Goal: Navigation & Orientation: Find specific page/section

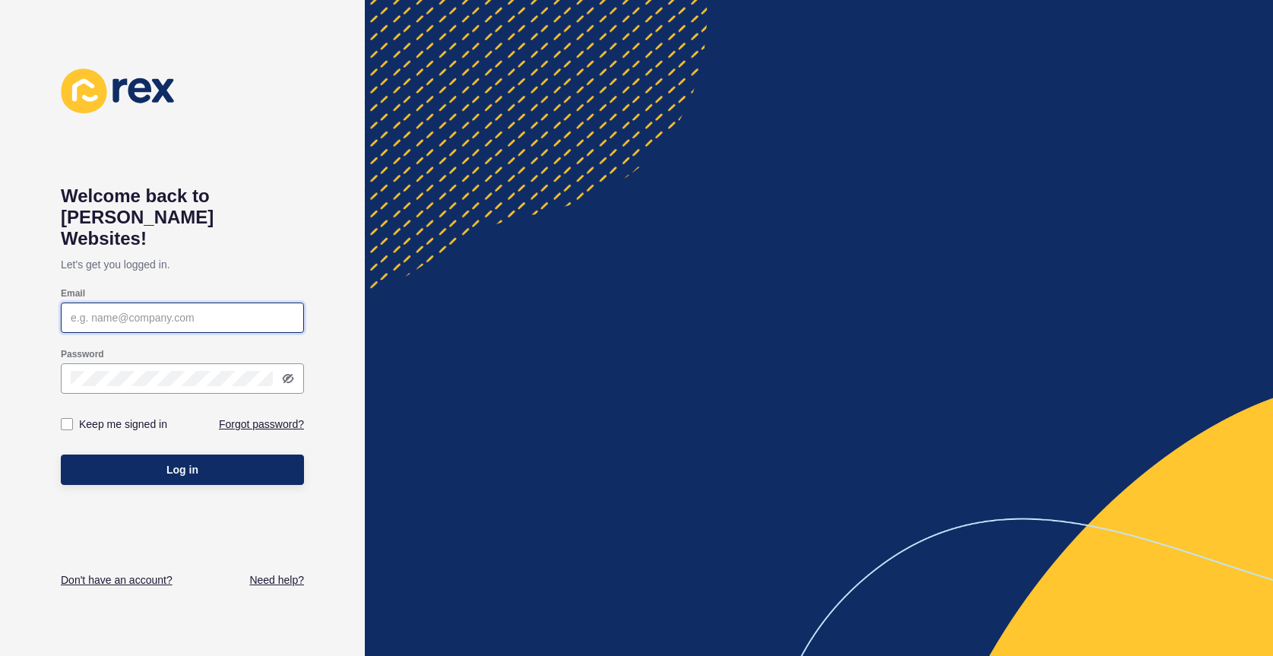
type input "suzy@silverdownes.com"
click at [182, 455] on button "Log in" at bounding box center [182, 470] width 243 height 30
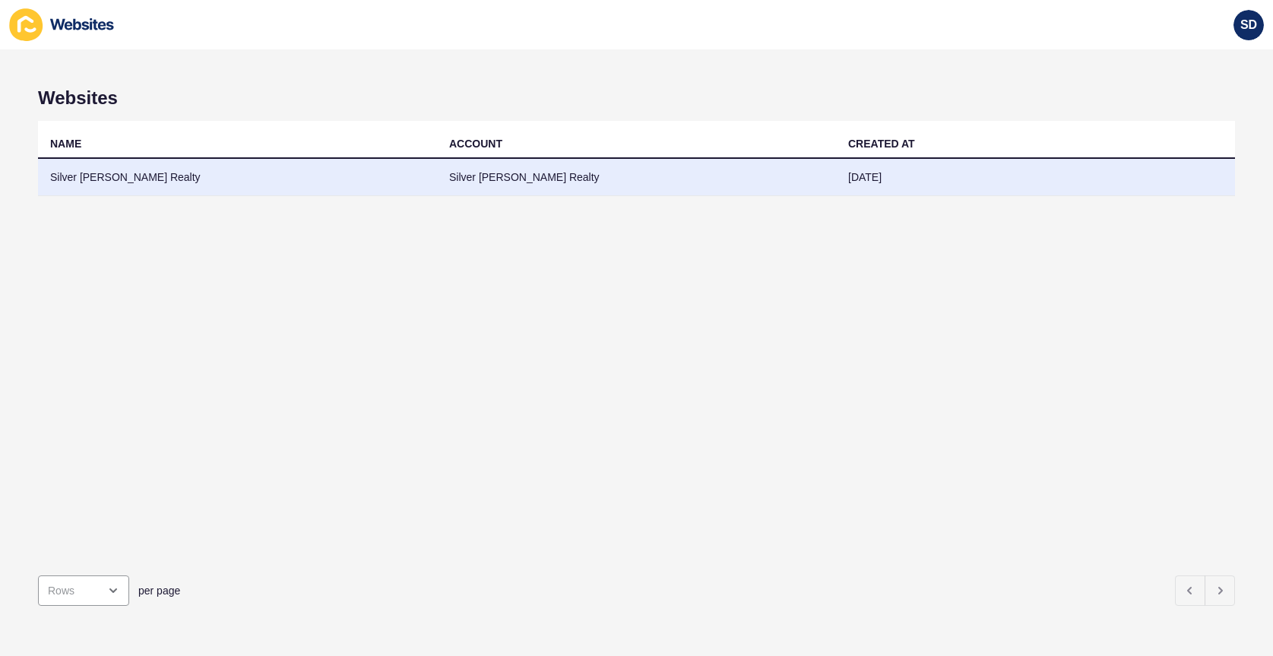
click at [456, 173] on td "Silver [PERSON_NAME] Realty" at bounding box center [636, 177] width 399 height 37
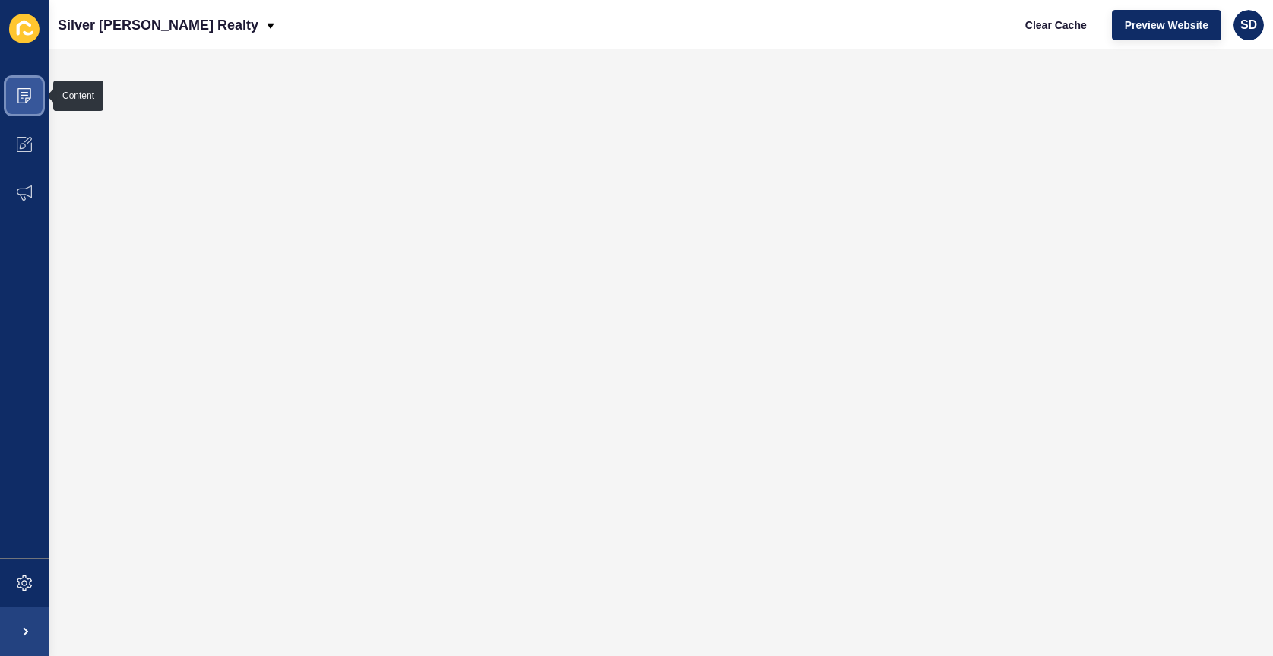
click at [26, 92] on icon at bounding box center [25, 92] width 8 height 1
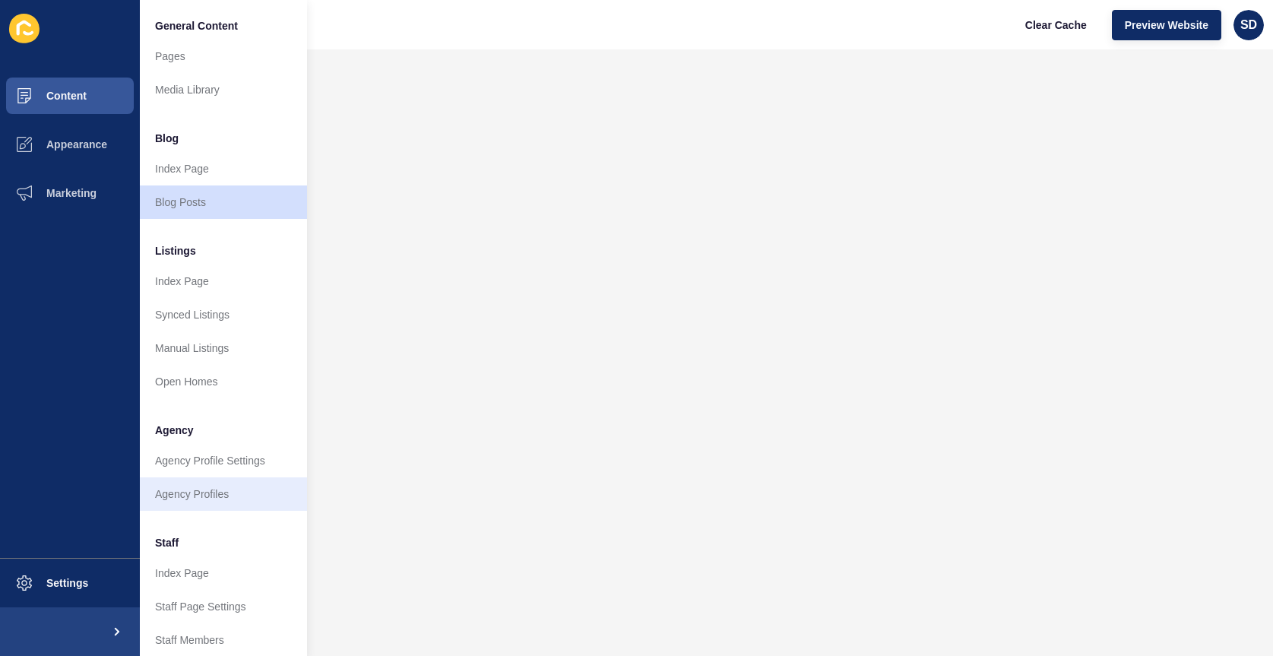
click at [214, 490] on link "Agency Profiles" at bounding box center [223, 493] width 167 height 33
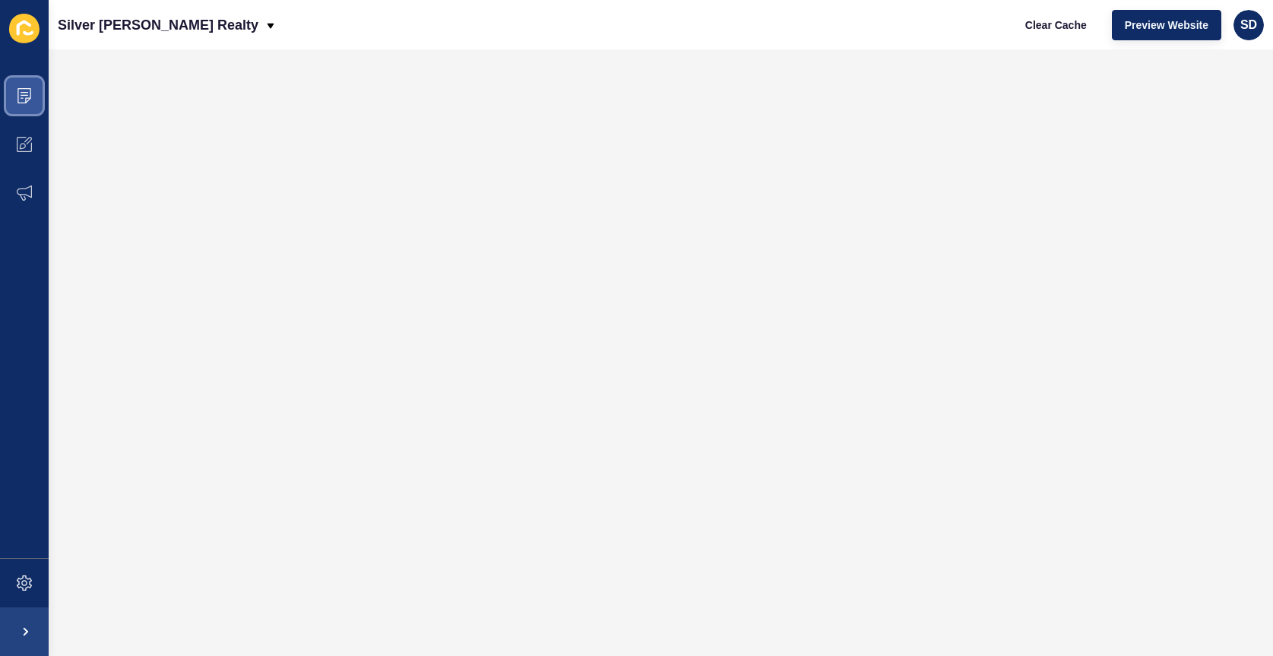
click at [23, 95] on icon at bounding box center [25, 95] width 8 height 1
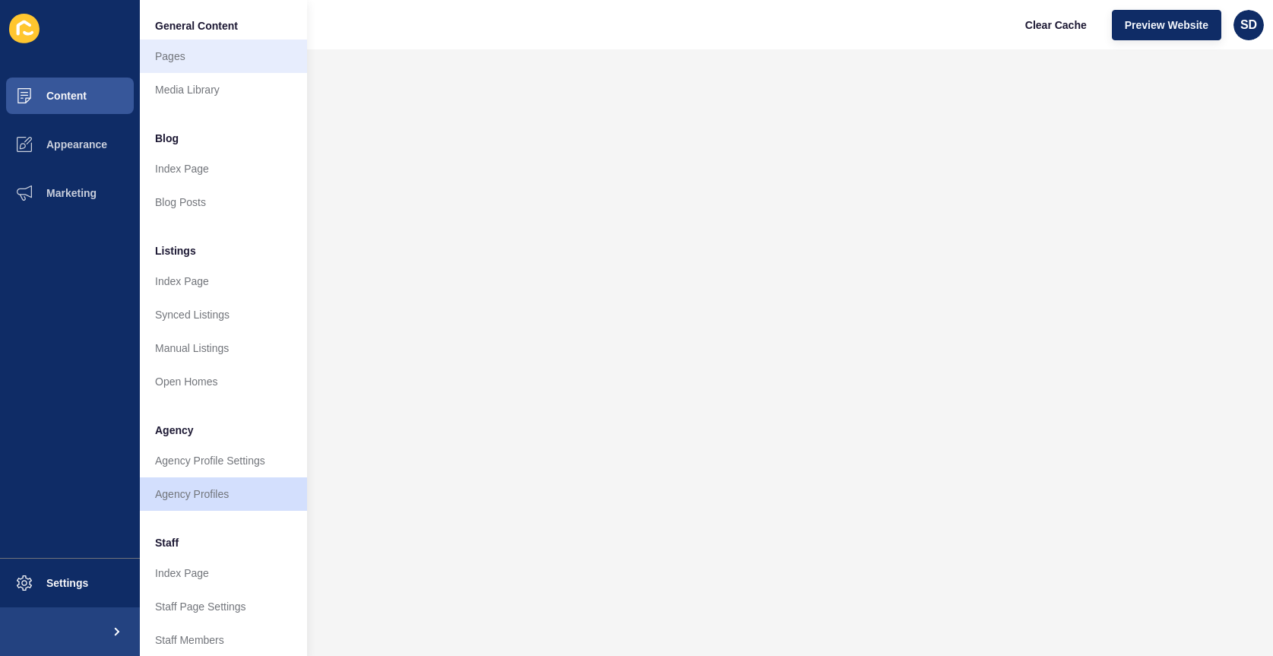
click at [189, 66] on link "Pages" at bounding box center [223, 56] width 167 height 33
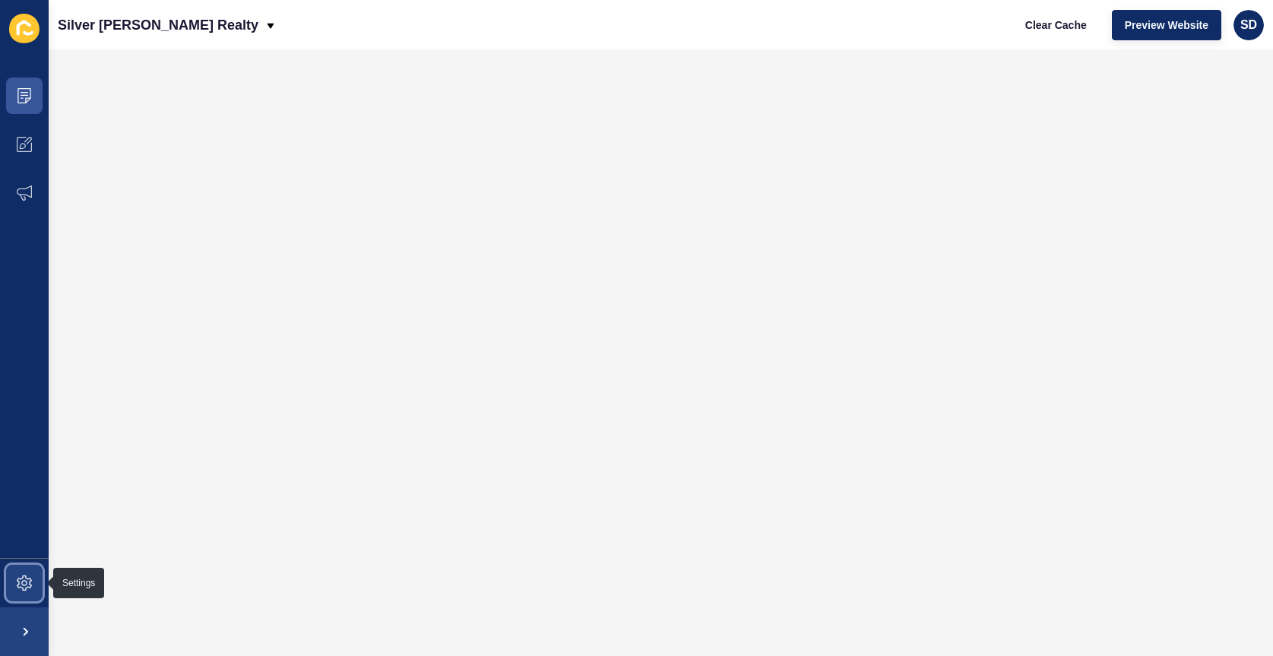
click at [26, 578] on icon at bounding box center [24, 582] width 15 height 15
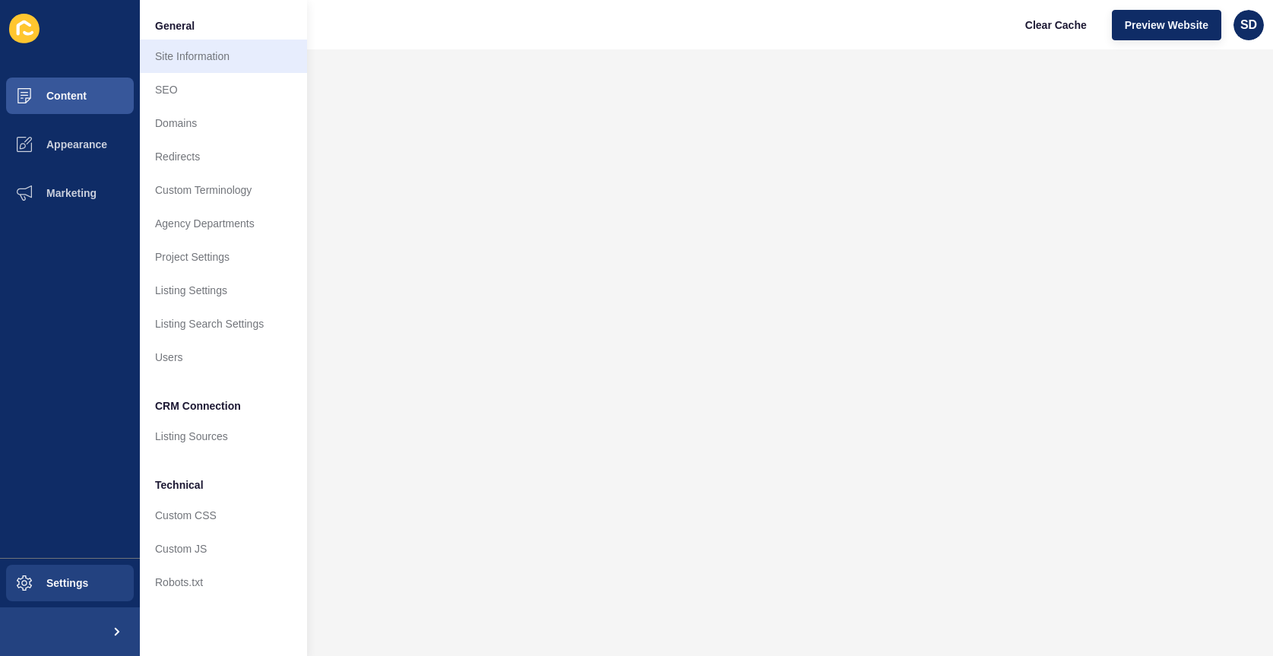
click at [178, 58] on link "Site Information" at bounding box center [223, 56] width 167 height 33
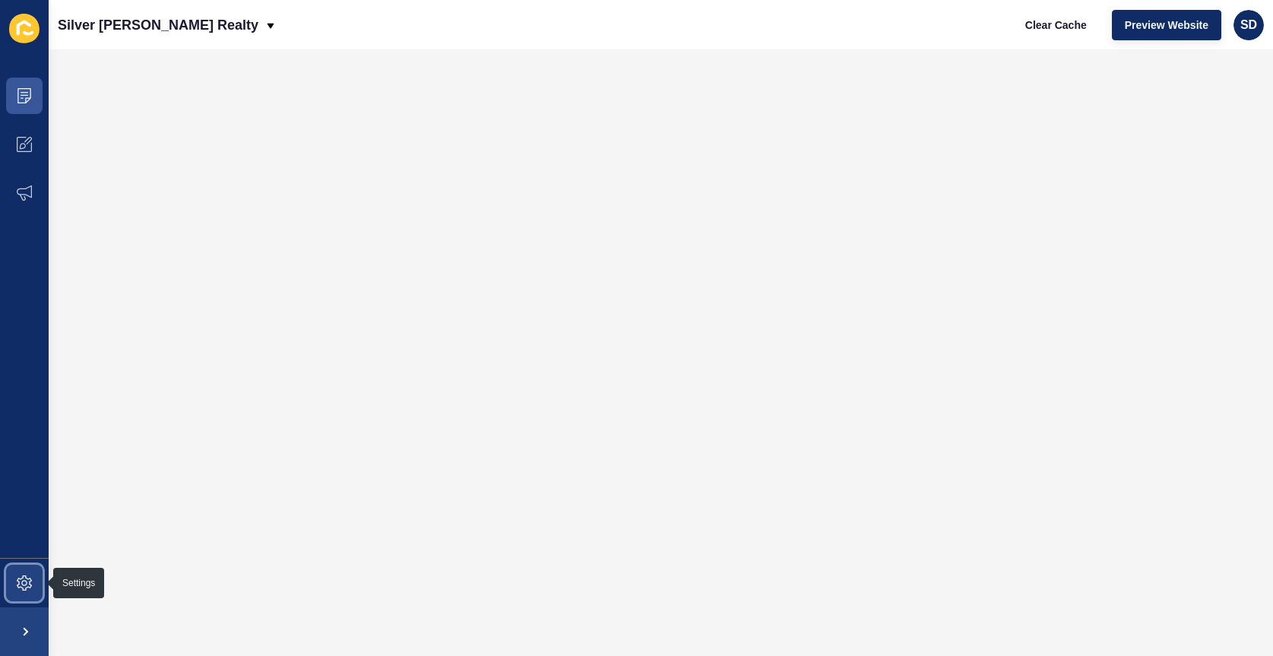
click at [21, 579] on icon at bounding box center [24, 582] width 15 height 15
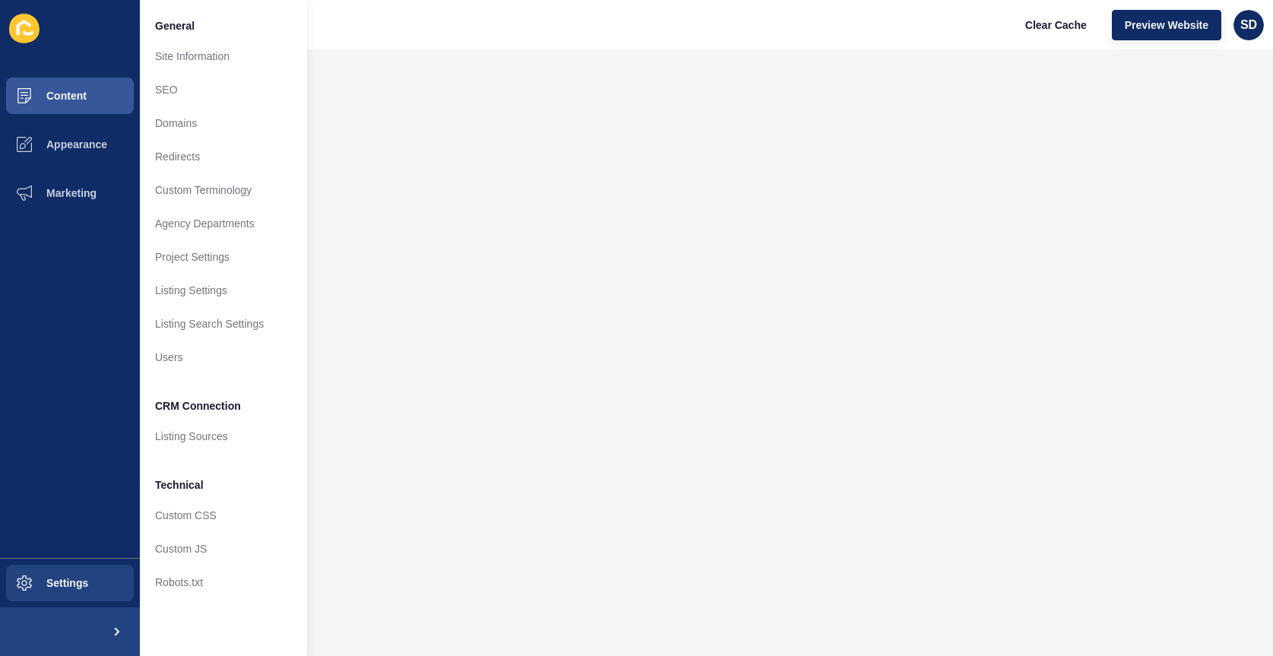
click at [33, 35] on icon at bounding box center [24, 29] width 30 height 30
click at [25, 24] on icon at bounding box center [24, 28] width 14 height 15
click at [435, 34] on div "Silver Downes Realty Clear Cache Preview Website SD" at bounding box center [661, 24] width 1225 height 49
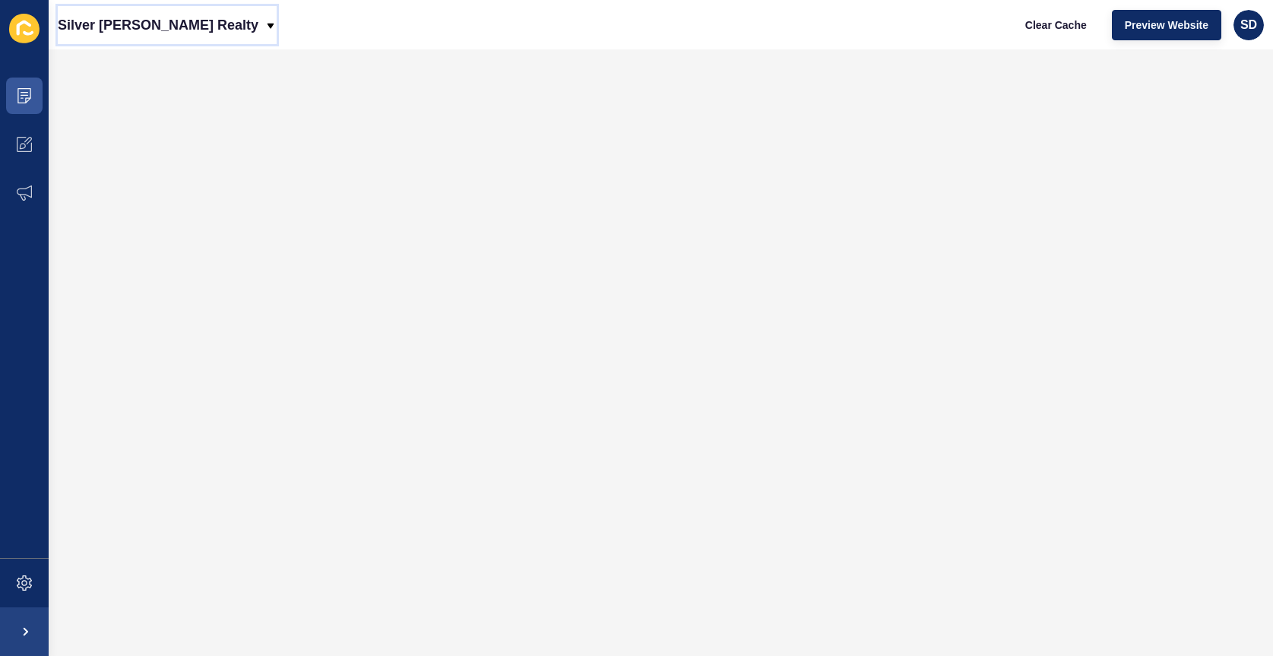
click at [190, 22] on p "Silver [PERSON_NAME] Realty" at bounding box center [158, 25] width 201 height 38
click at [157, 65] on div "Back to website list" at bounding box center [124, 69] width 109 height 27
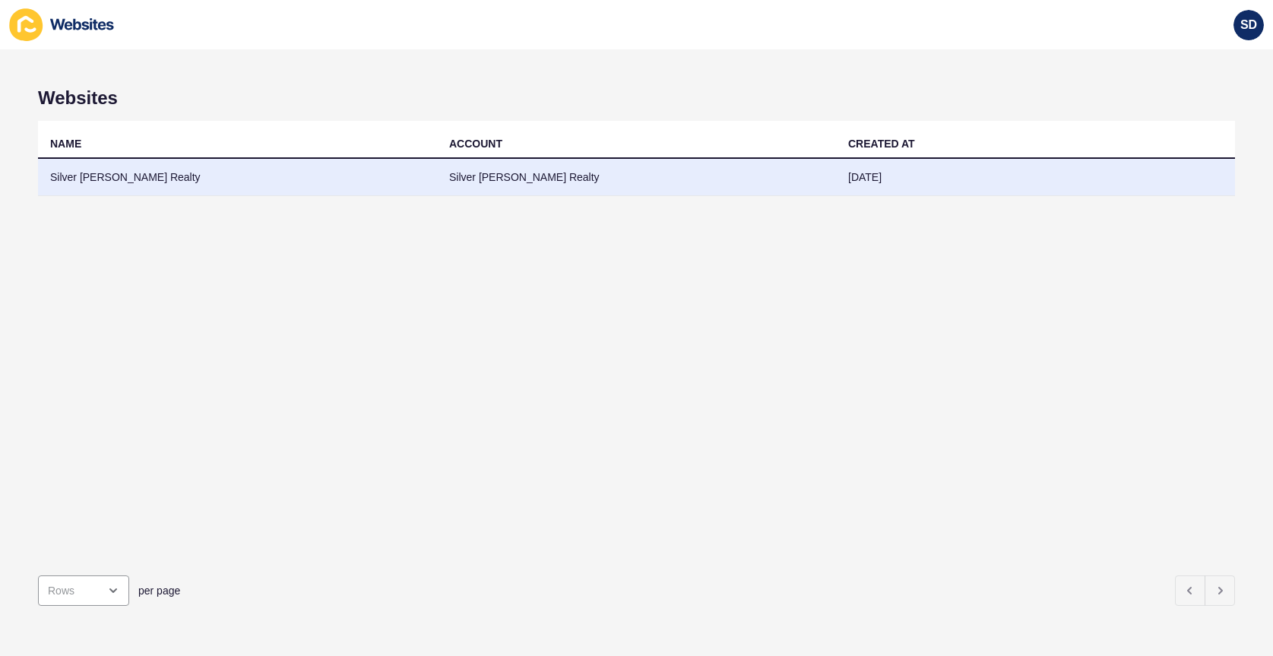
click at [145, 177] on td "Silver [PERSON_NAME] Realty" at bounding box center [237, 177] width 399 height 37
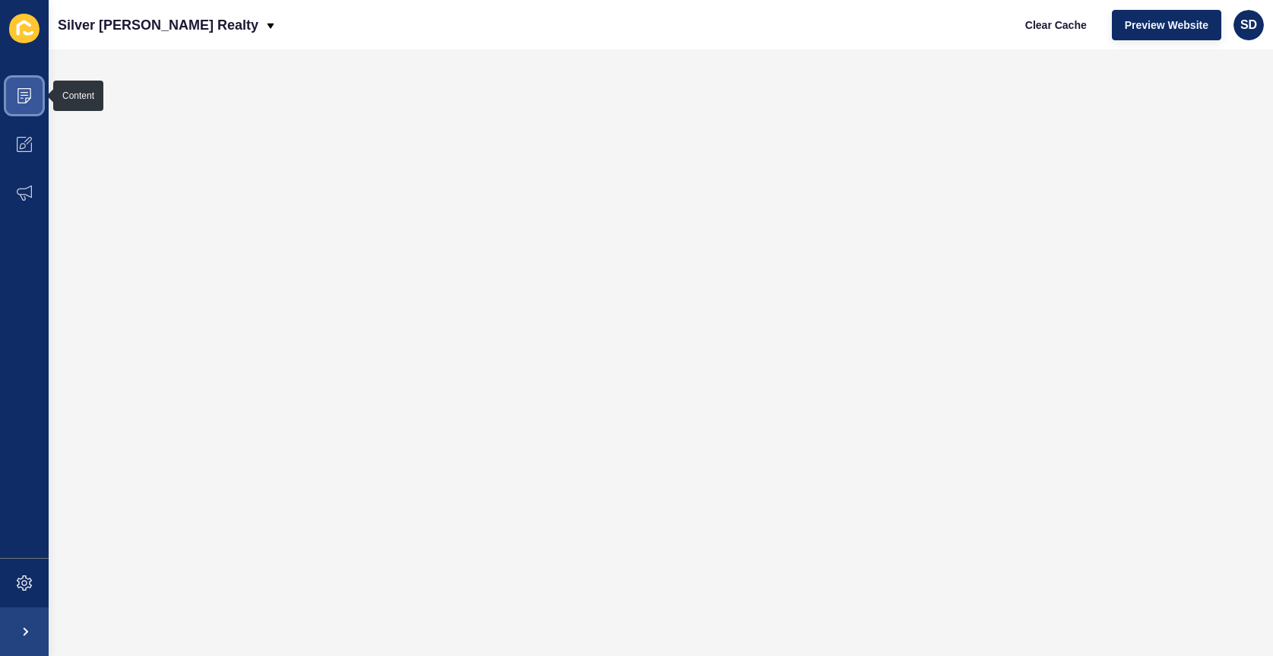
click at [27, 92] on icon at bounding box center [25, 92] width 8 height 1
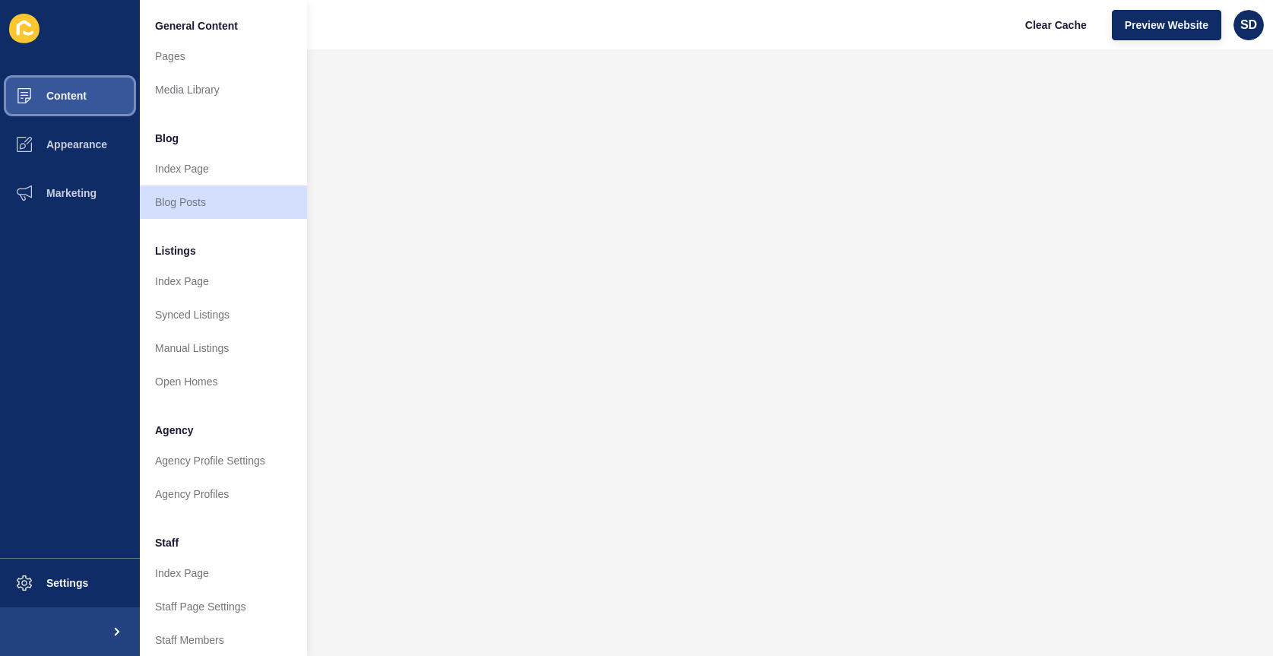
click at [31, 93] on span "Content" at bounding box center [42, 96] width 89 height 12
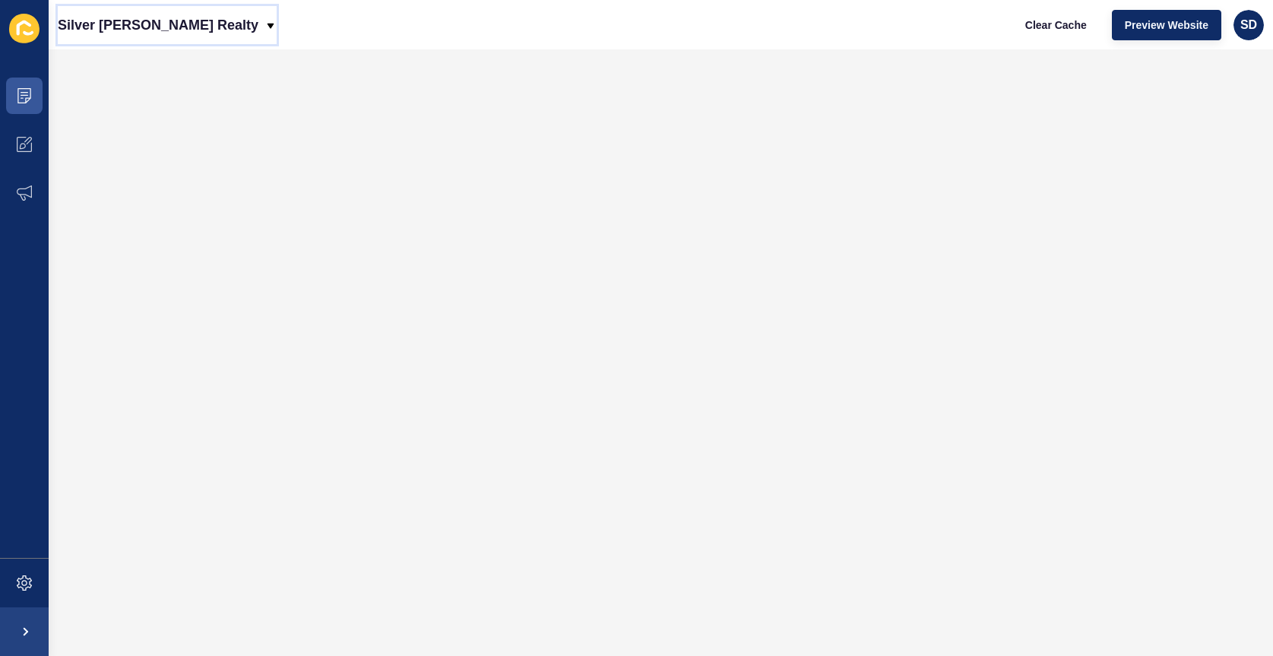
click at [265, 22] on icon at bounding box center [271, 26] width 12 height 12
click at [154, 65] on div "Back to website list" at bounding box center [124, 69] width 109 height 27
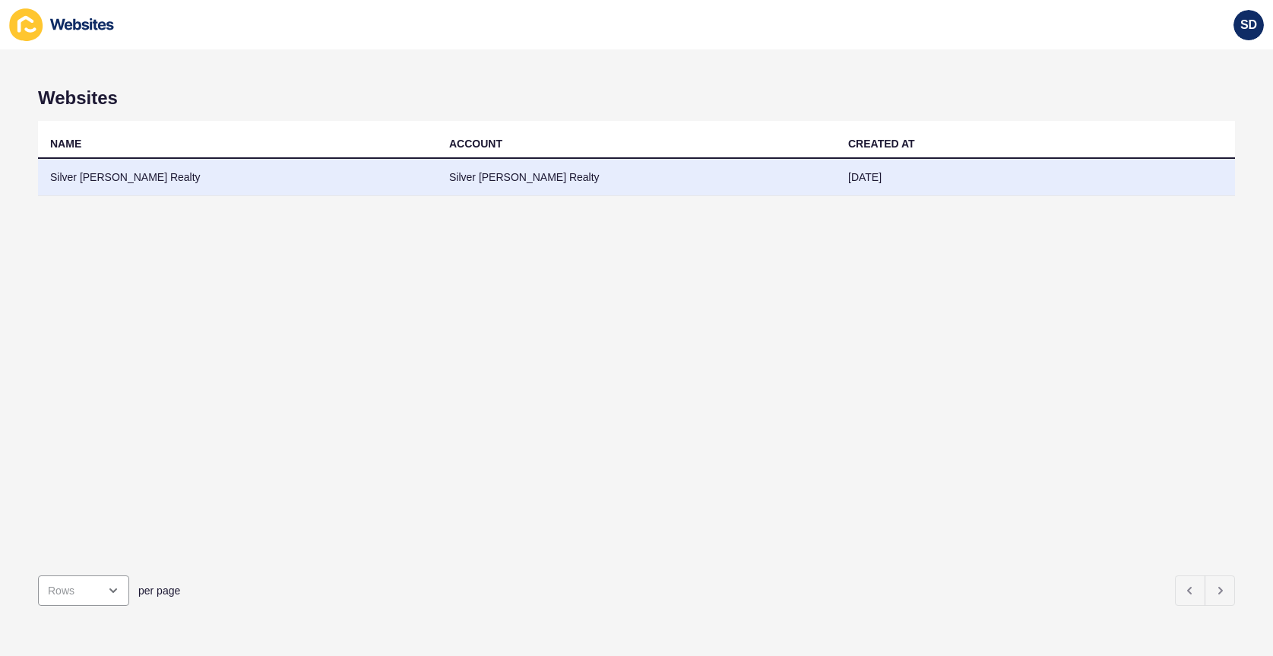
click at [141, 174] on td "Silver [PERSON_NAME] Realty" at bounding box center [237, 177] width 399 height 37
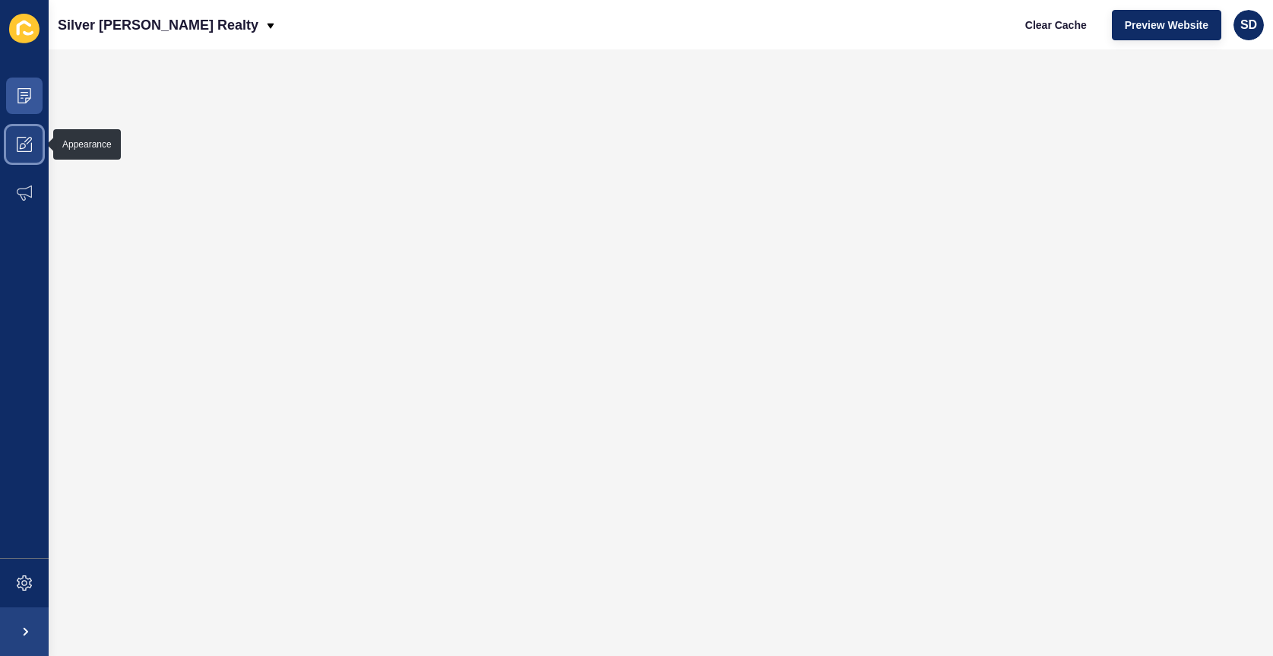
click at [26, 144] on icon at bounding box center [24, 144] width 15 height 15
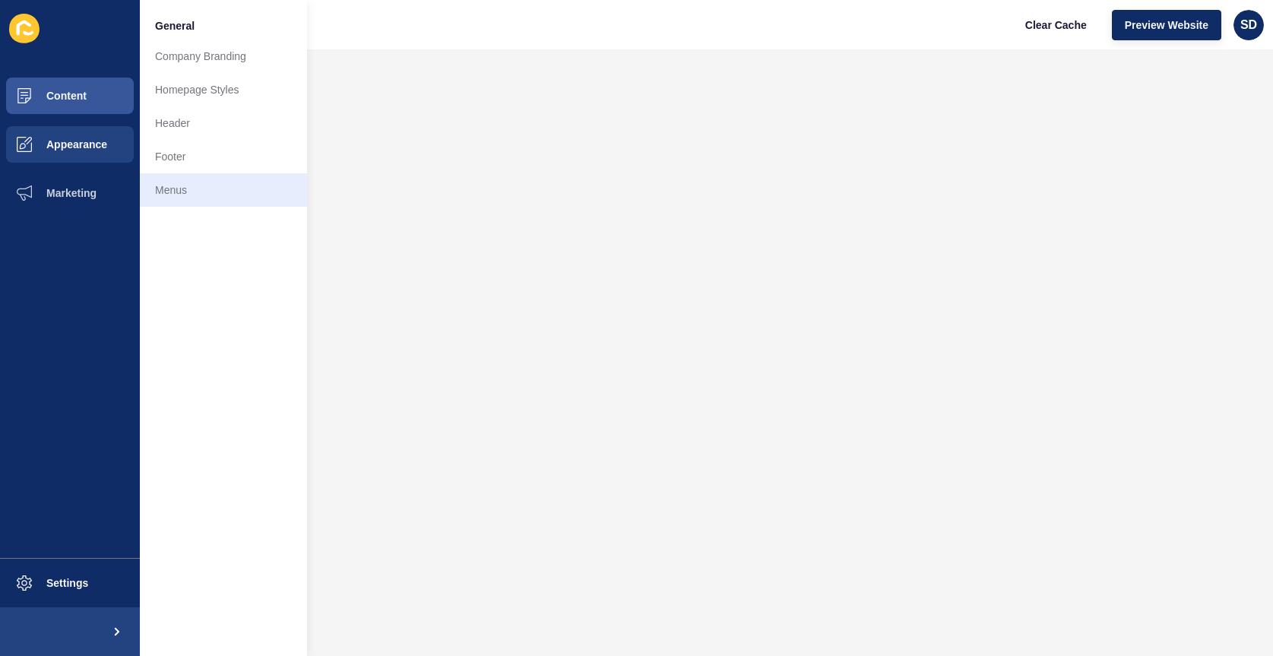
click at [179, 192] on link "Menus" at bounding box center [223, 189] width 167 height 33
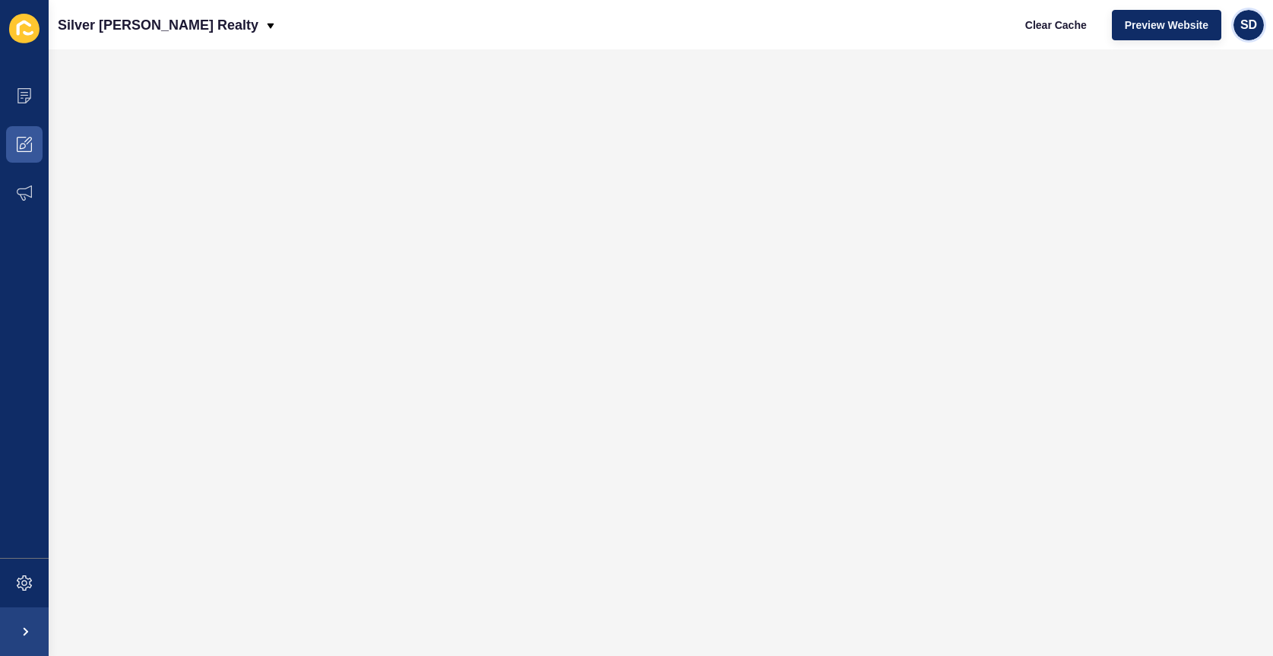
click at [1250, 28] on span "SD" at bounding box center [1249, 24] width 17 height 15
click at [1218, 93] on link "Contact Support" at bounding box center [1214, 93] width 112 height 33
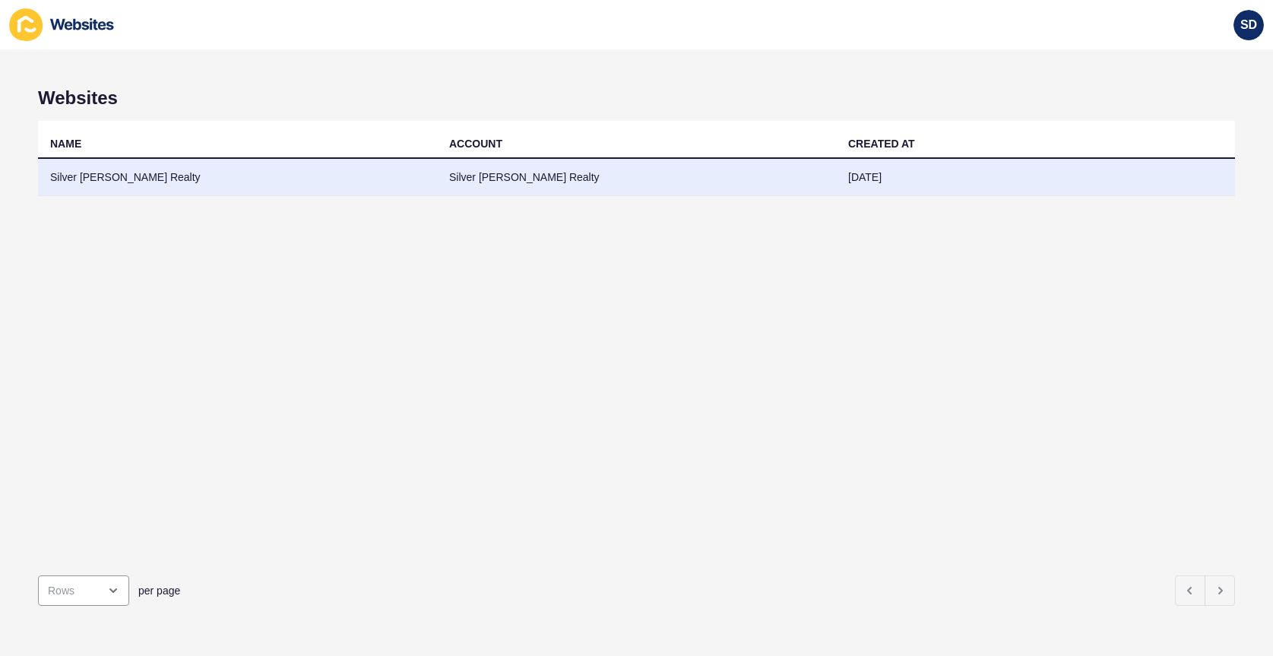
click at [138, 175] on td "Silver [PERSON_NAME] Realty" at bounding box center [237, 177] width 399 height 37
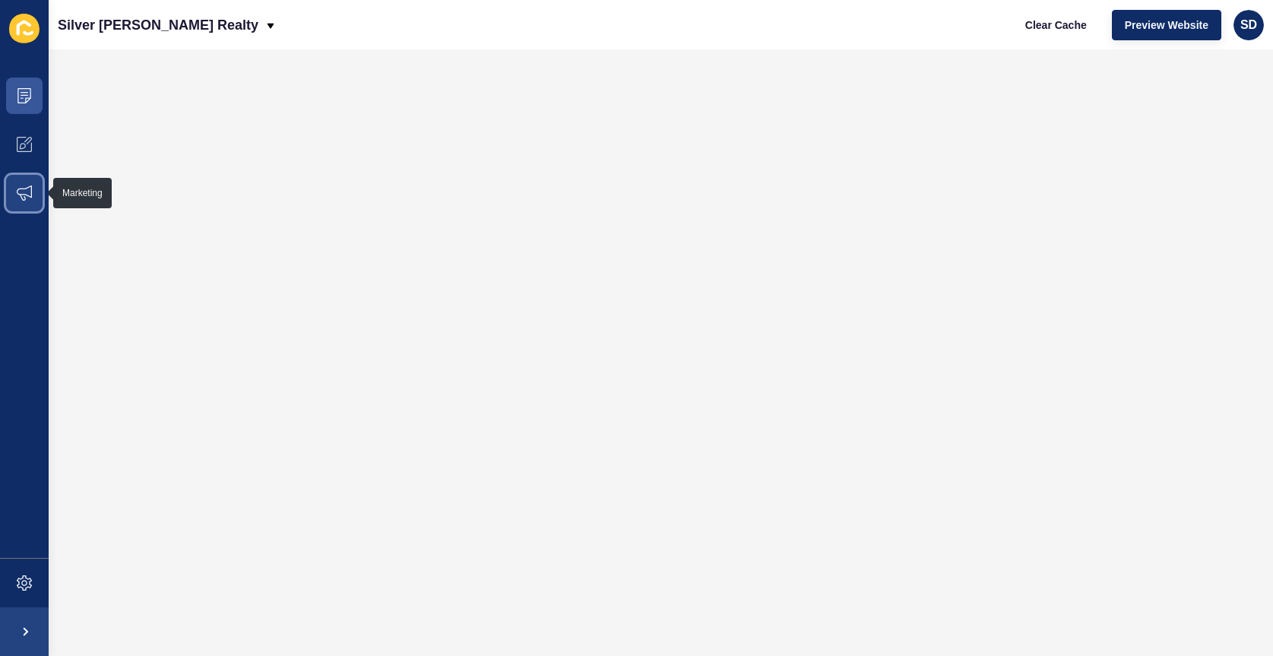
click at [24, 184] on span at bounding box center [24, 193] width 49 height 49
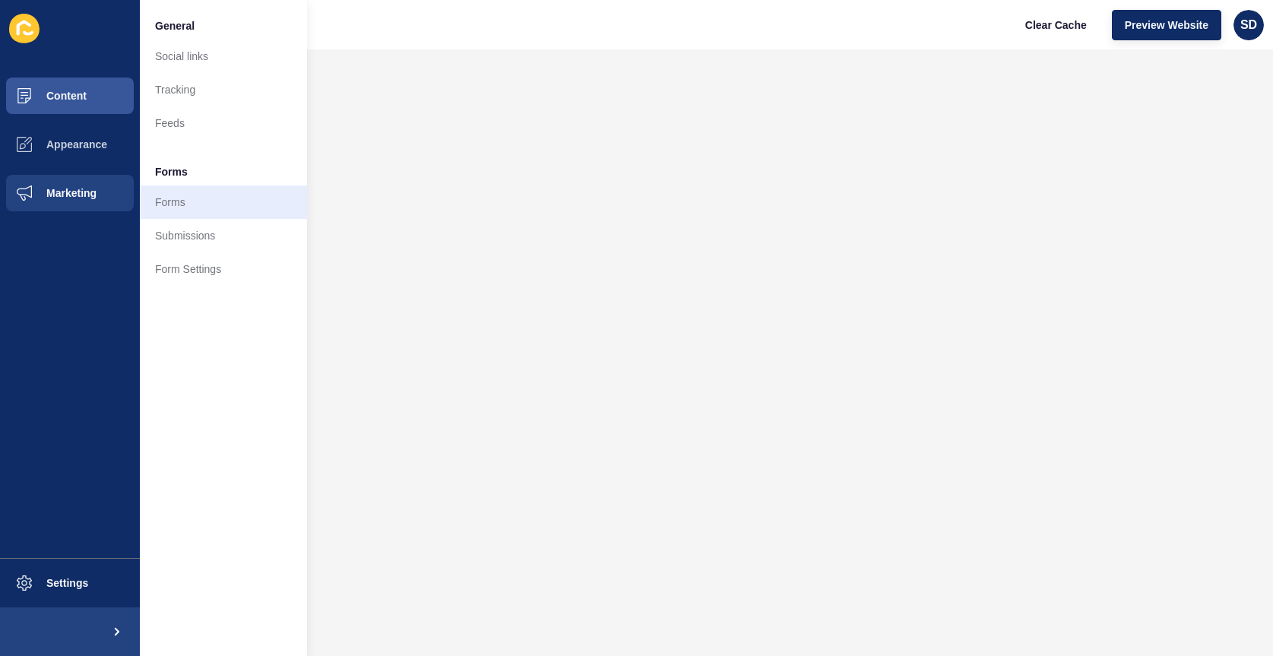
click at [166, 200] on link "Forms" at bounding box center [223, 201] width 167 height 33
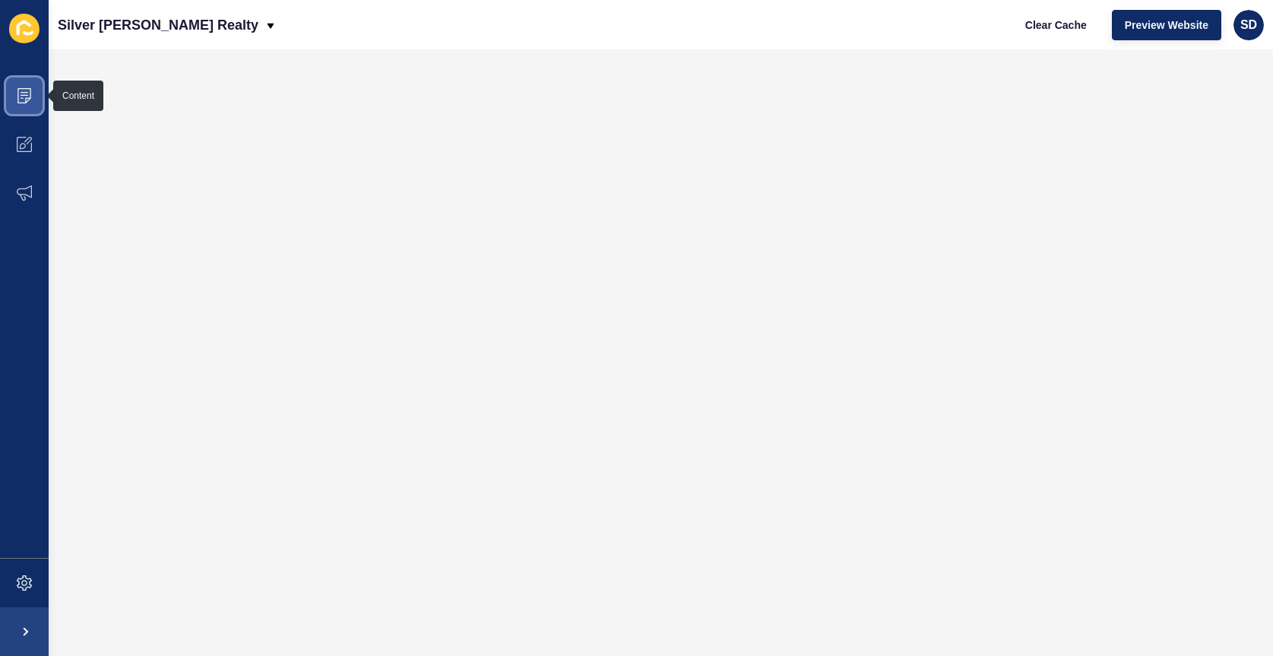
click at [25, 98] on icon at bounding box center [24, 95] width 15 height 15
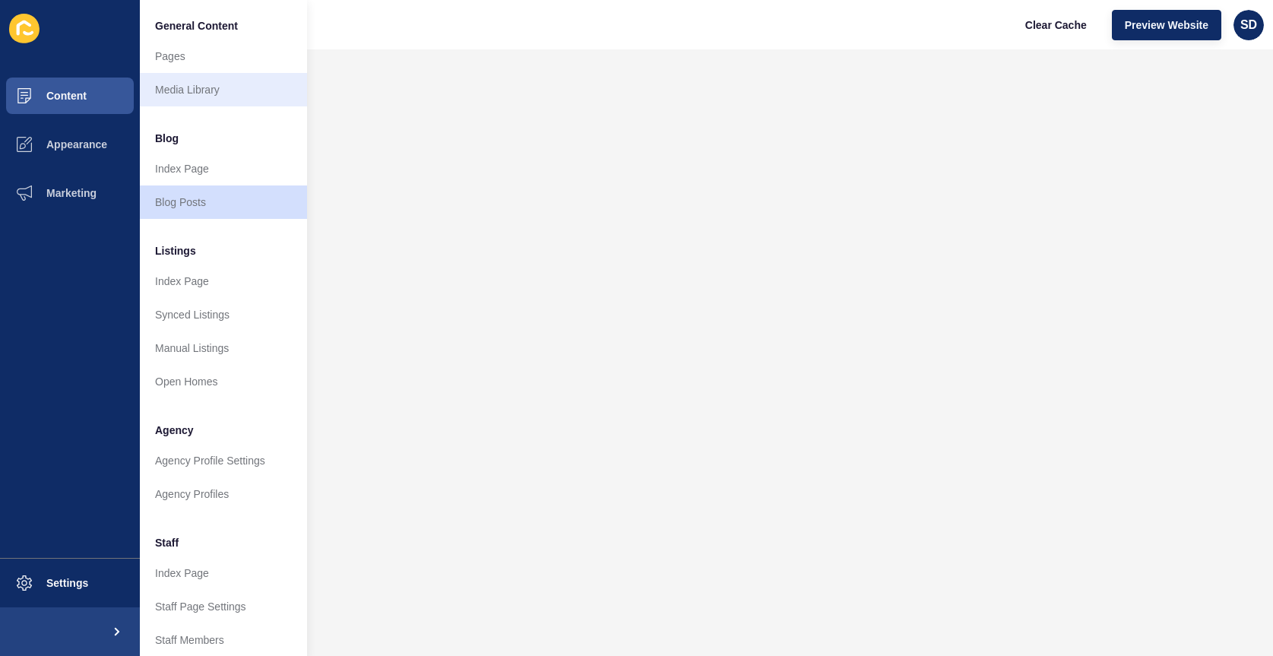
click at [190, 88] on link "Media Library" at bounding box center [223, 89] width 167 height 33
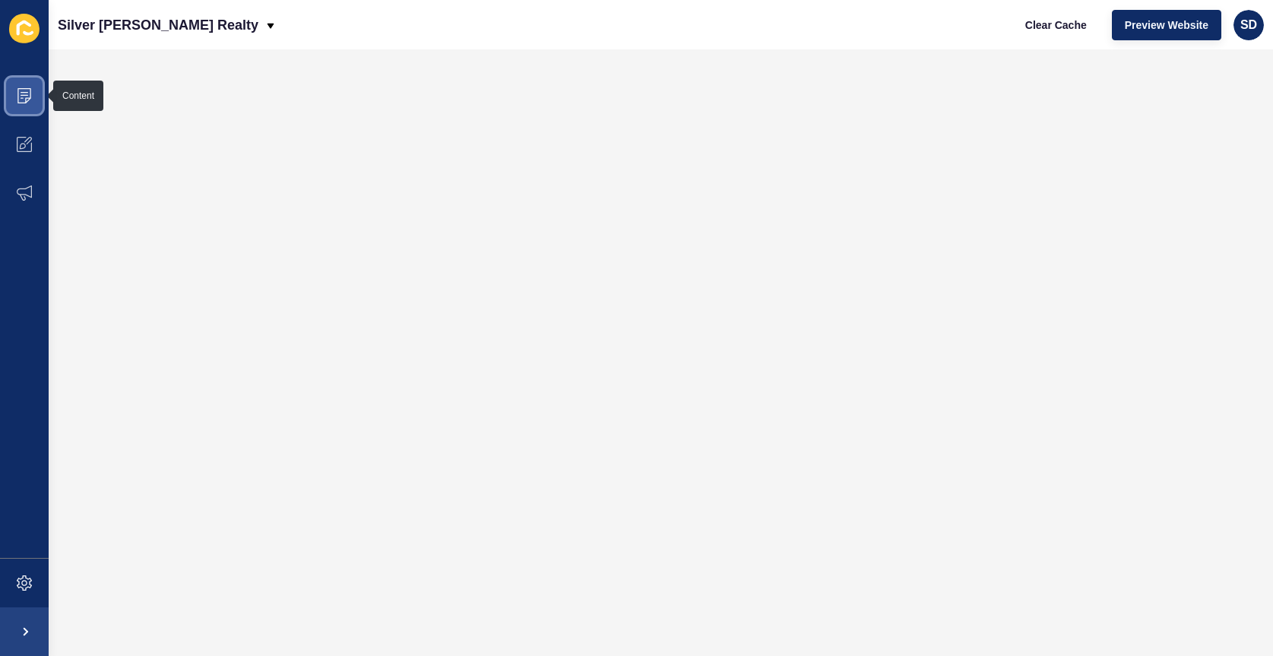
click at [24, 93] on icon at bounding box center [25, 92] width 8 height 1
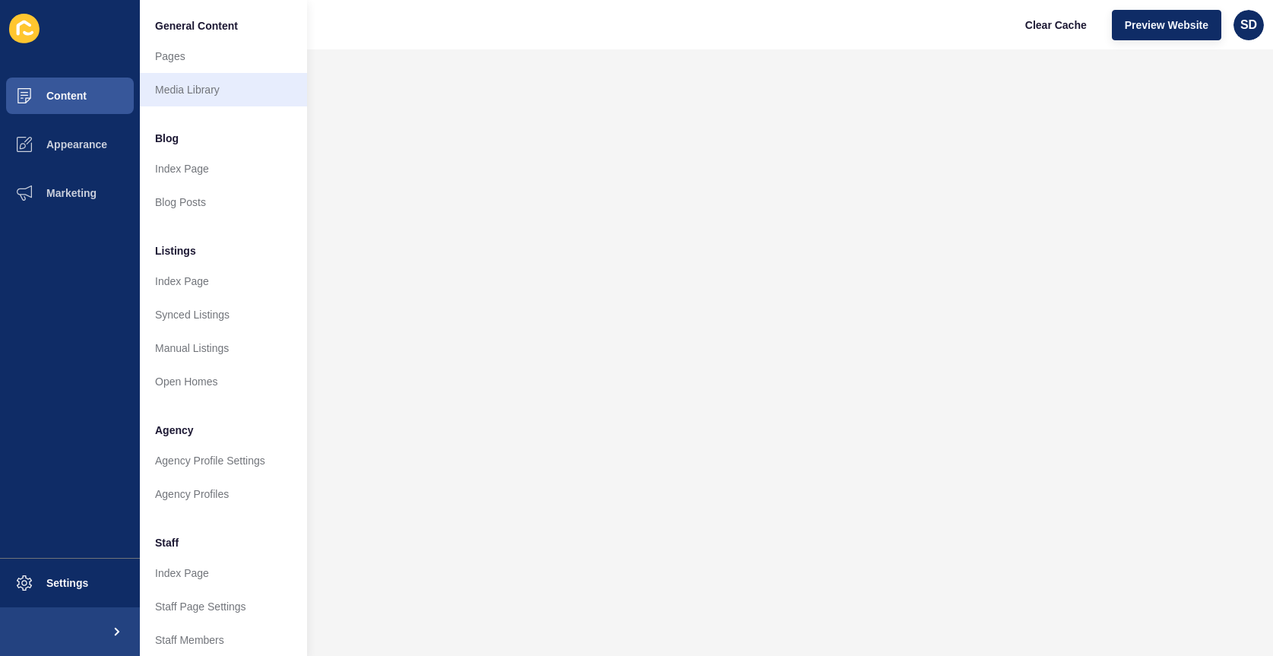
click at [226, 84] on link "Media Library" at bounding box center [223, 89] width 167 height 33
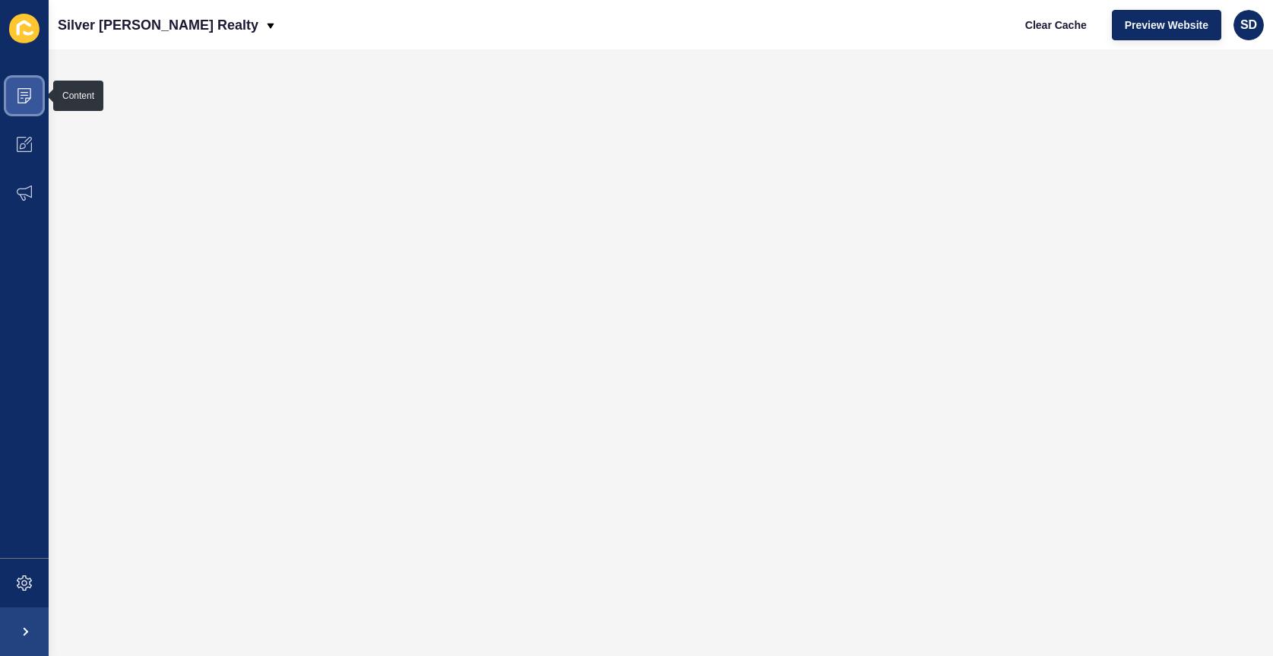
click at [23, 93] on icon at bounding box center [24, 95] width 15 height 15
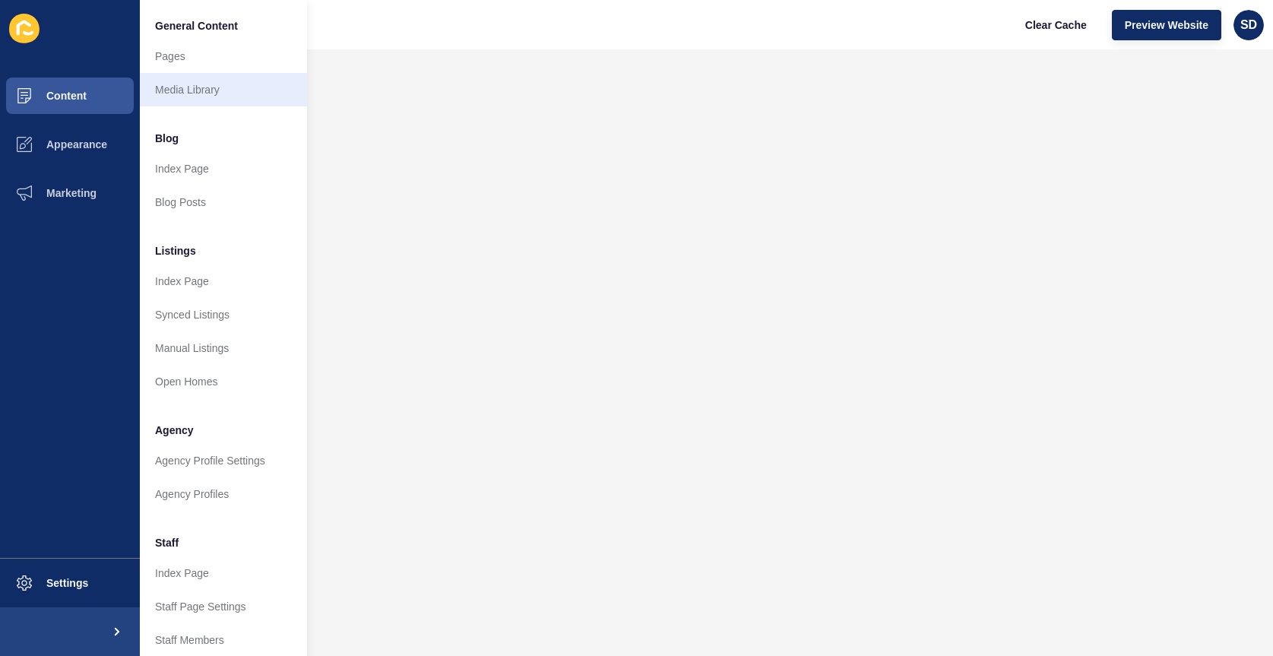
click at [202, 90] on link "Media Library" at bounding box center [223, 89] width 167 height 33
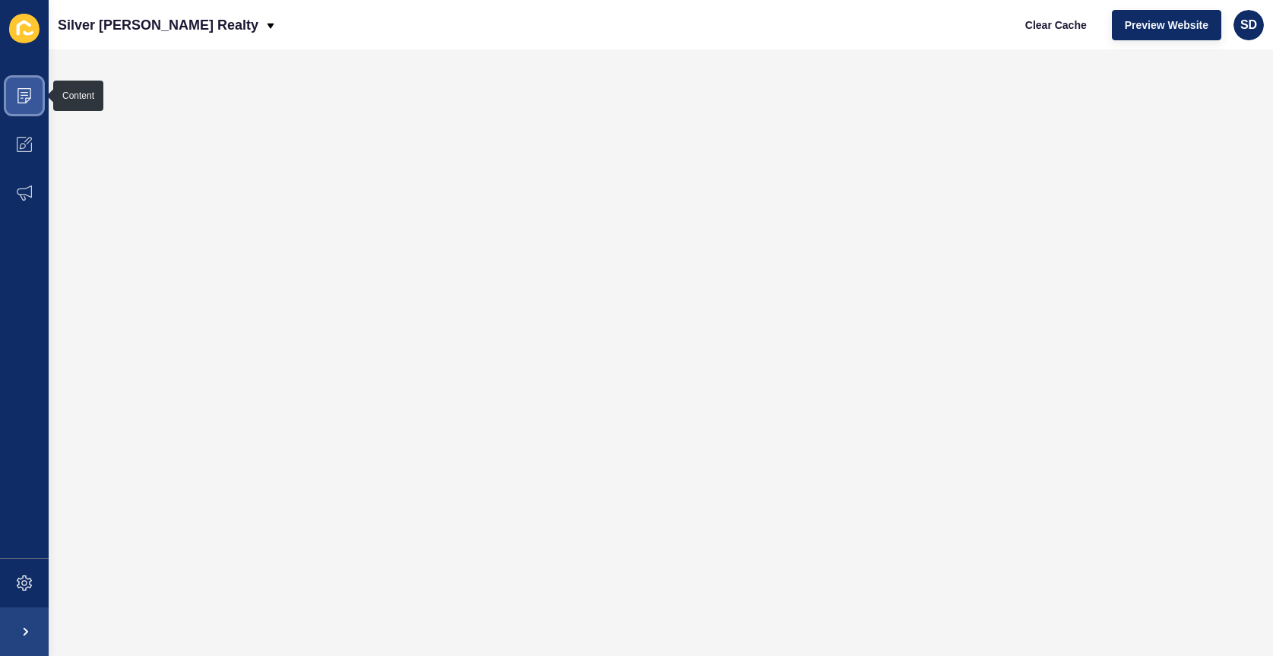
click at [24, 90] on icon at bounding box center [24, 95] width 15 height 15
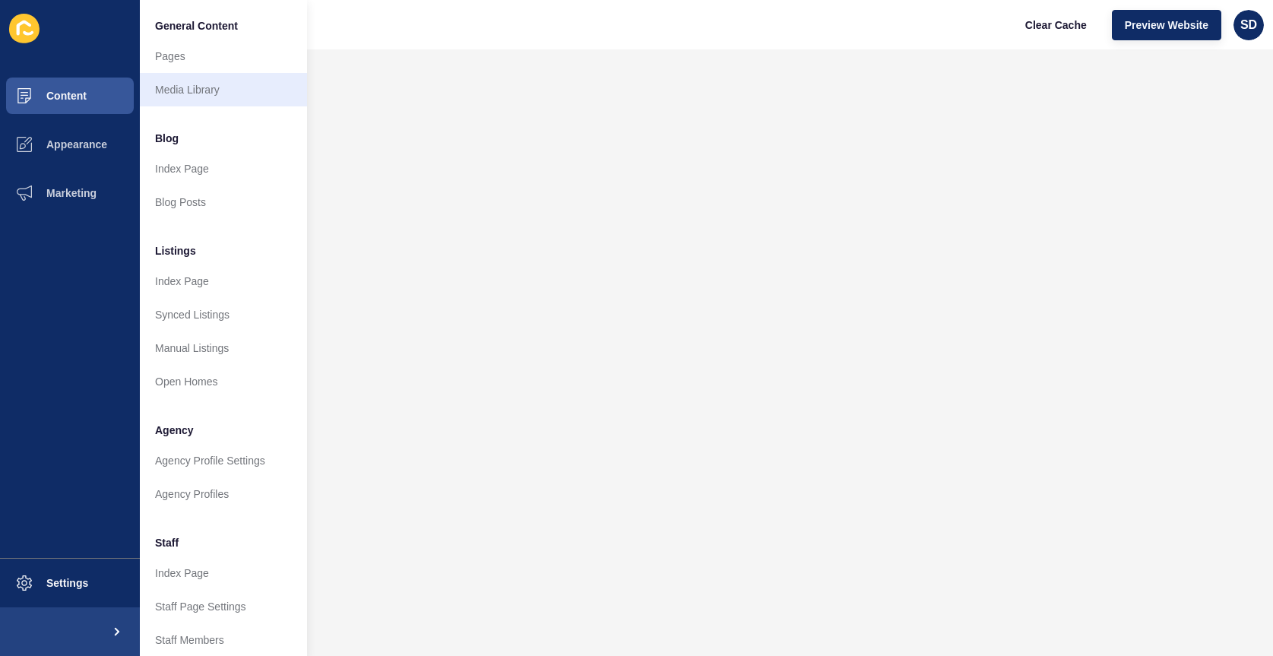
click at [185, 85] on link "Media Library" at bounding box center [223, 89] width 167 height 33
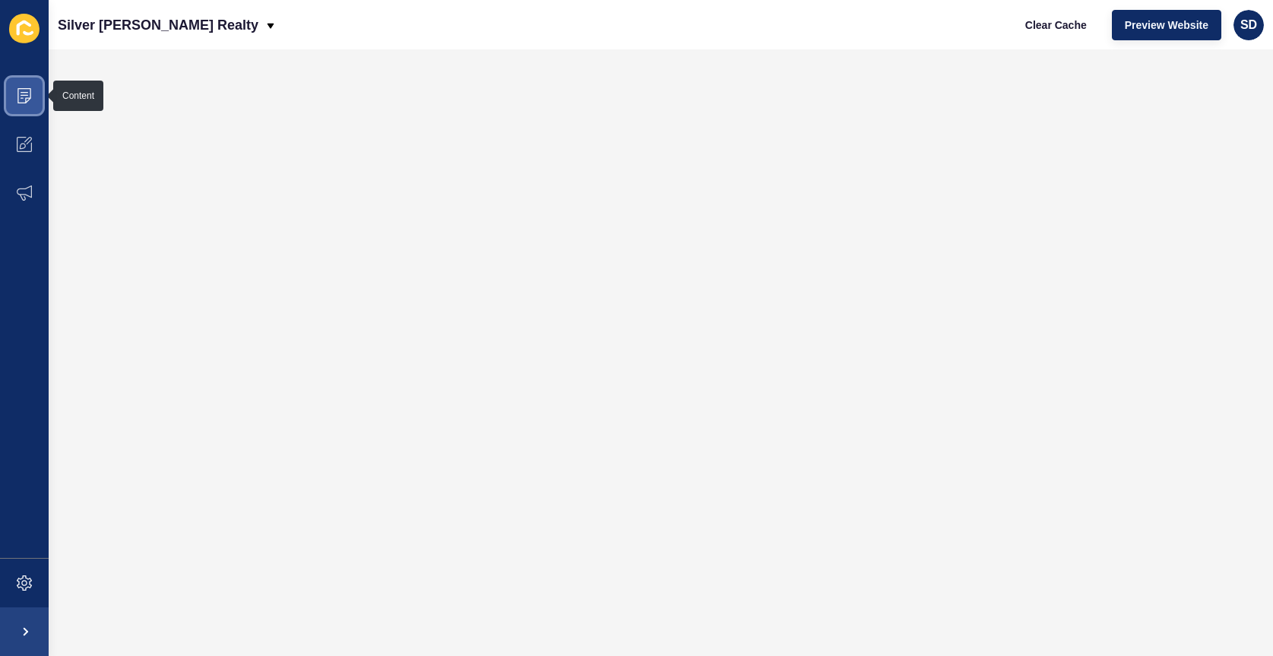
click at [27, 97] on icon at bounding box center [24, 95] width 15 height 15
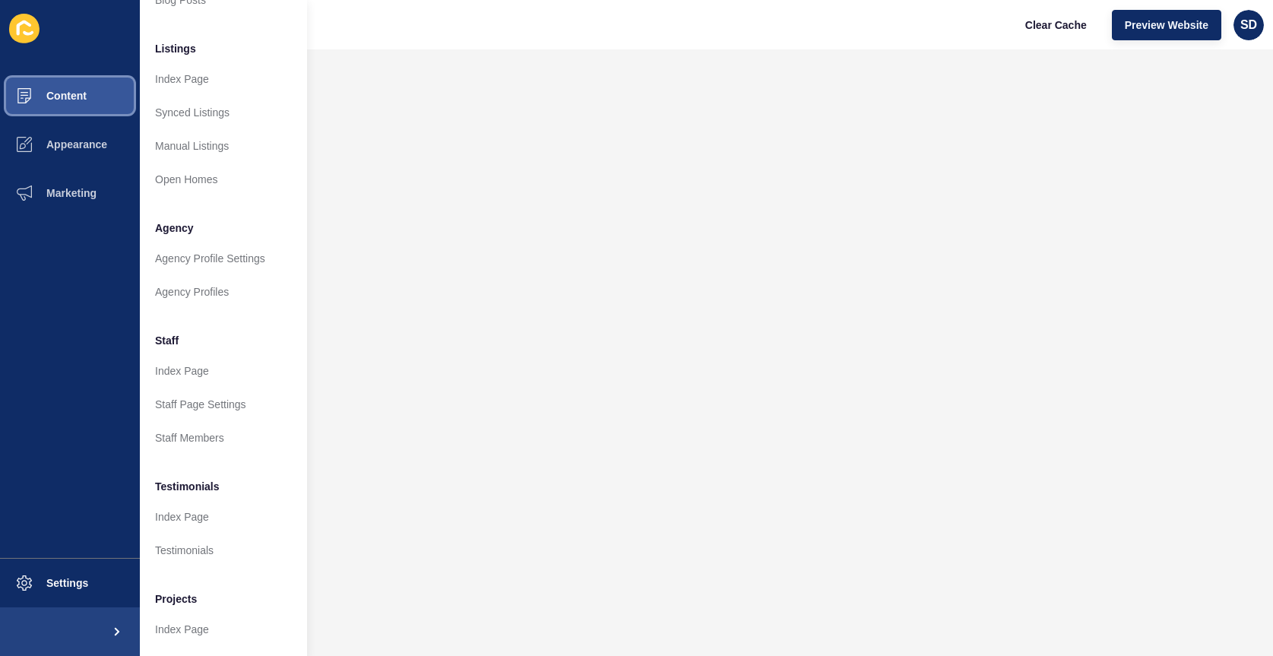
scroll to position [209, 0]
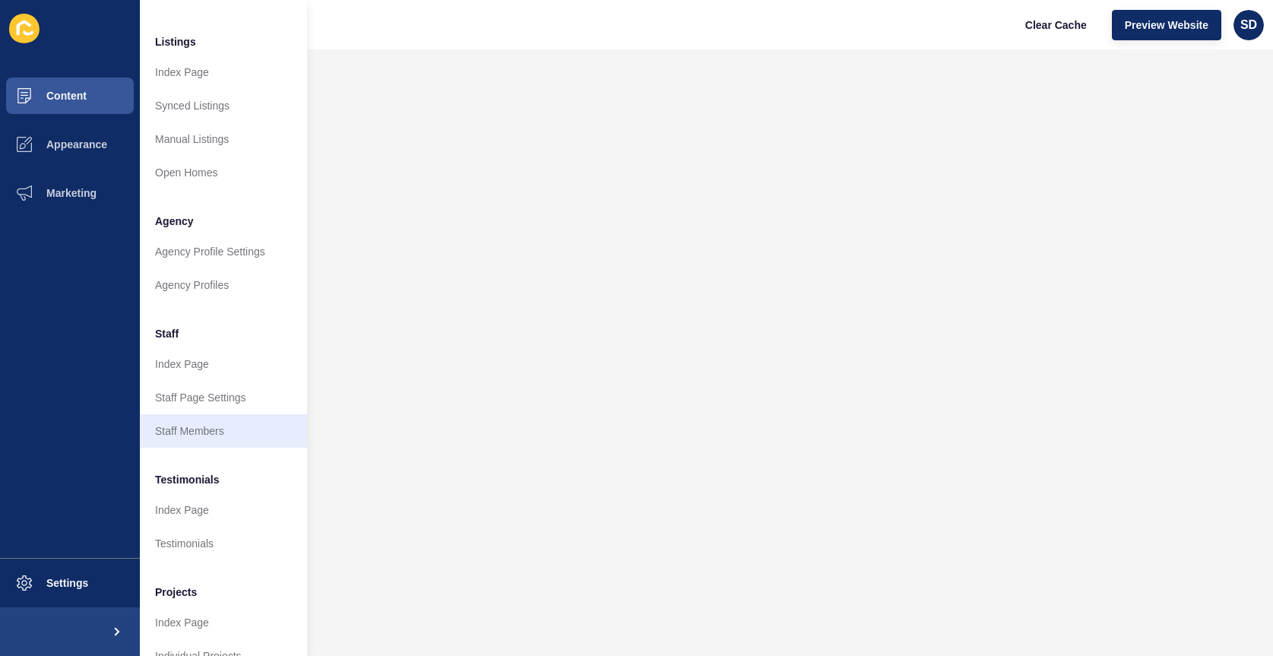
click at [214, 429] on link "Staff Members" at bounding box center [223, 430] width 167 height 33
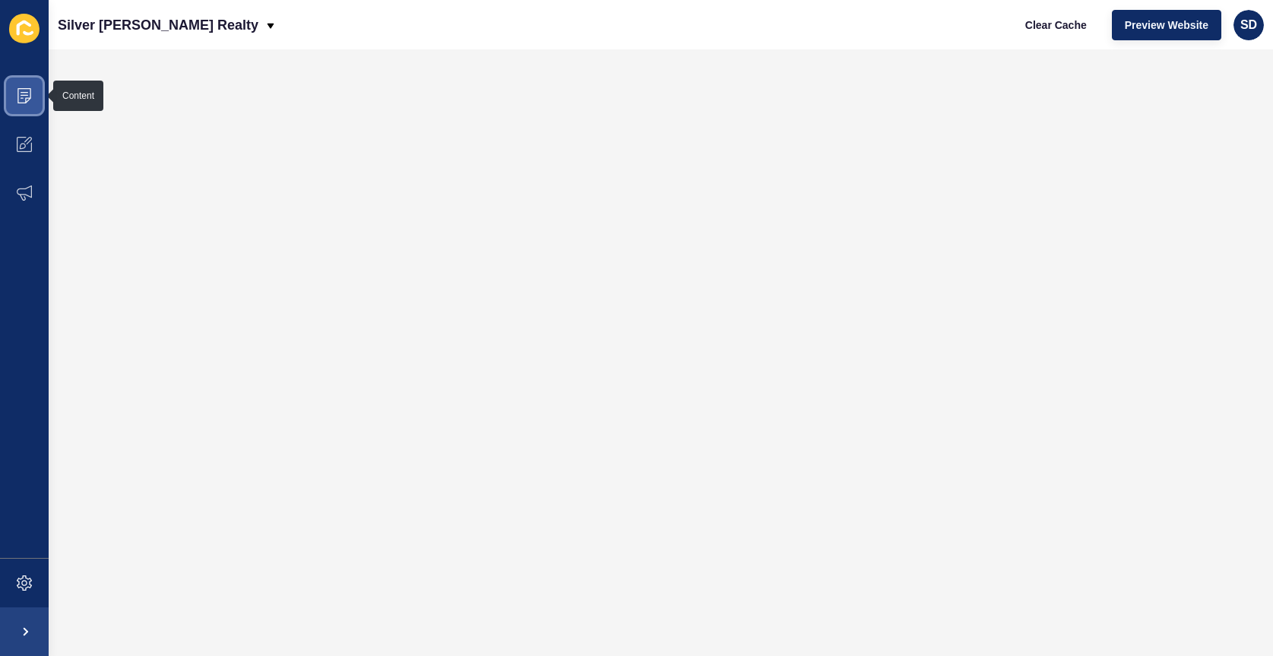
click at [24, 95] on icon at bounding box center [25, 95] width 8 height 1
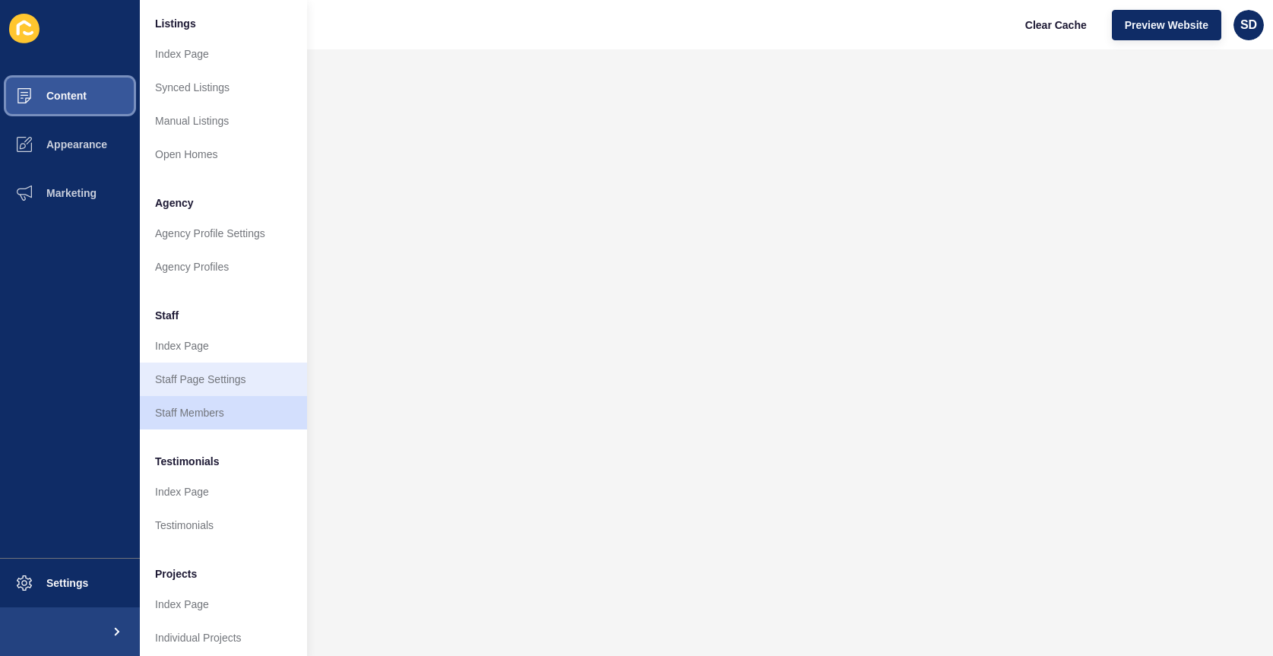
scroll to position [230, 0]
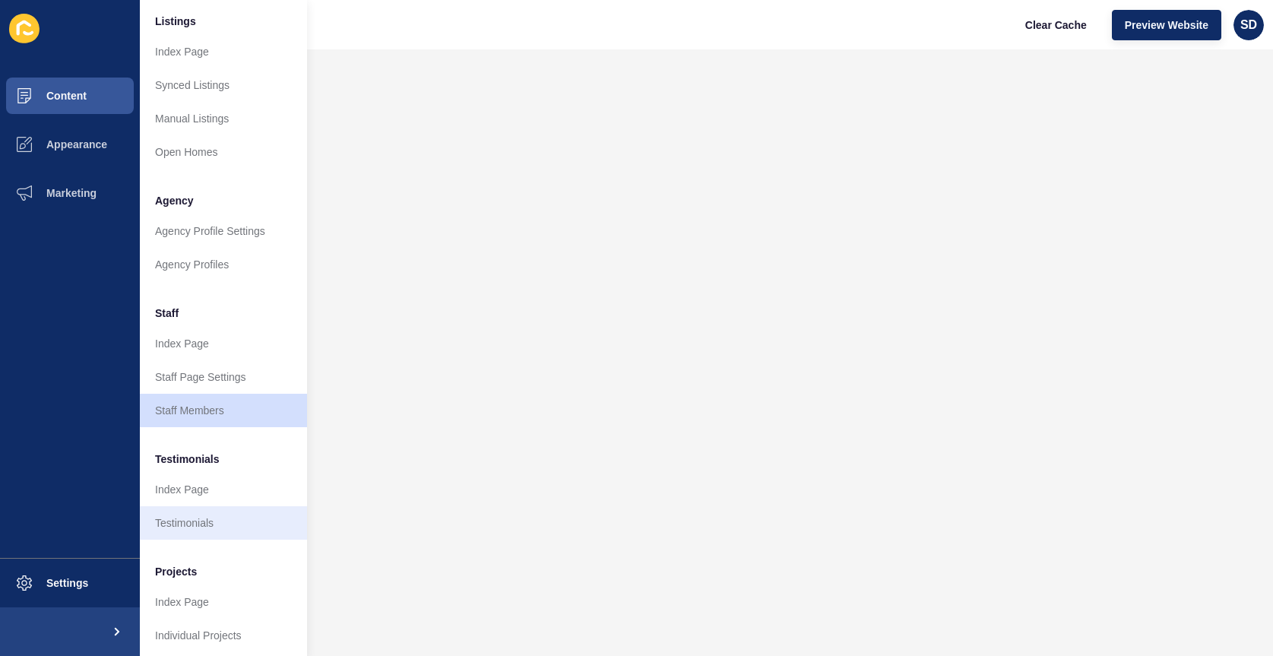
click at [201, 522] on link "Testimonials" at bounding box center [223, 522] width 167 height 33
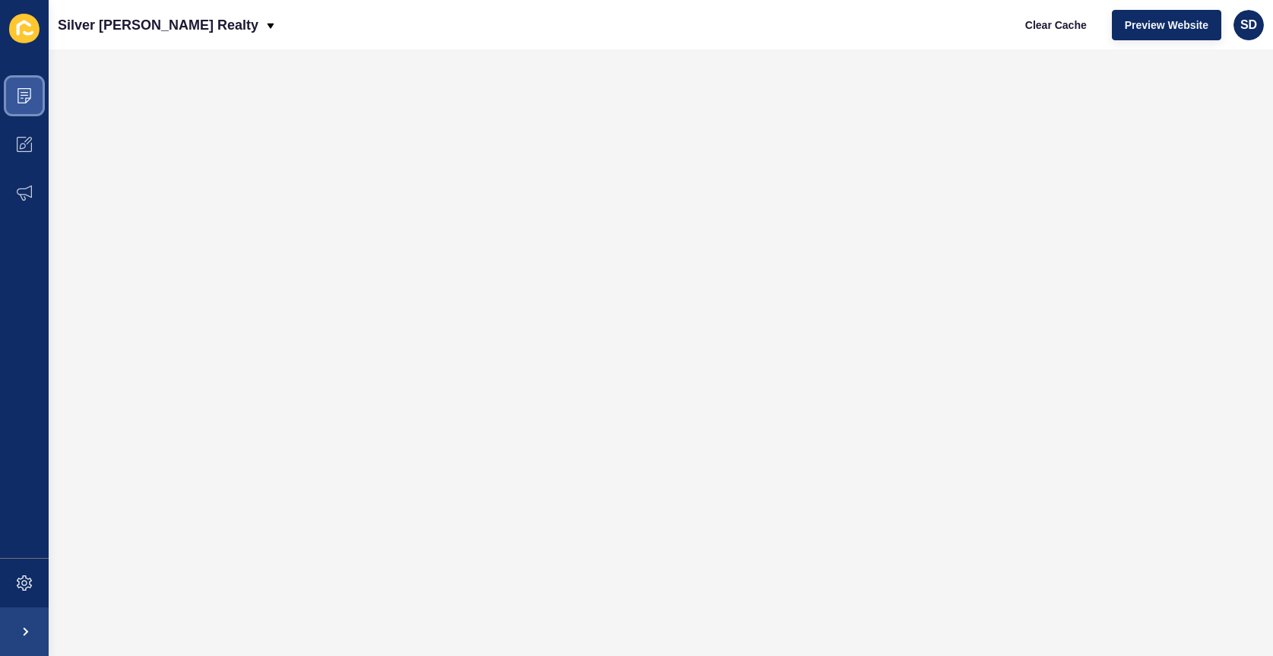
click at [25, 100] on icon at bounding box center [24, 95] width 15 height 15
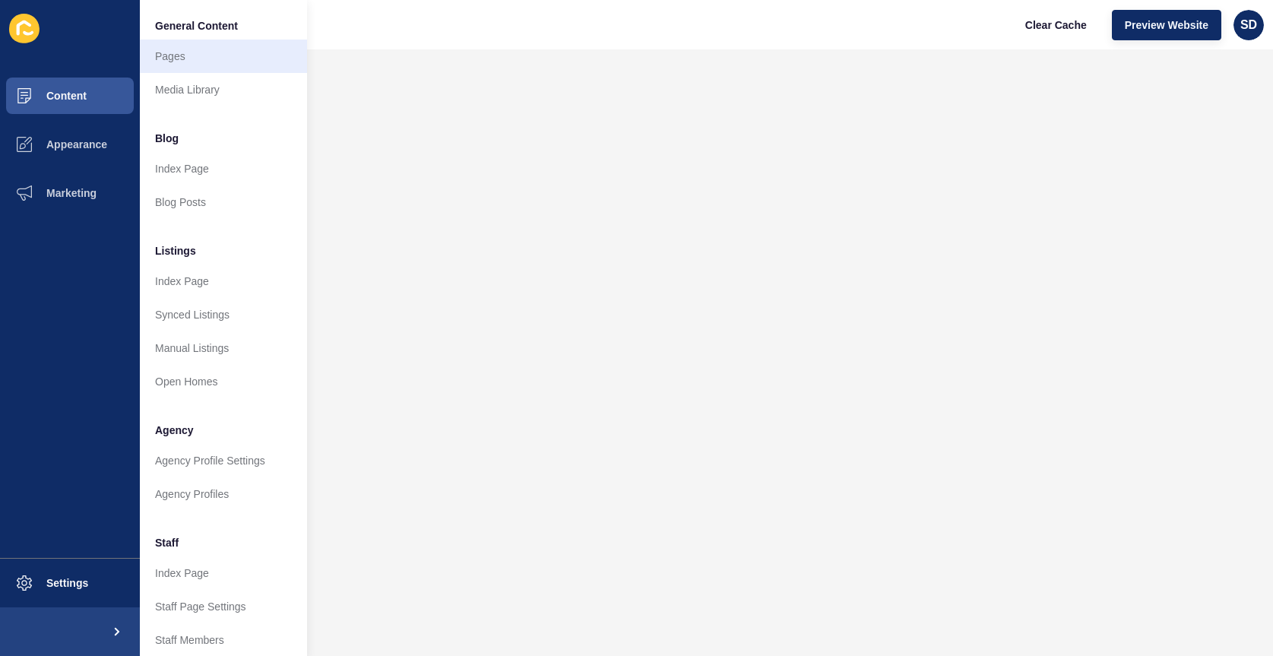
click at [247, 55] on link "Pages" at bounding box center [223, 56] width 167 height 33
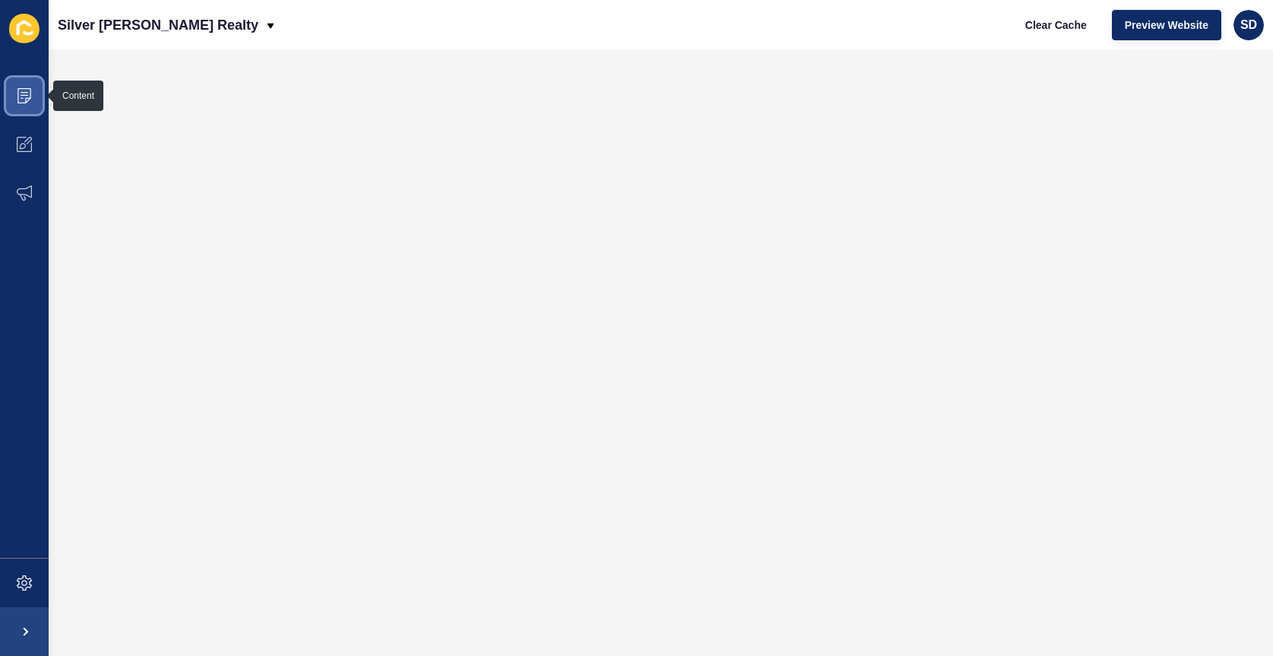
click at [26, 93] on icon at bounding box center [24, 95] width 15 height 15
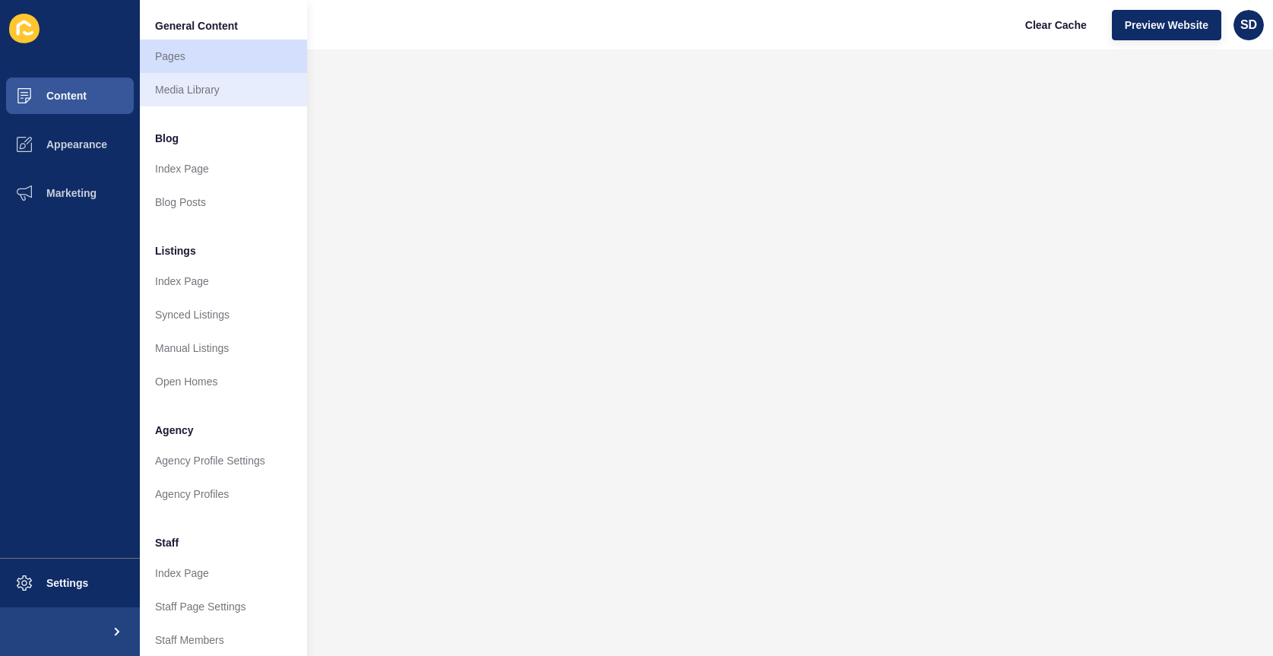
click at [209, 87] on link "Media Library" at bounding box center [223, 89] width 167 height 33
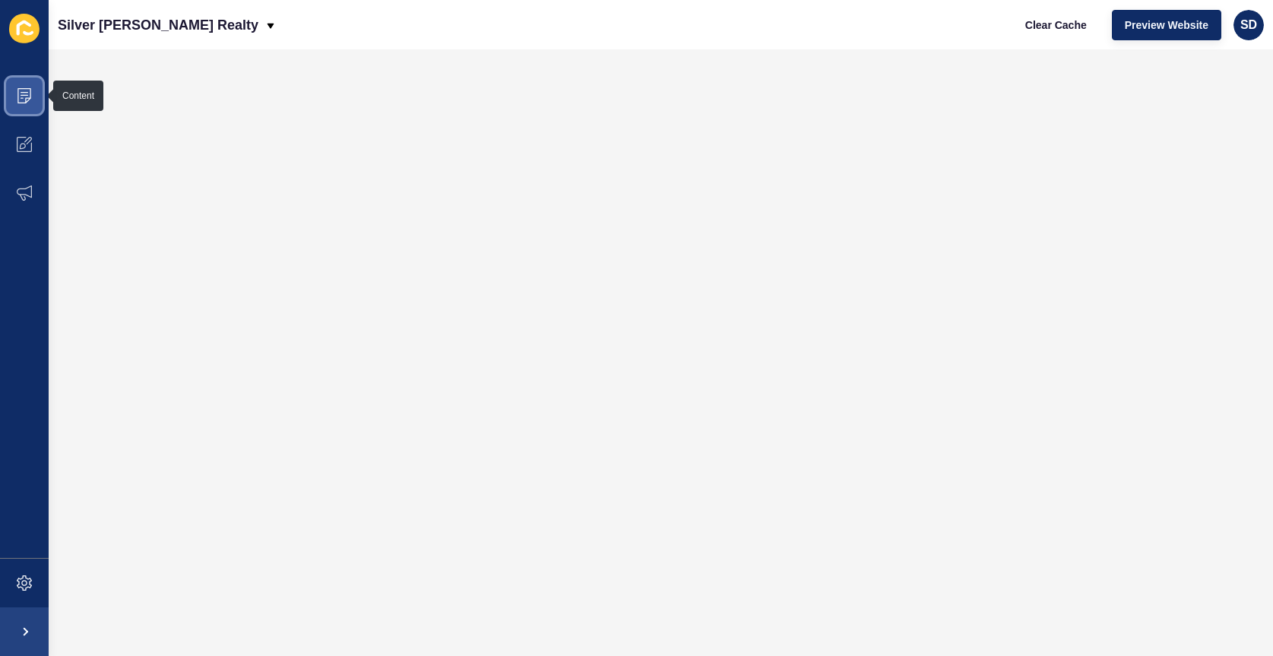
click at [21, 93] on icon at bounding box center [25, 92] width 8 height 1
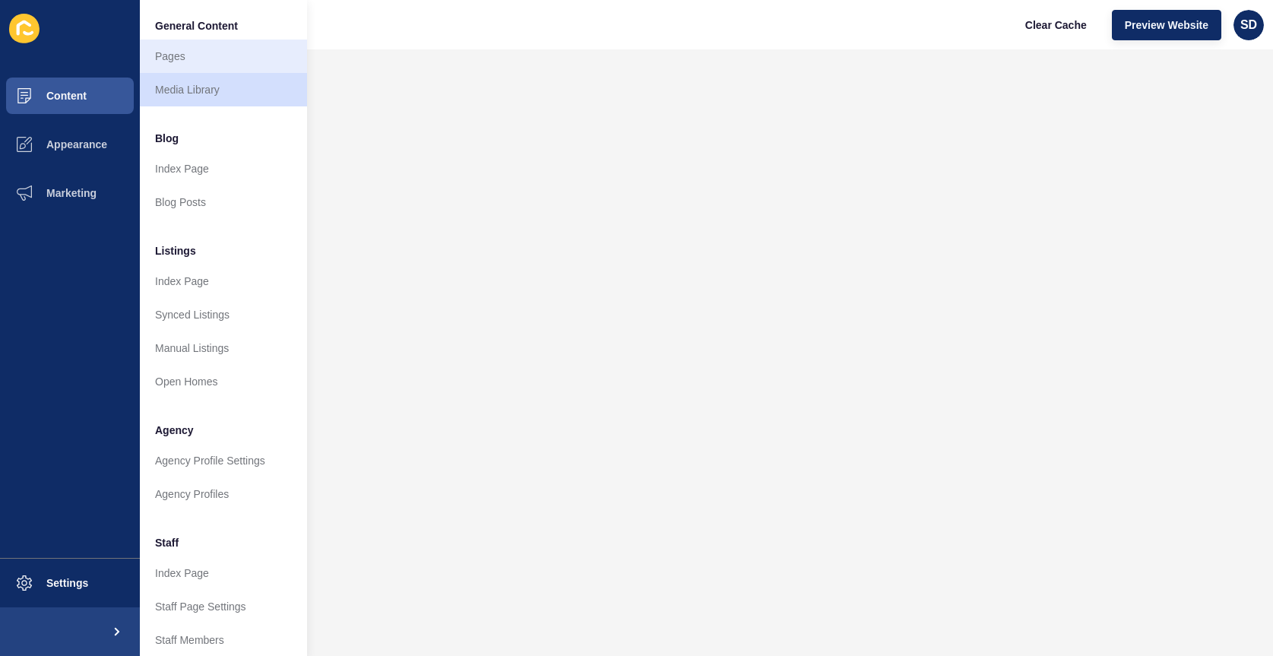
click at [195, 55] on link "Pages" at bounding box center [223, 56] width 167 height 33
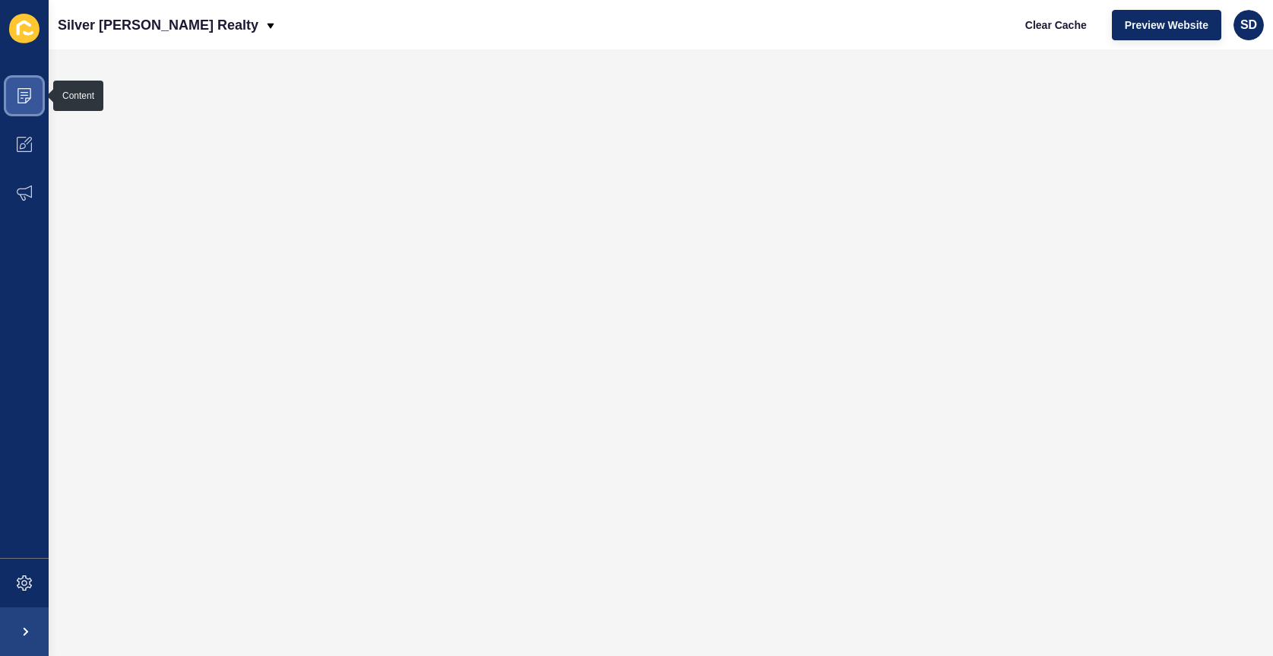
click at [23, 96] on icon at bounding box center [25, 95] width 8 height 1
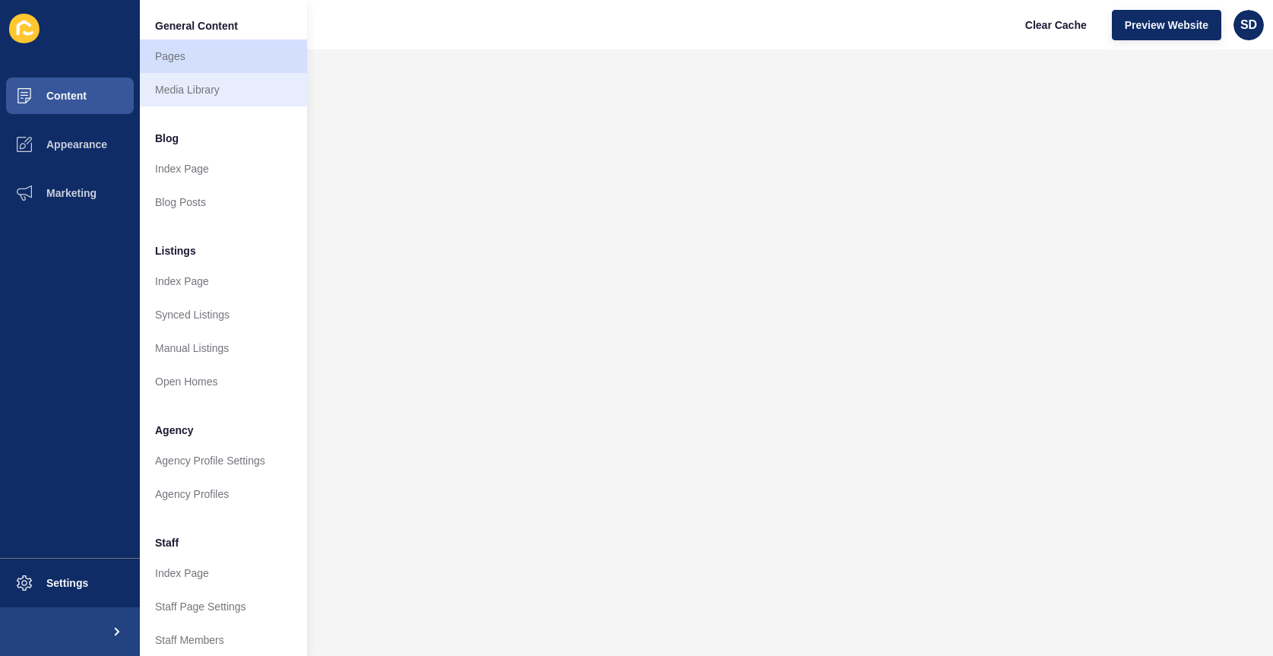
click at [195, 85] on link "Media Library" at bounding box center [223, 89] width 167 height 33
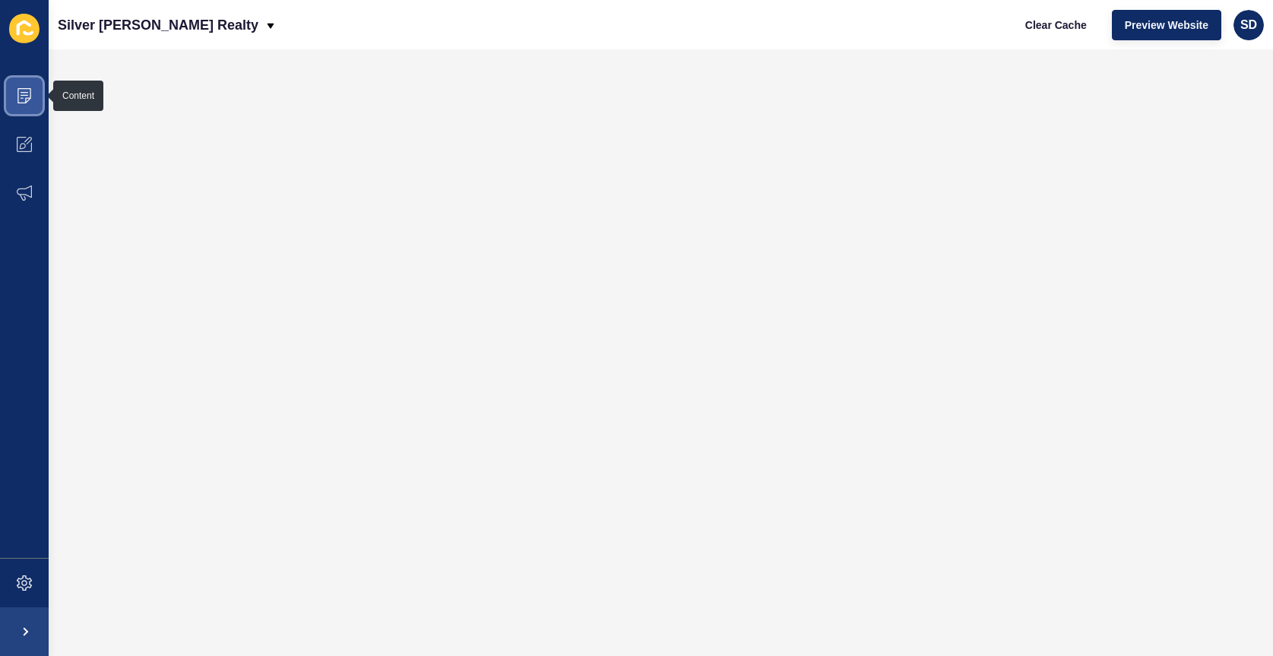
click at [24, 85] on span at bounding box center [24, 95] width 49 height 49
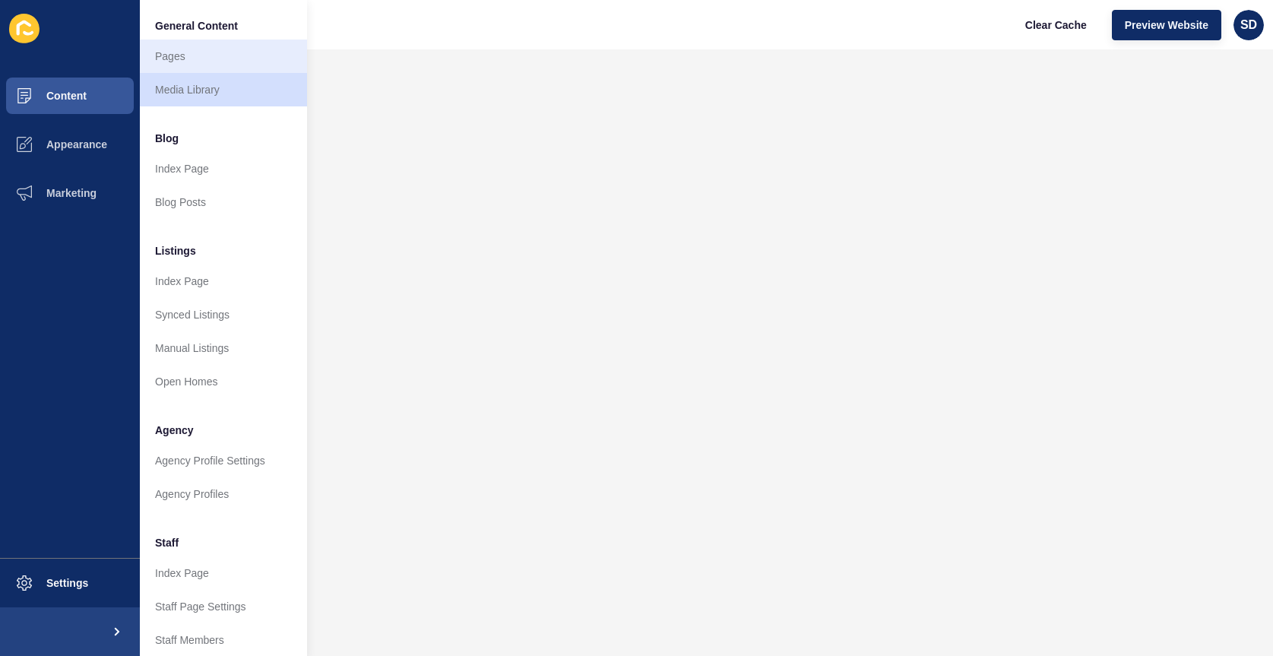
click at [197, 58] on link "Pages" at bounding box center [223, 56] width 167 height 33
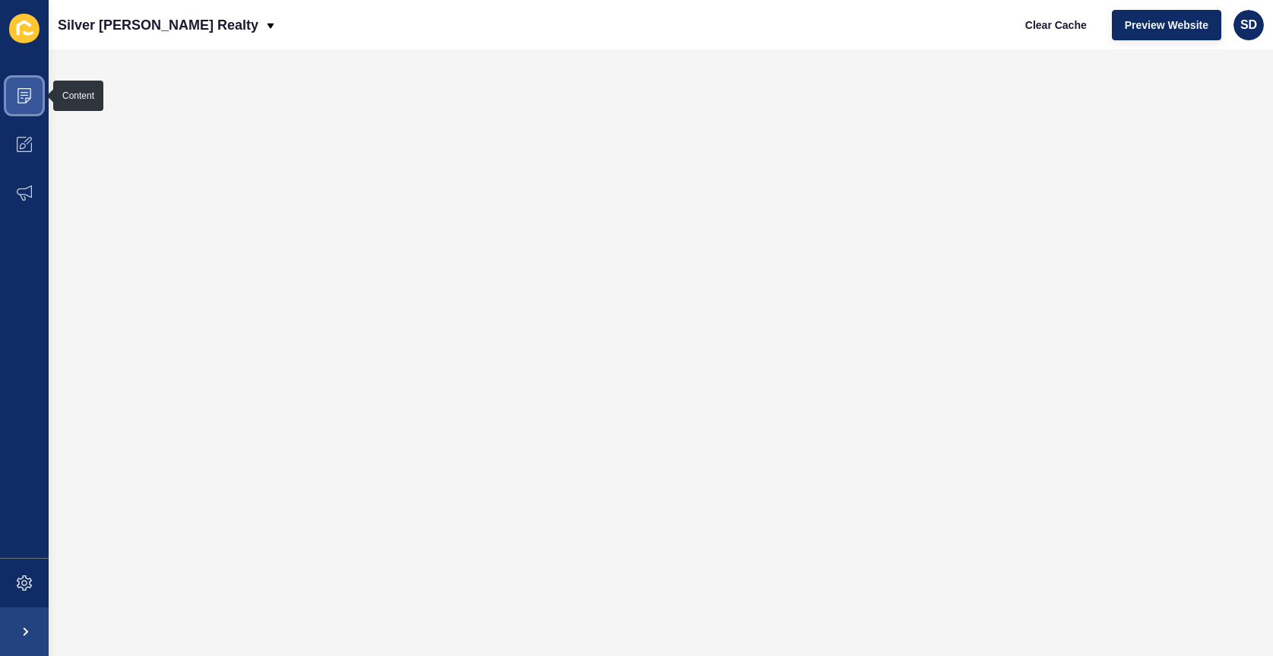
click at [20, 90] on icon at bounding box center [24, 95] width 15 height 15
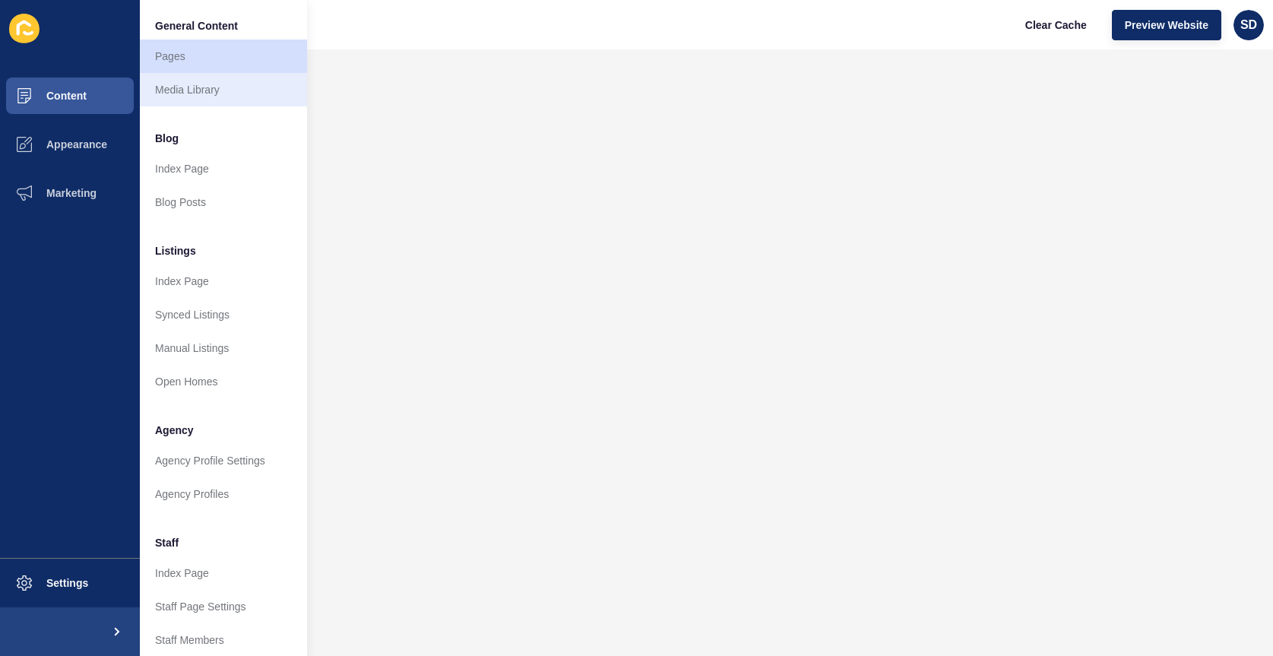
click at [174, 87] on link "Media Library" at bounding box center [223, 89] width 167 height 33
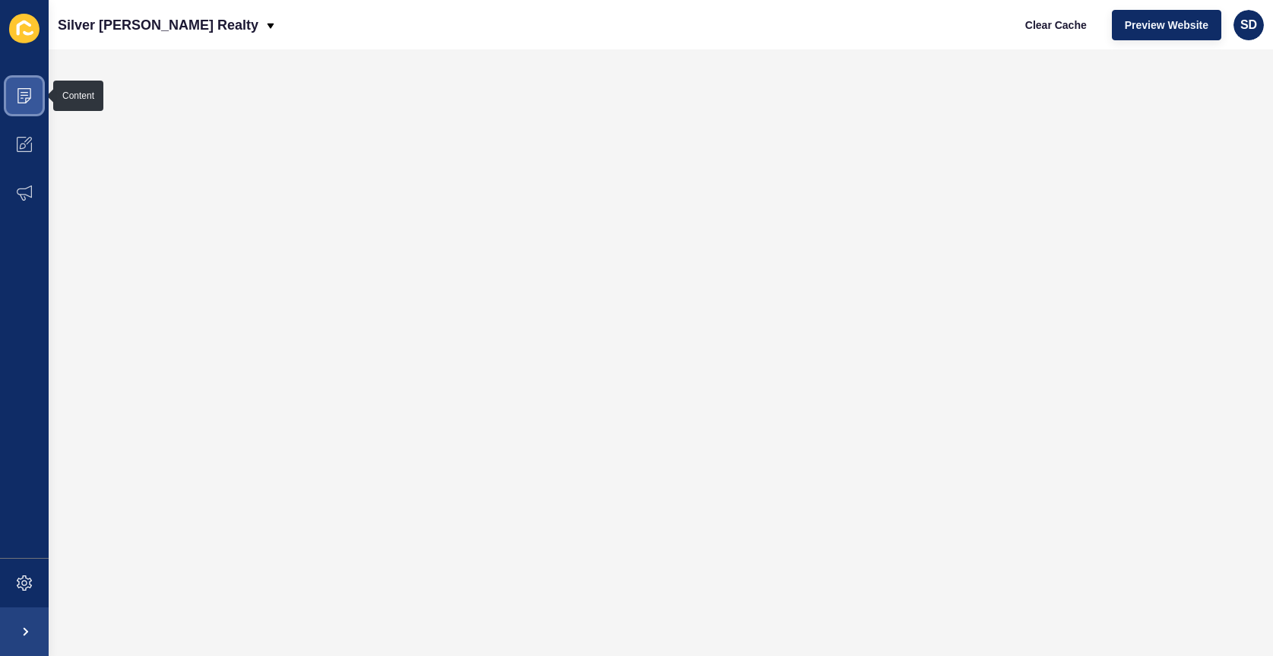
click at [29, 84] on span at bounding box center [24, 95] width 49 height 49
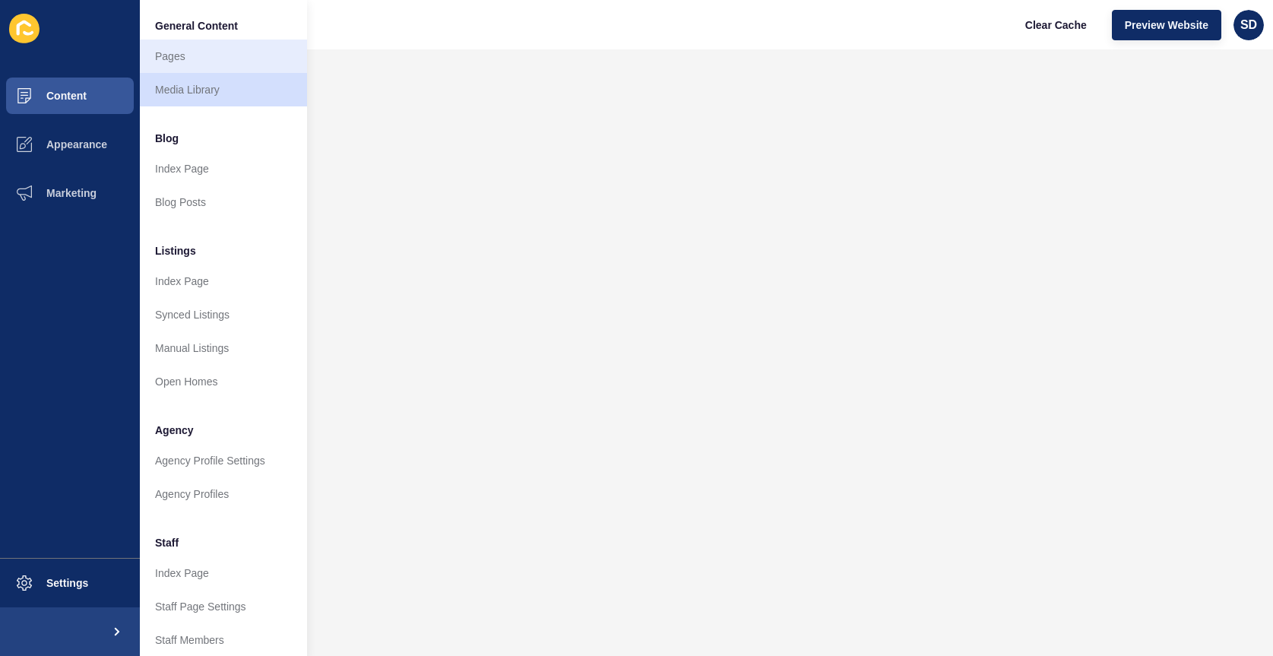
click at [211, 59] on link "Pages" at bounding box center [223, 56] width 167 height 33
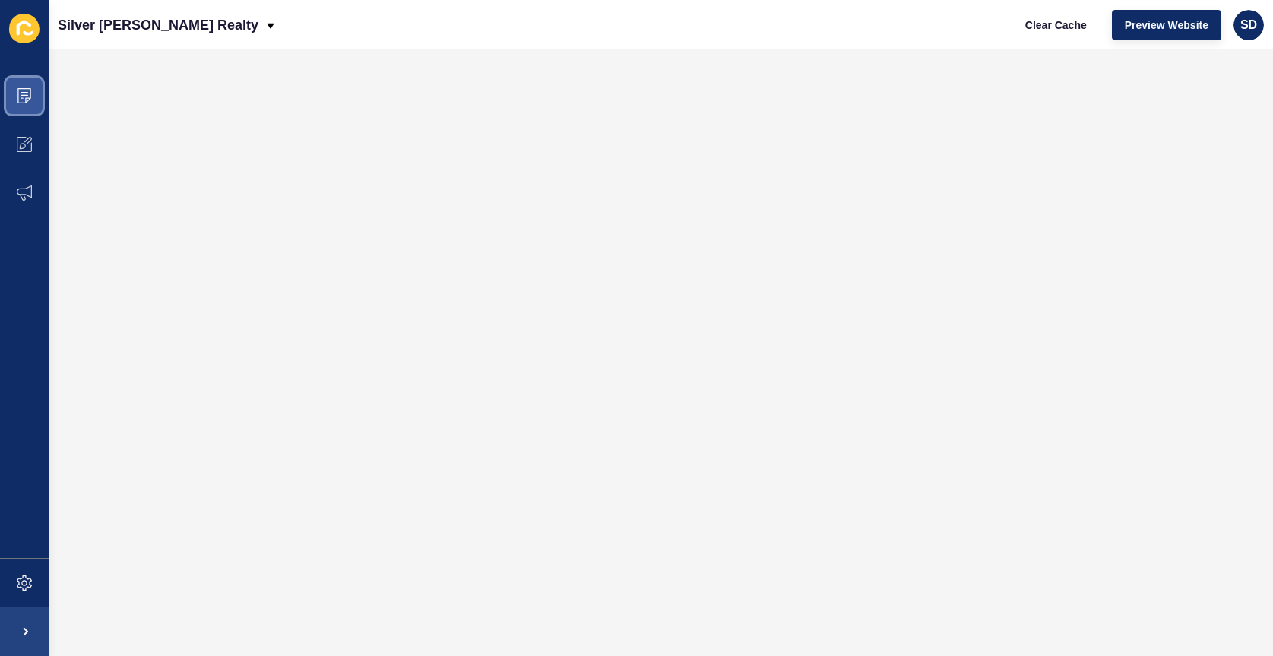
click at [21, 89] on icon at bounding box center [24, 95] width 14 height 15
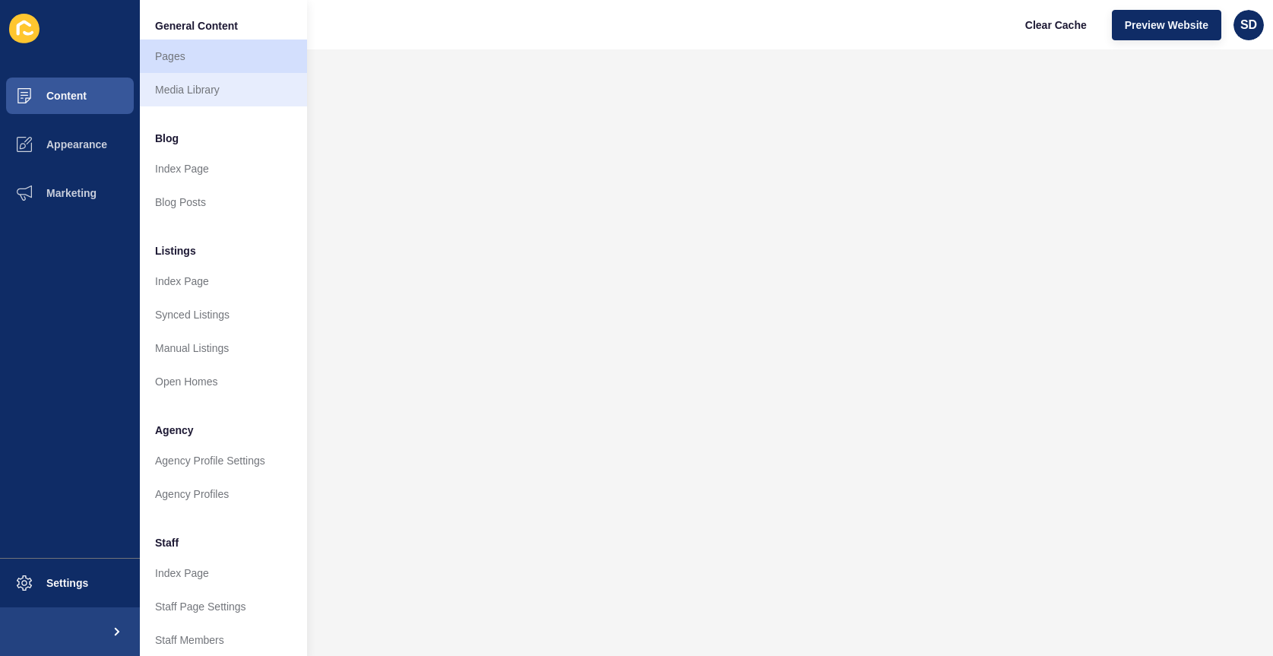
click at [211, 89] on link "Media Library" at bounding box center [223, 89] width 167 height 33
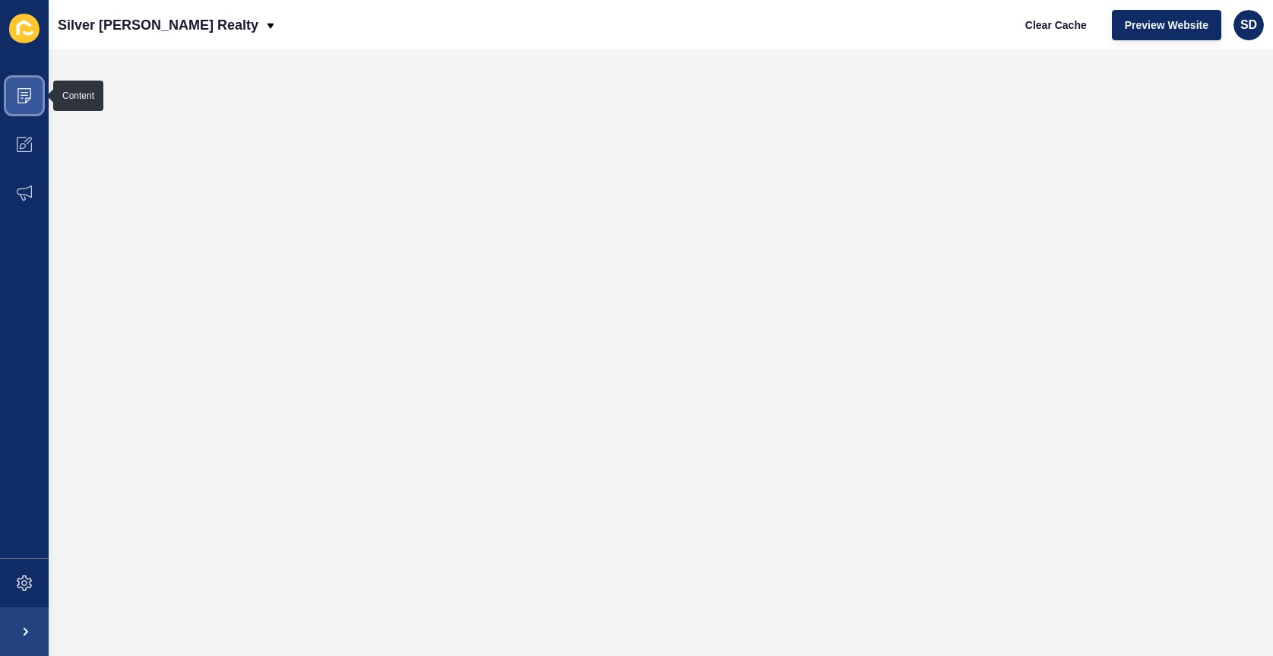
click at [23, 96] on icon at bounding box center [25, 95] width 8 height 1
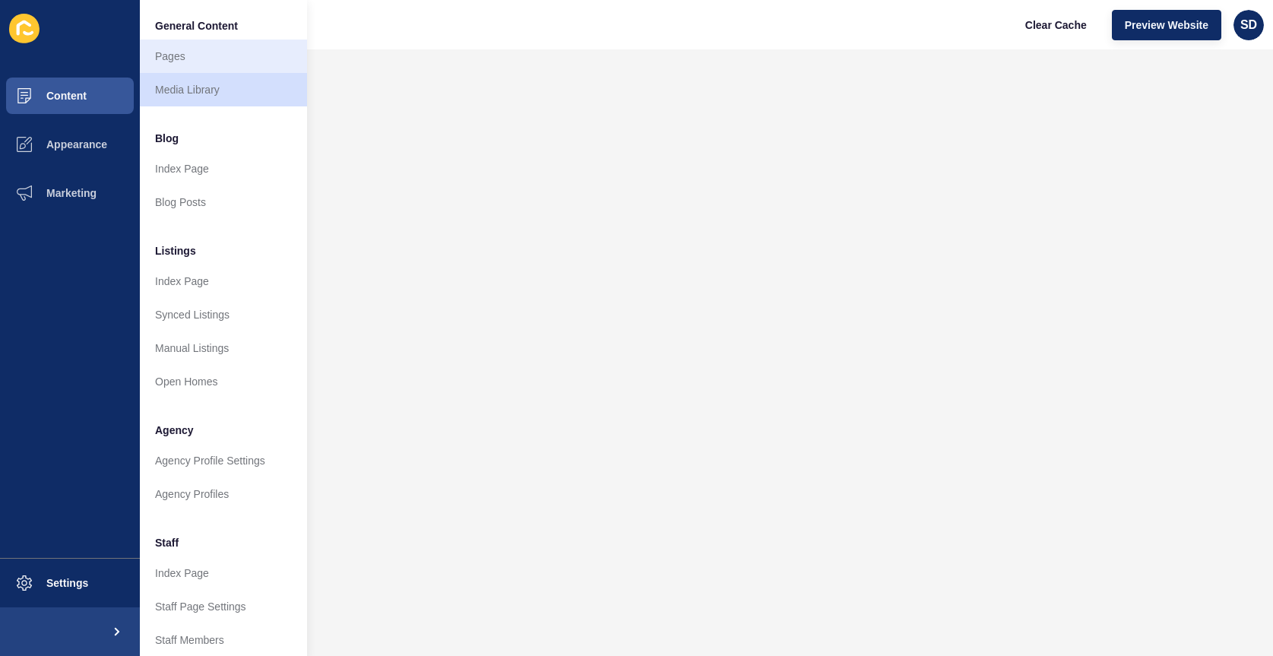
click at [175, 63] on link "Pages" at bounding box center [223, 56] width 167 height 33
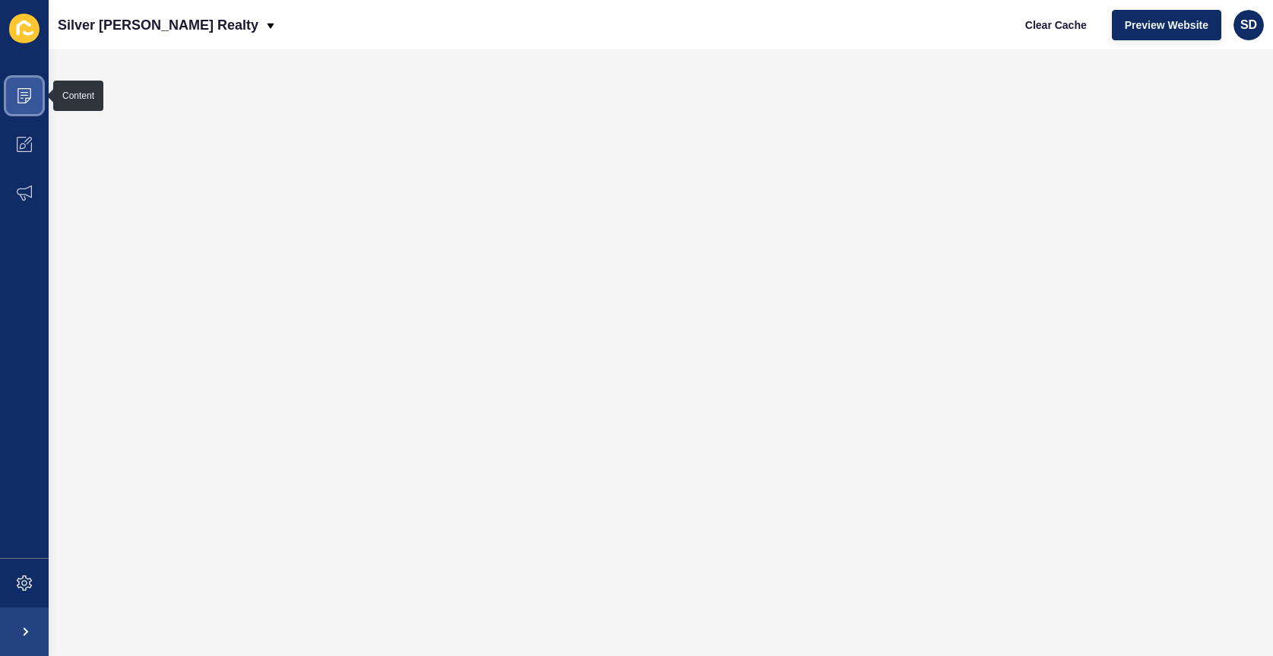
click at [24, 93] on icon at bounding box center [24, 95] width 15 height 15
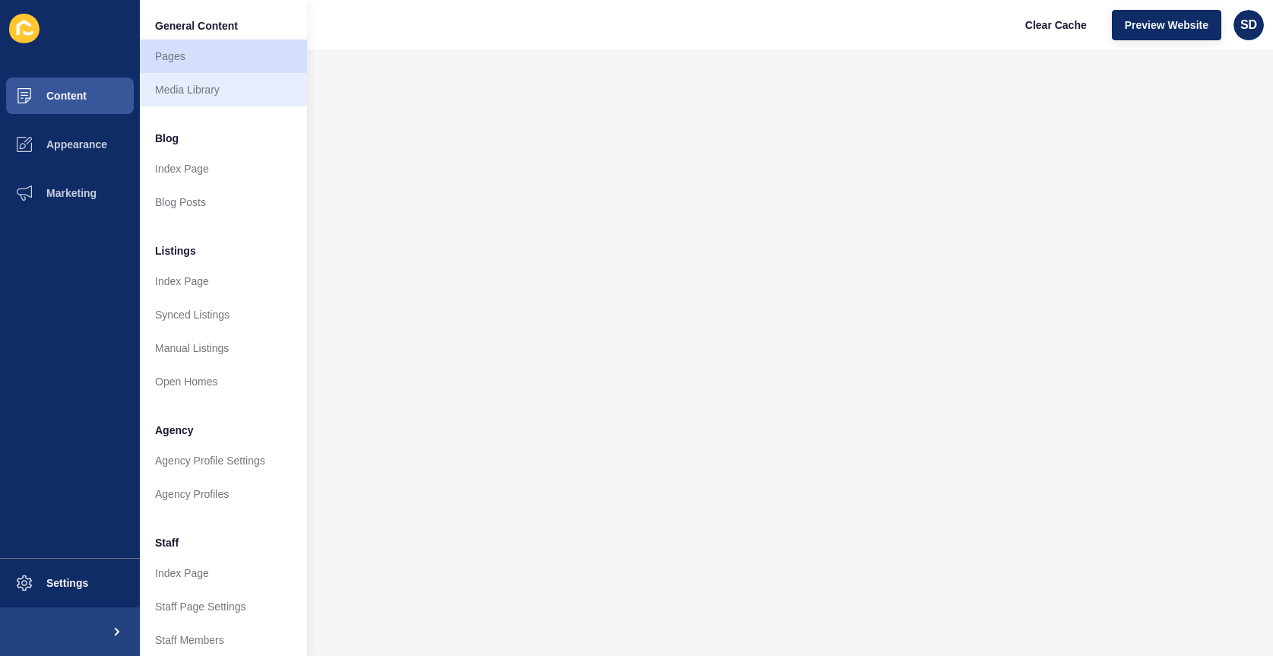
click at [185, 87] on link "Media Library" at bounding box center [223, 89] width 167 height 33
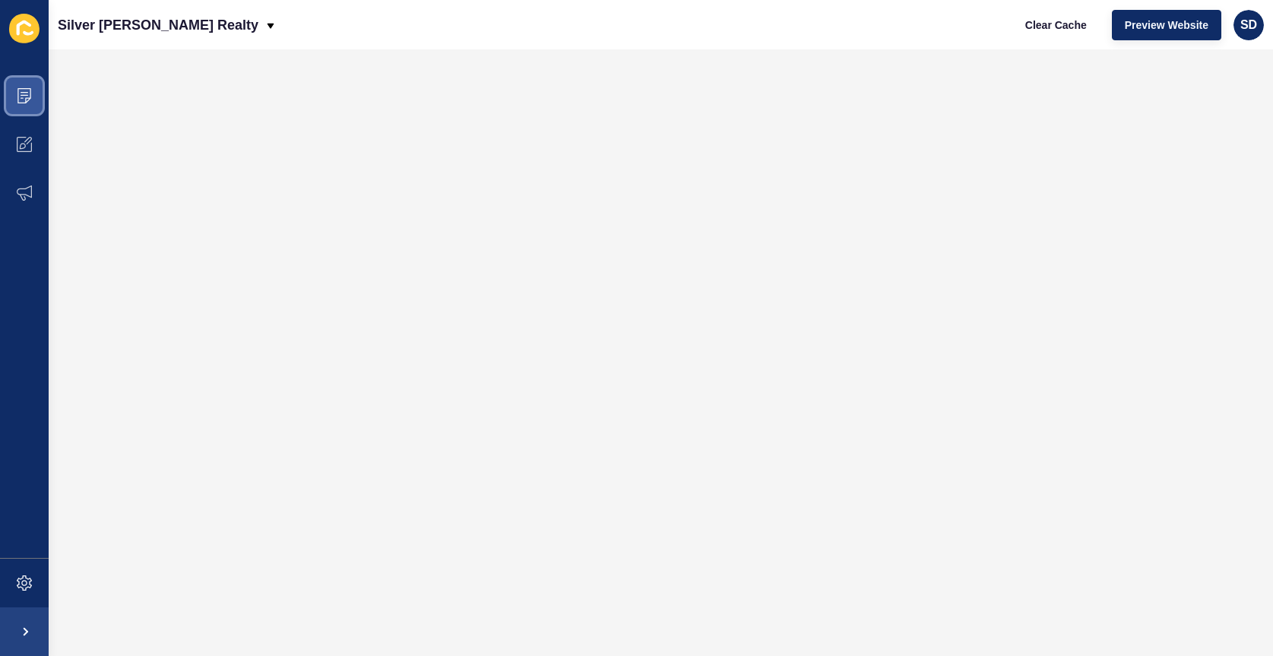
click at [20, 92] on icon at bounding box center [24, 95] width 15 height 15
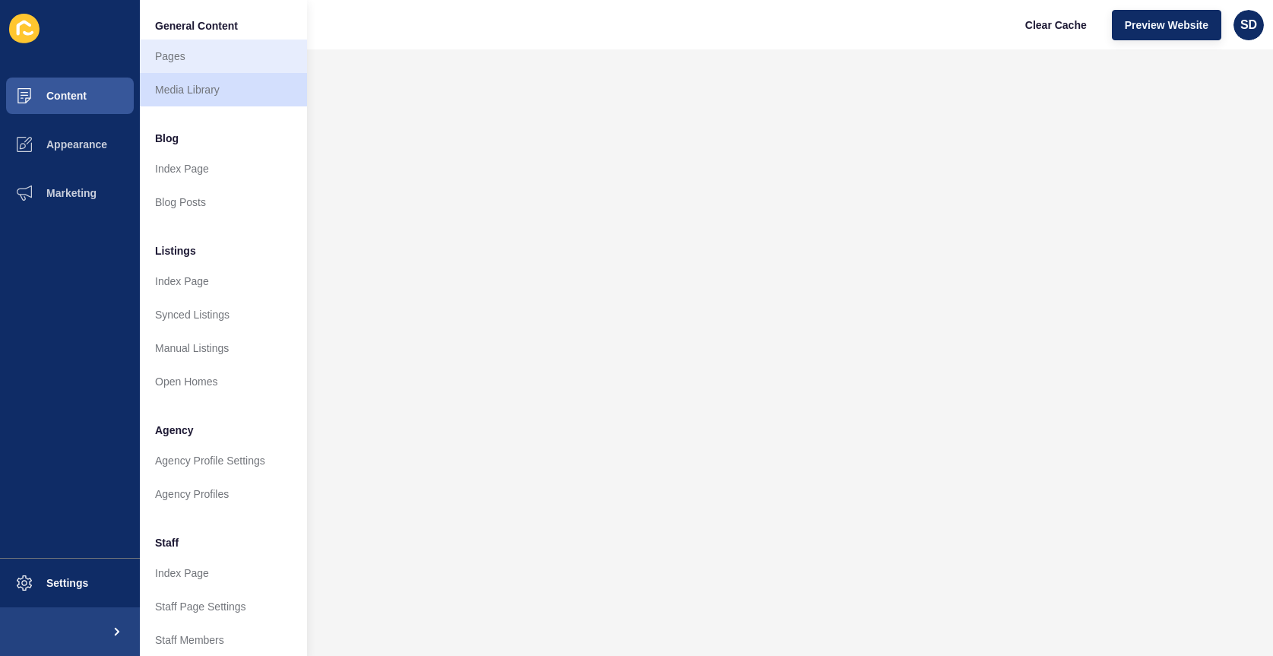
click at [184, 57] on link "Pages" at bounding box center [223, 56] width 167 height 33
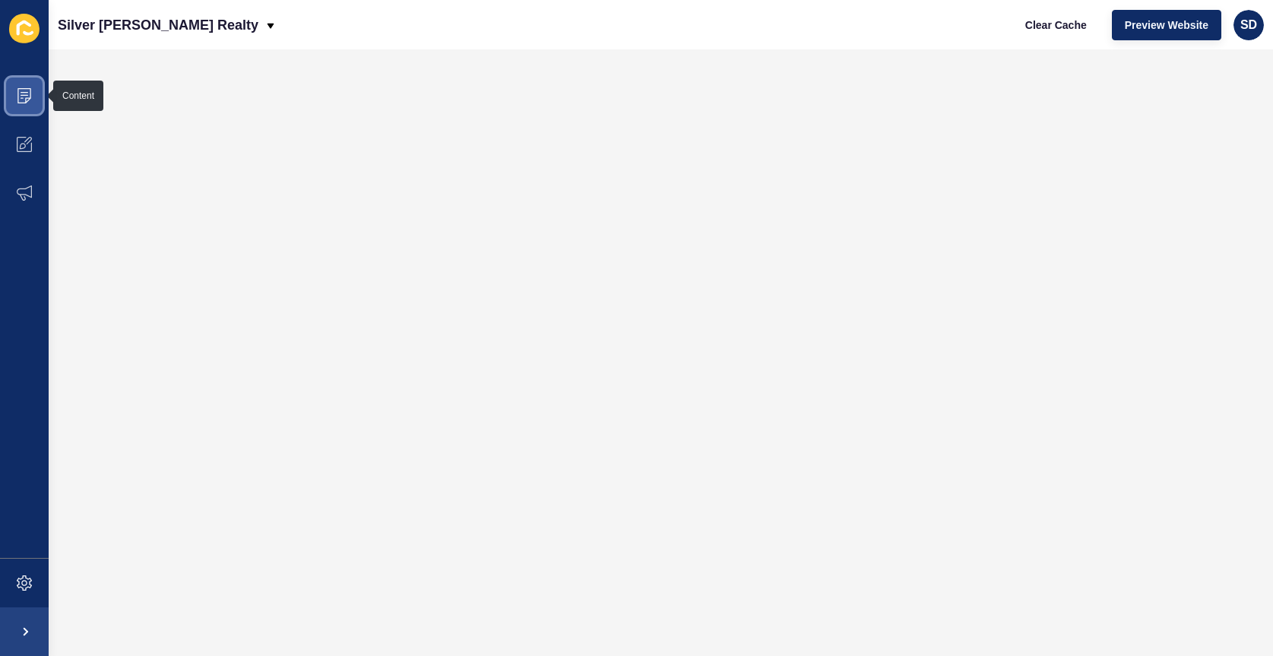
click at [27, 93] on icon at bounding box center [25, 92] width 8 height 1
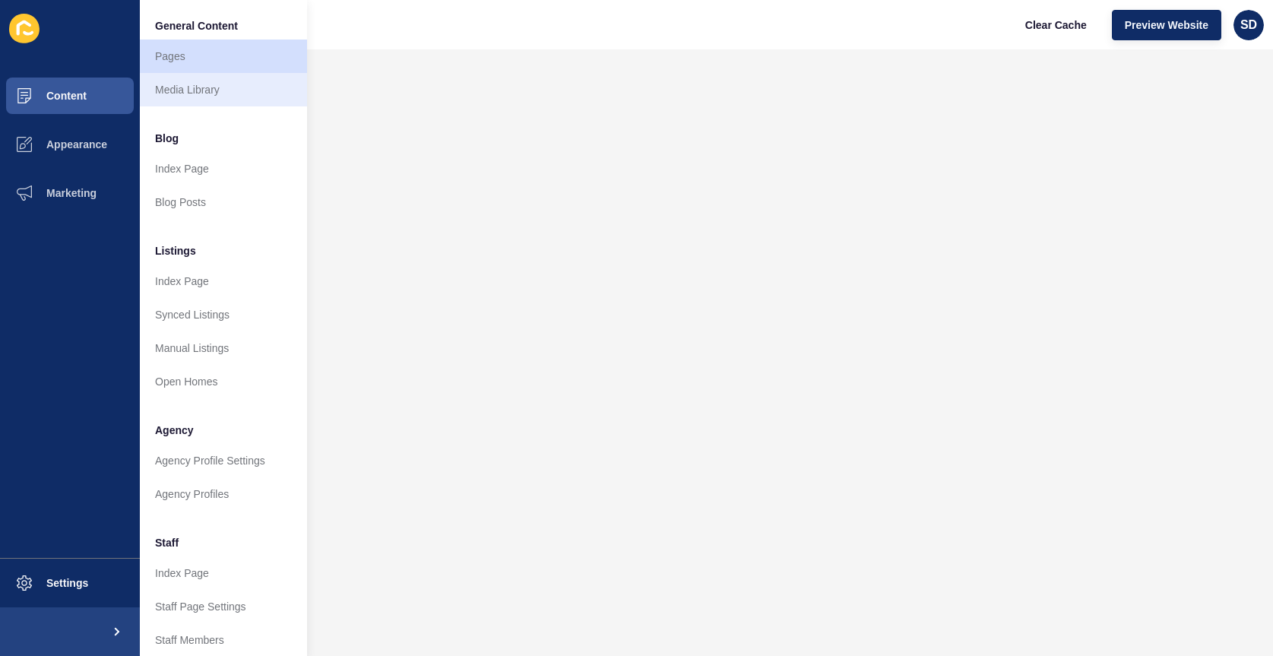
click at [216, 83] on link "Media Library" at bounding box center [223, 89] width 167 height 33
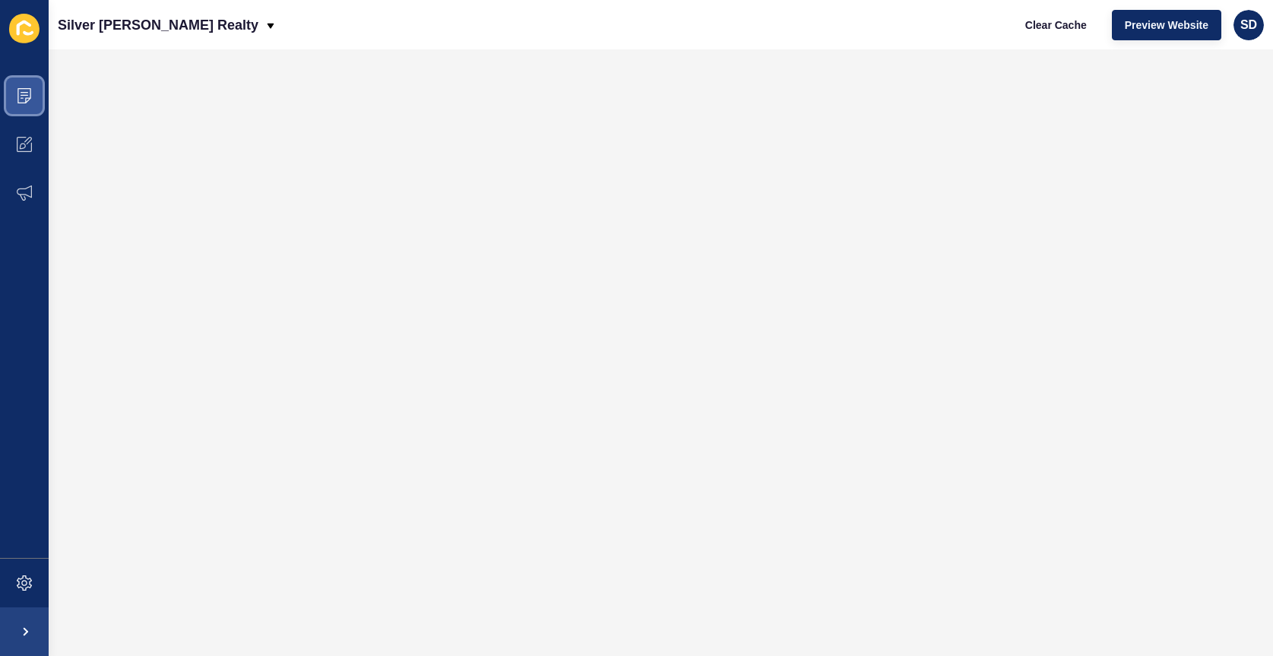
click at [27, 90] on icon at bounding box center [24, 95] width 15 height 15
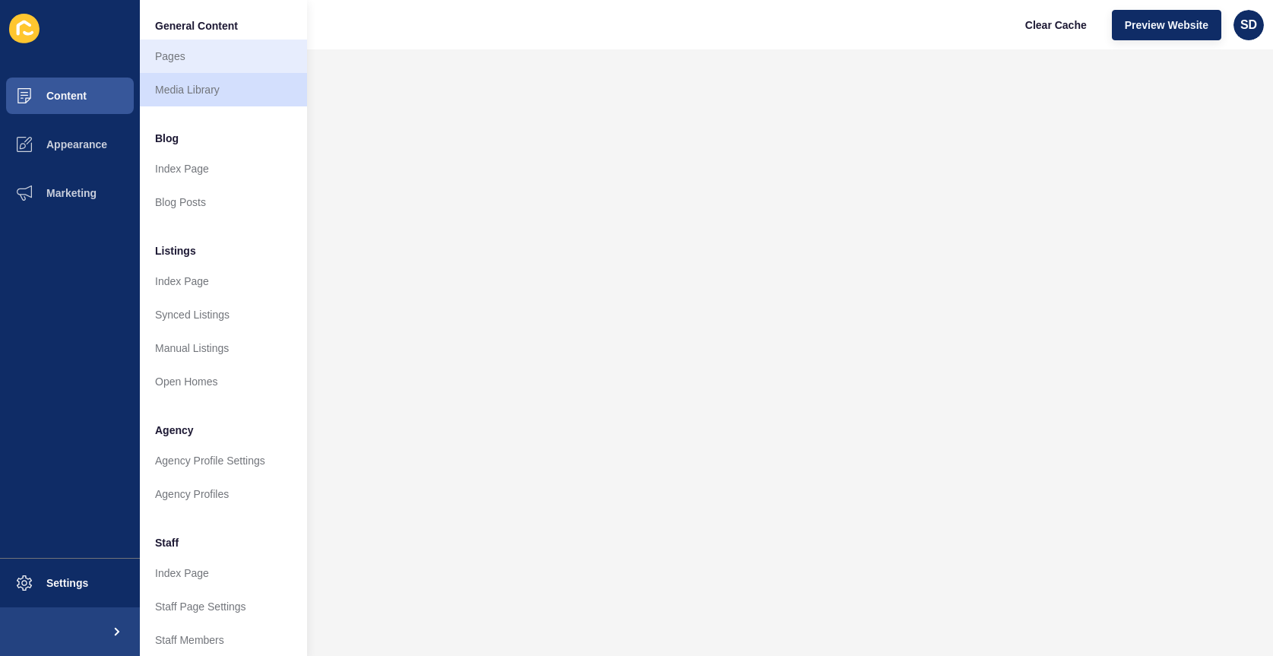
click at [208, 57] on link "Pages" at bounding box center [223, 56] width 167 height 33
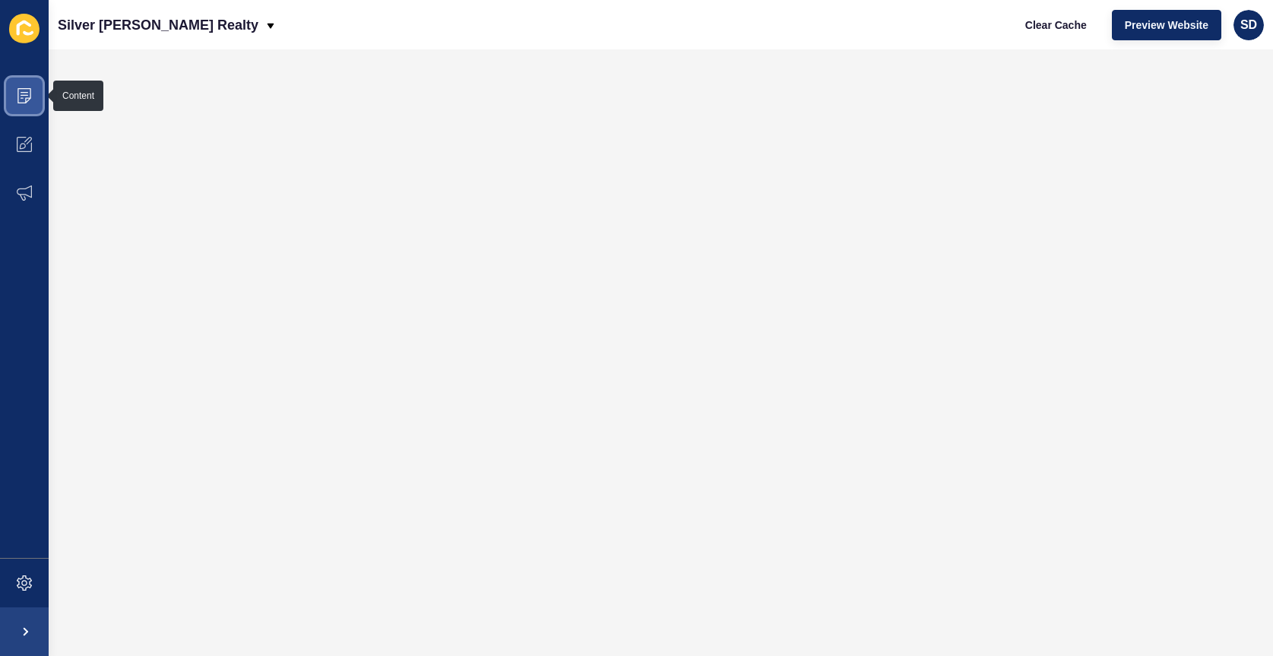
click at [32, 97] on span at bounding box center [24, 95] width 49 height 49
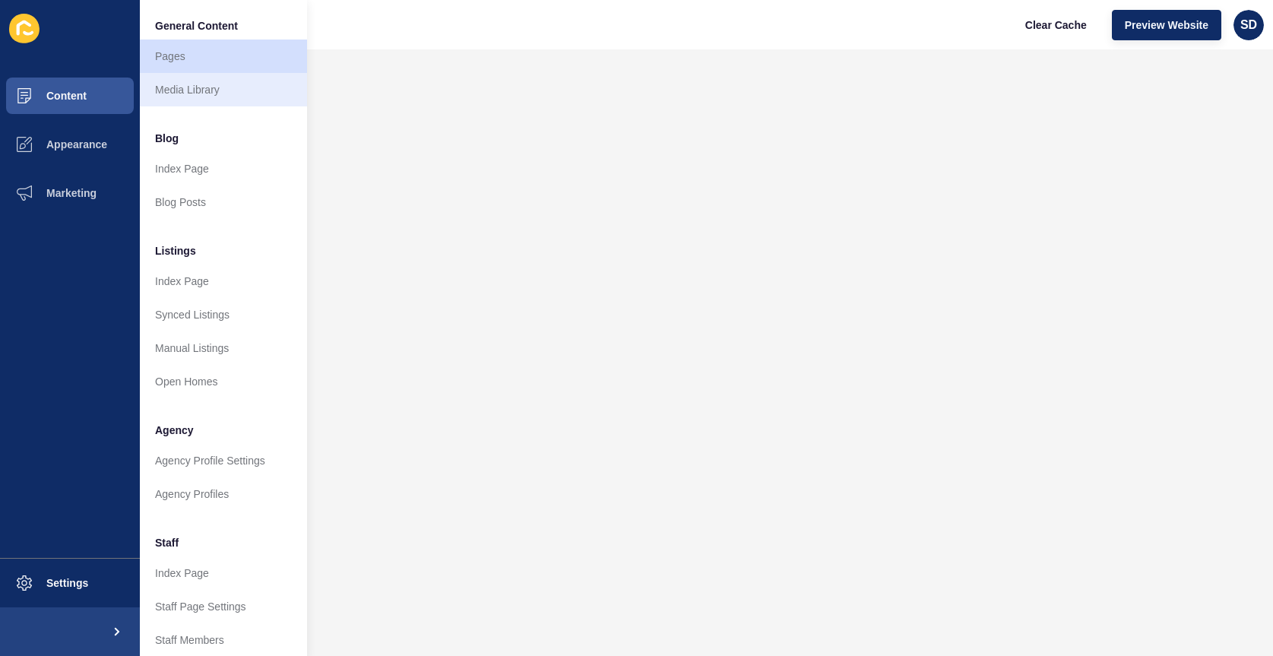
click at [199, 89] on link "Media Library" at bounding box center [223, 89] width 167 height 33
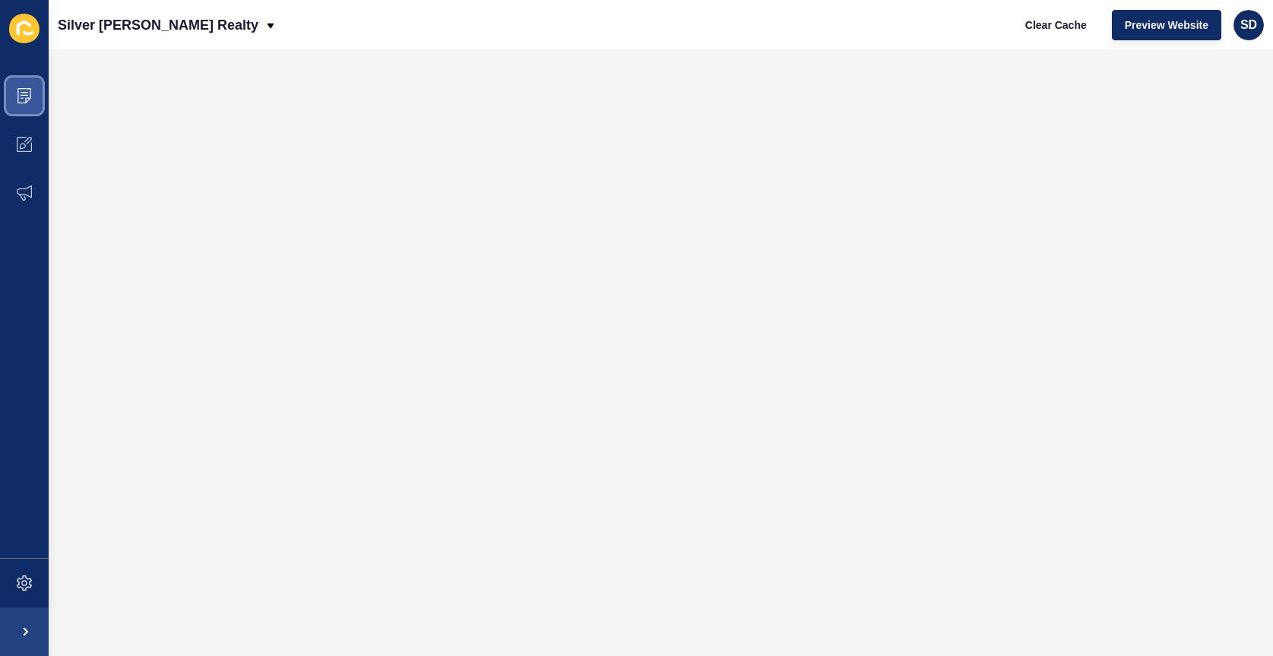
click at [20, 93] on icon at bounding box center [24, 95] width 15 height 15
click at [23, 93] on icon at bounding box center [24, 95] width 15 height 15
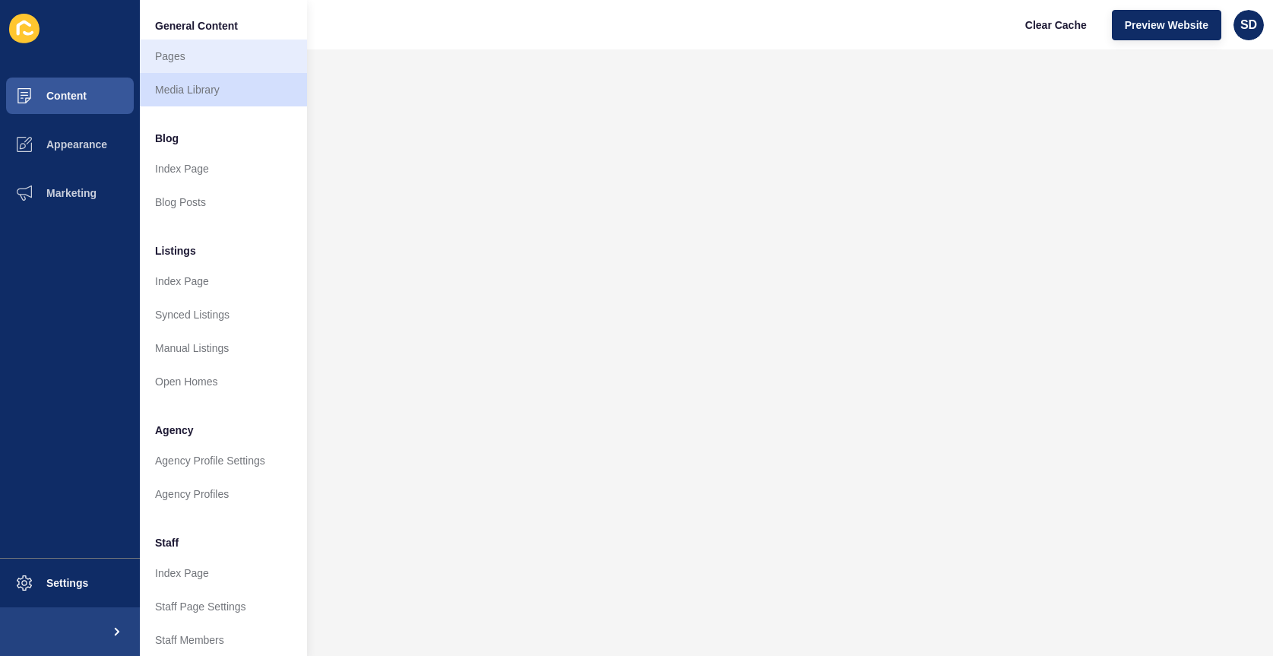
click at [203, 60] on link "Pages" at bounding box center [223, 56] width 167 height 33
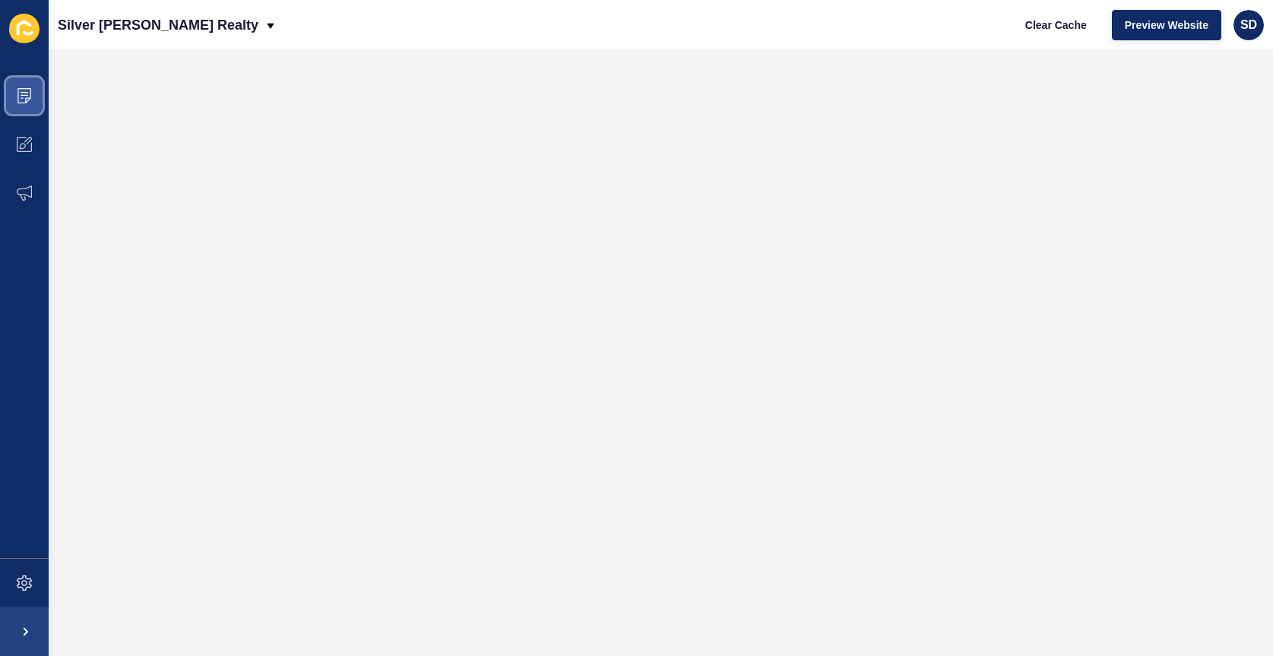
click at [24, 93] on icon at bounding box center [25, 92] width 8 height 1
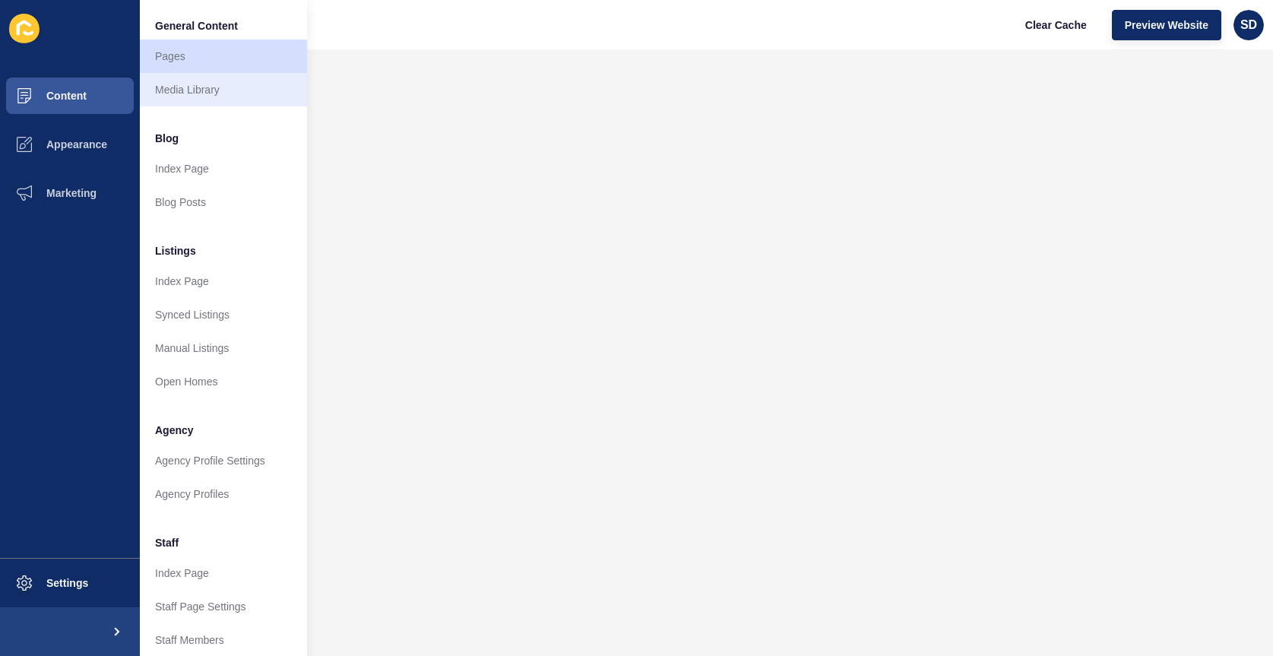
click at [188, 84] on link "Media Library" at bounding box center [223, 89] width 167 height 33
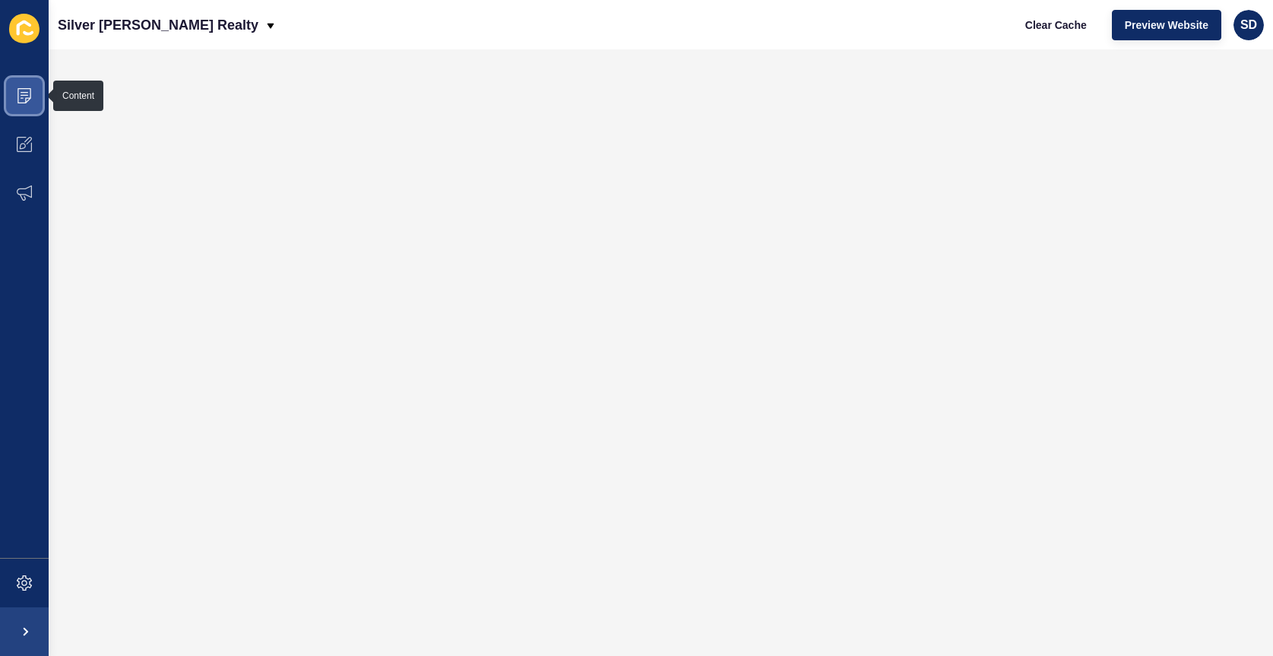
click at [23, 93] on icon at bounding box center [25, 92] width 8 height 1
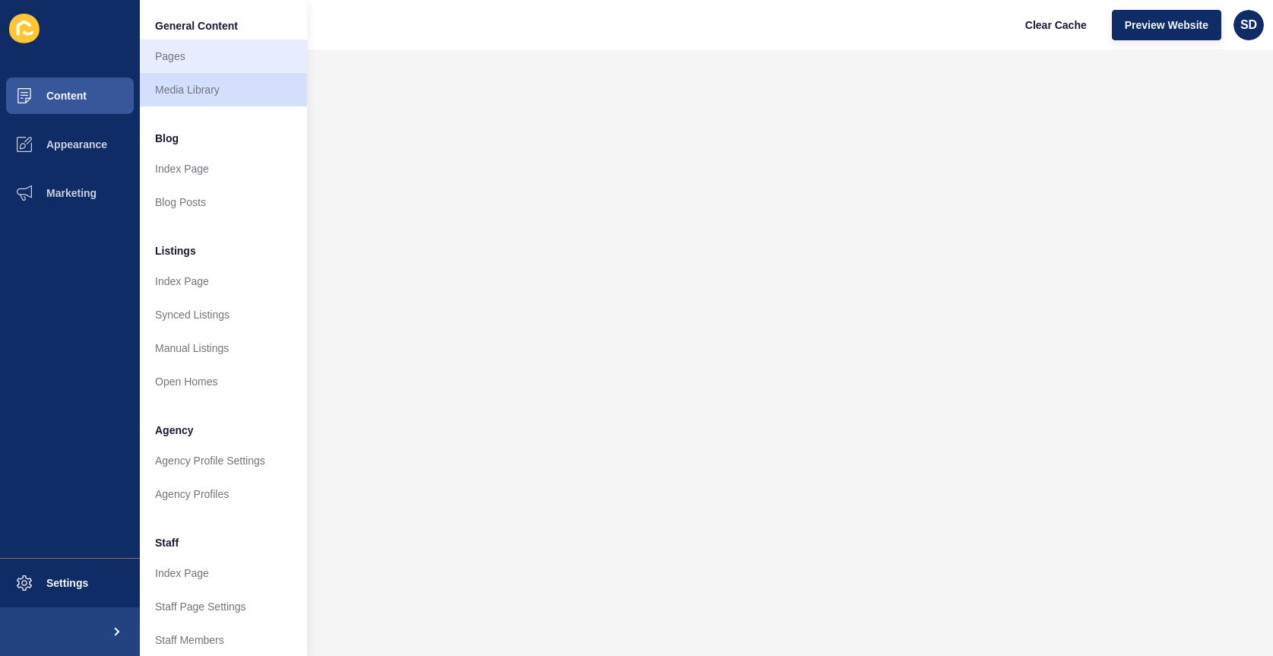
click at [176, 59] on link "Pages" at bounding box center [223, 56] width 167 height 33
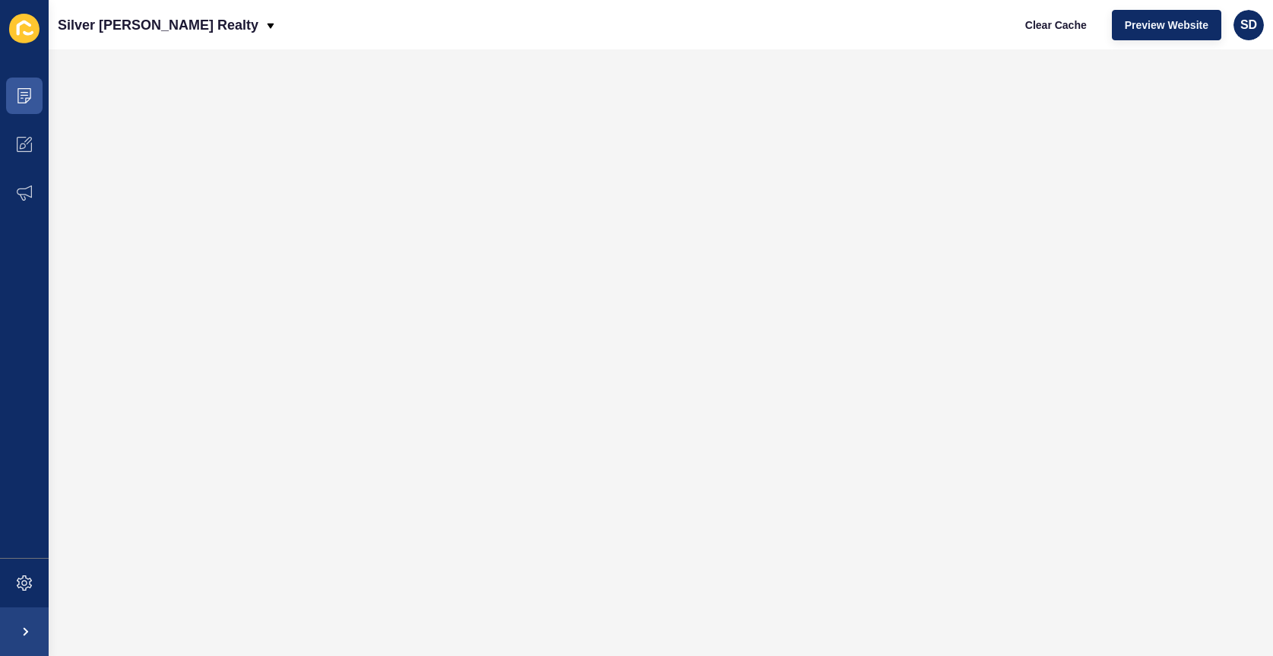
click at [27, 94] on icon at bounding box center [24, 95] width 15 height 15
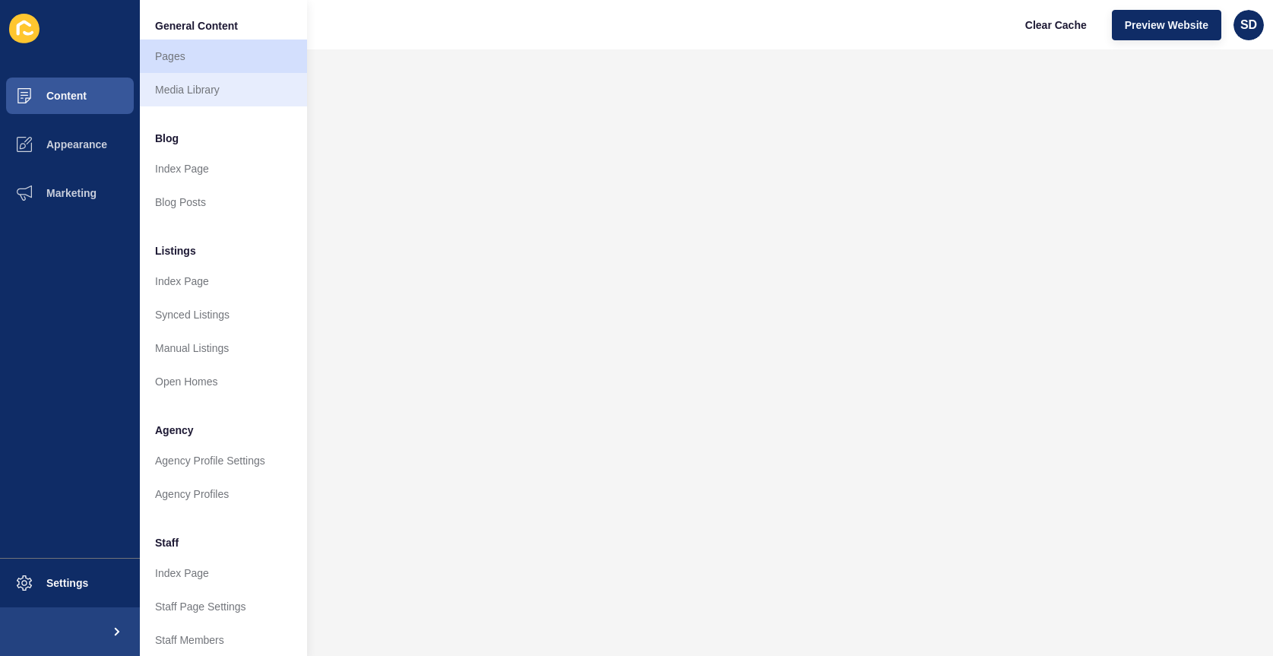
click at [187, 91] on link "Media Library" at bounding box center [223, 89] width 167 height 33
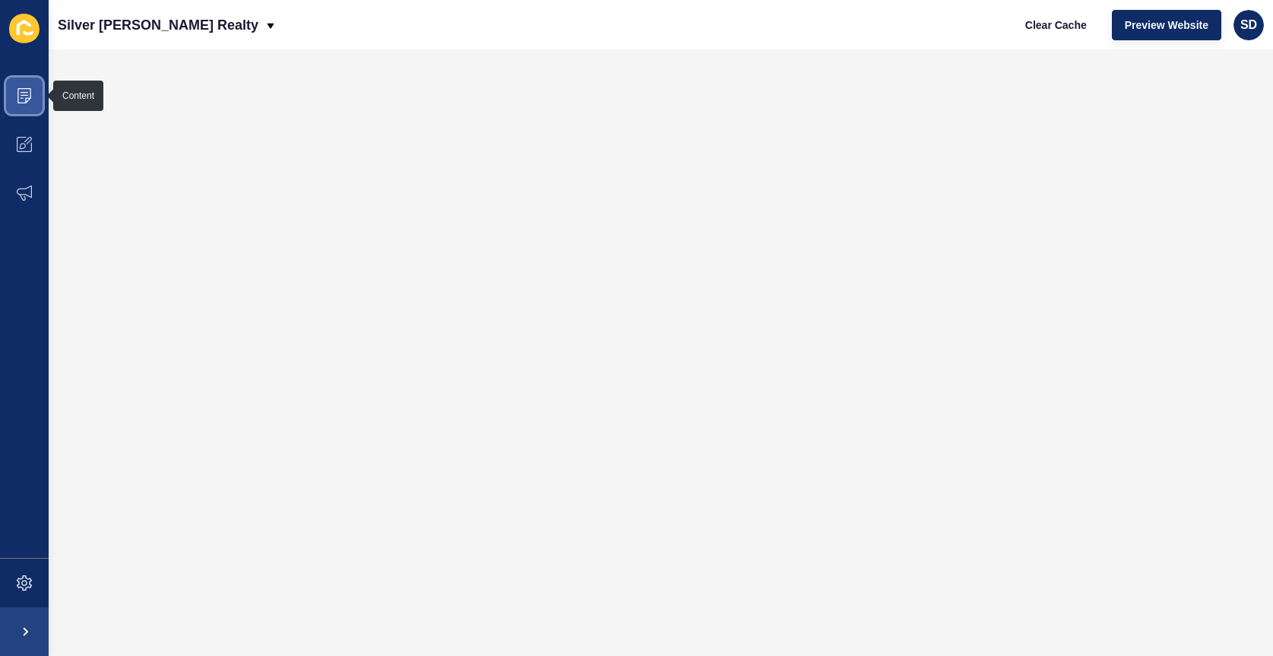
click at [24, 91] on icon at bounding box center [24, 95] width 15 height 15
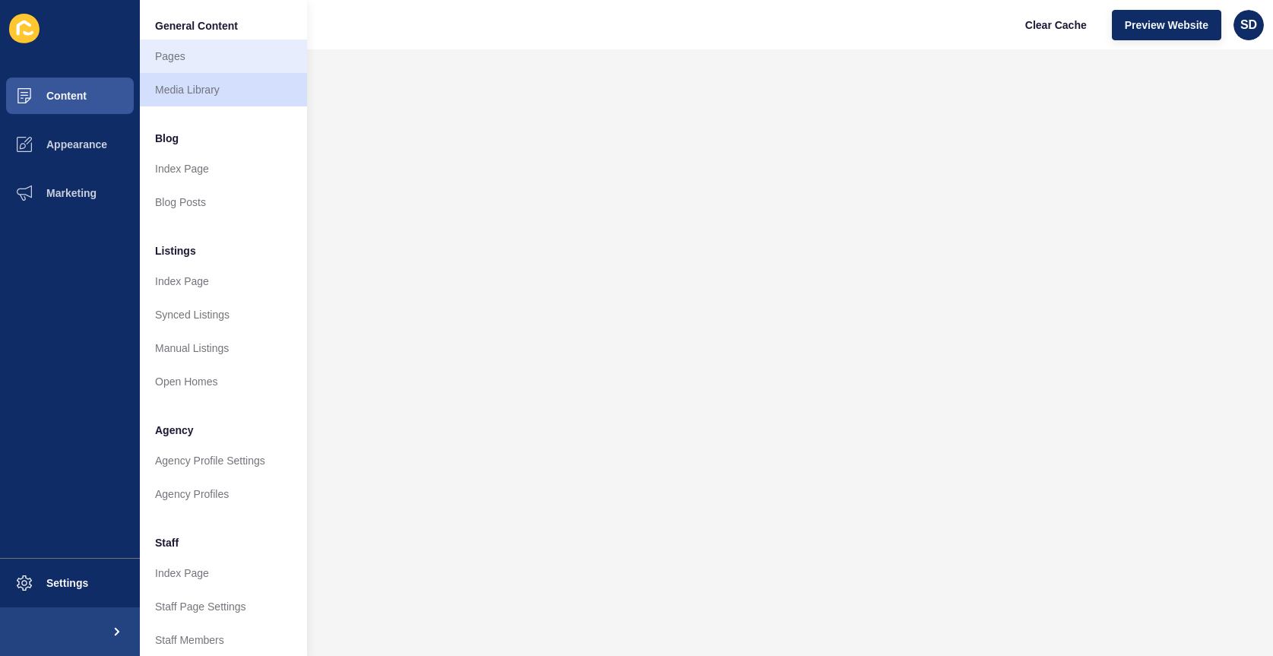
click at [192, 57] on link "Pages" at bounding box center [223, 56] width 167 height 33
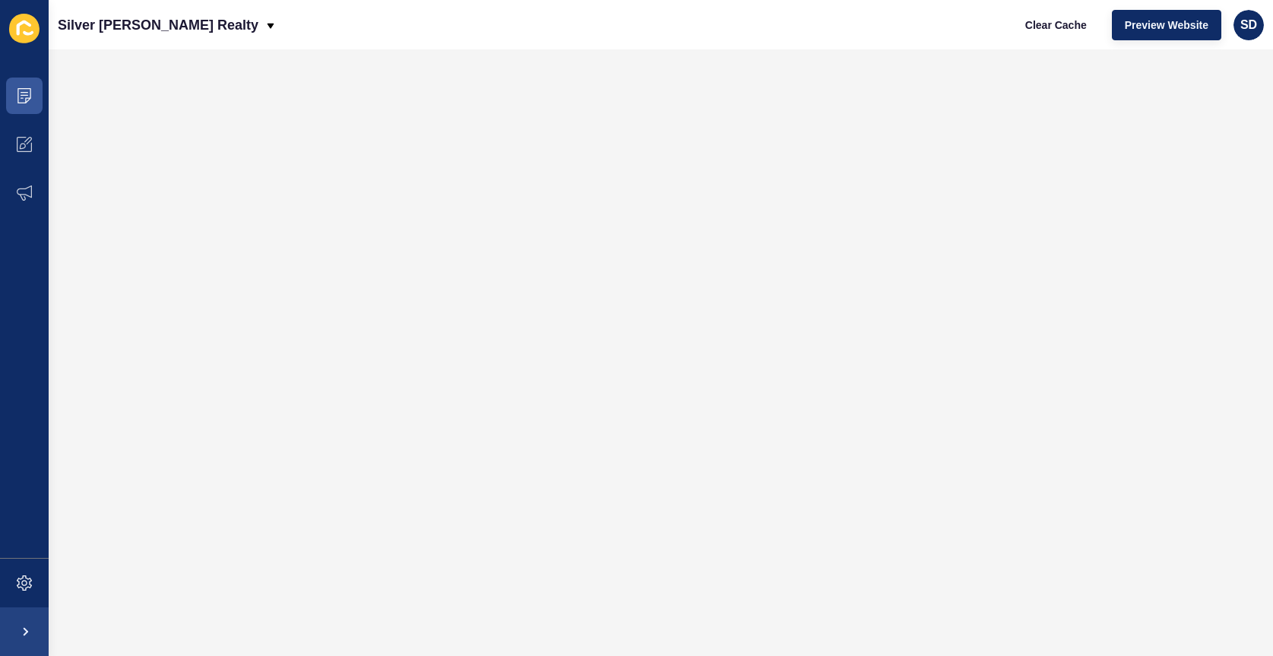
click at [17, 629] on span at bounding box center [24, 631] width 49 height 49
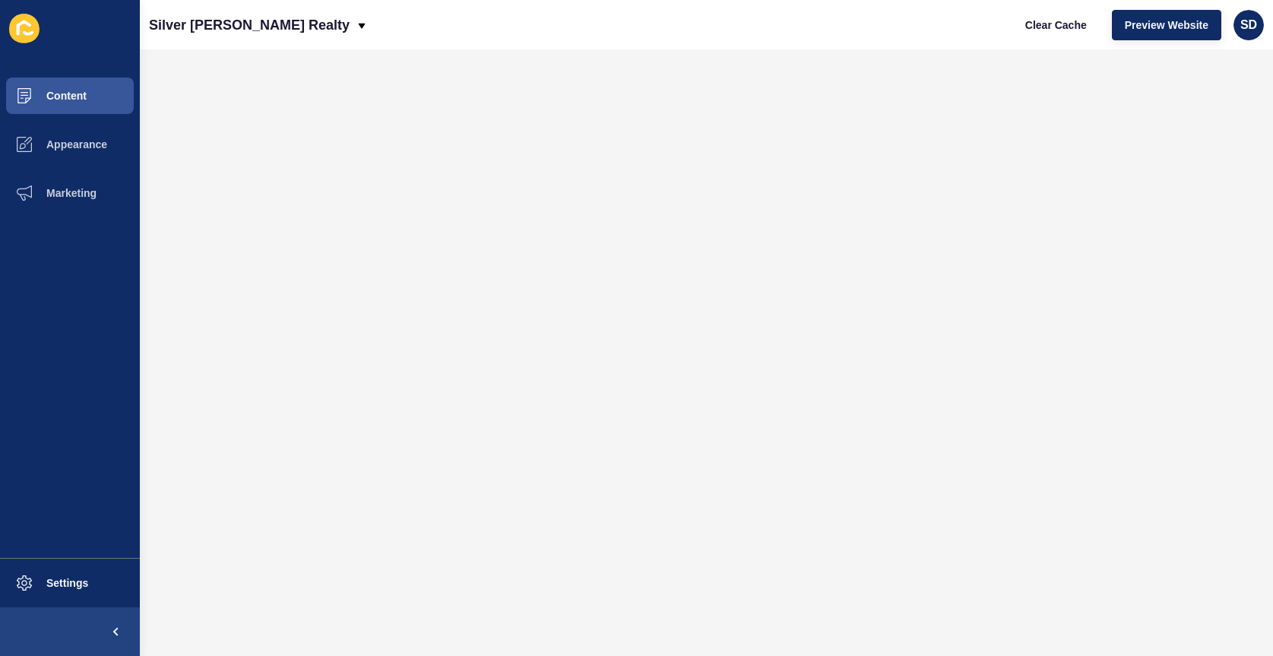
click at [114, 629] on span at bounding box center [115, 631] width 49 height 49
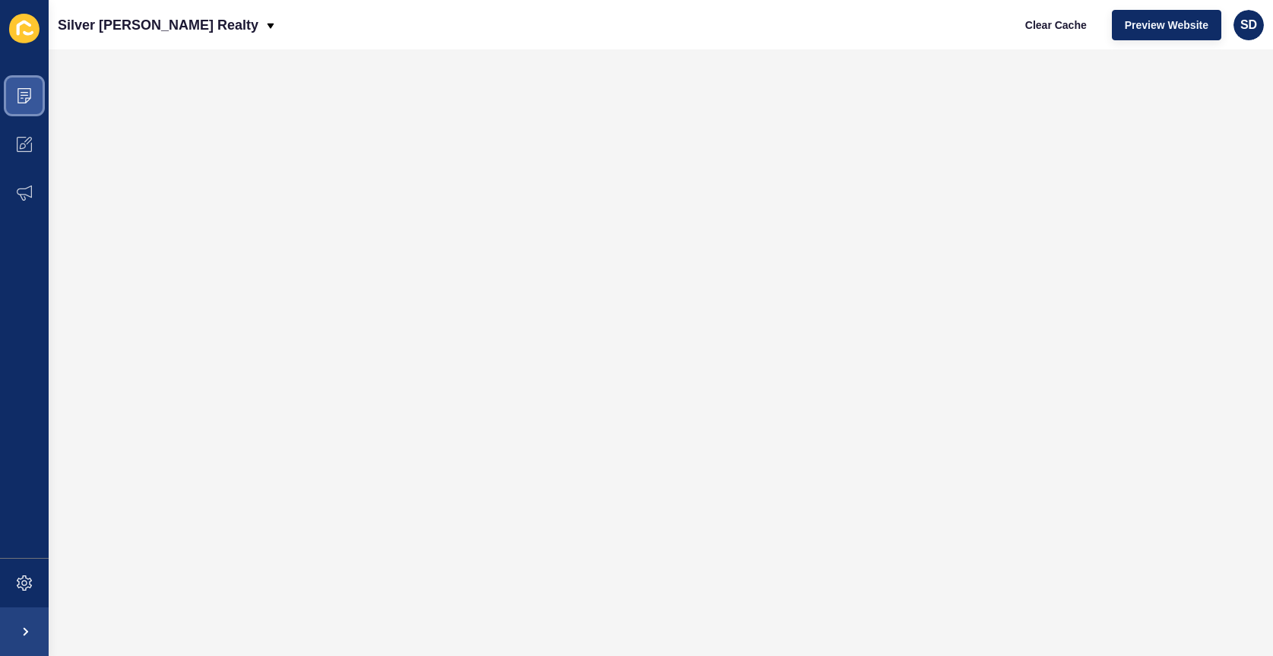
click at [24, 98] on icon at bounding box center [24, 95] width 15 height 15
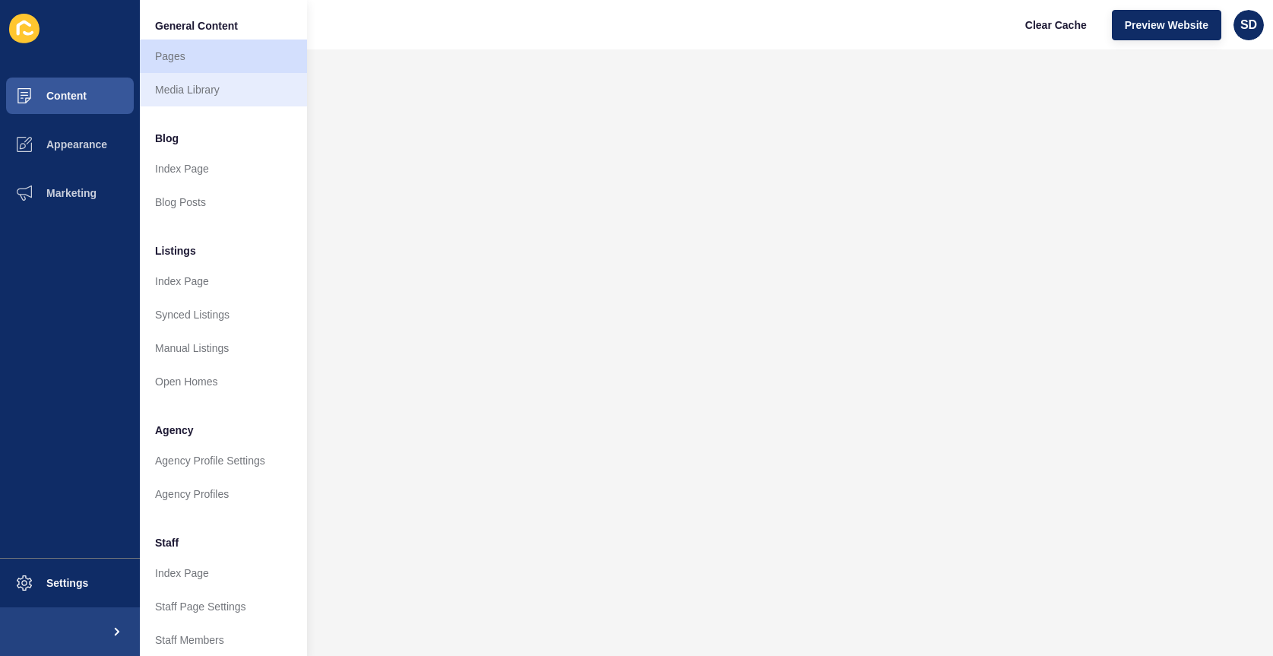
click at [204, 85] on link "Media Library" at bounding box center [223, 89] width 167 height 33
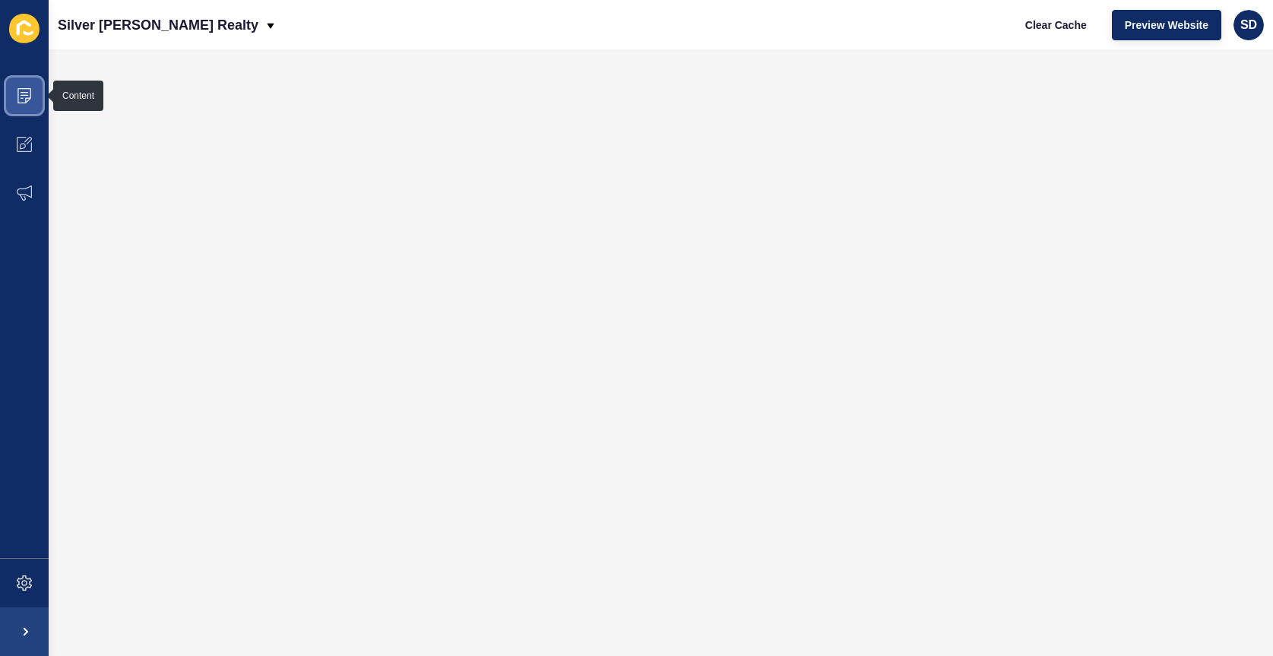
click at [27, 93] on icon at bounding box center [24, 95] width 15 height 15
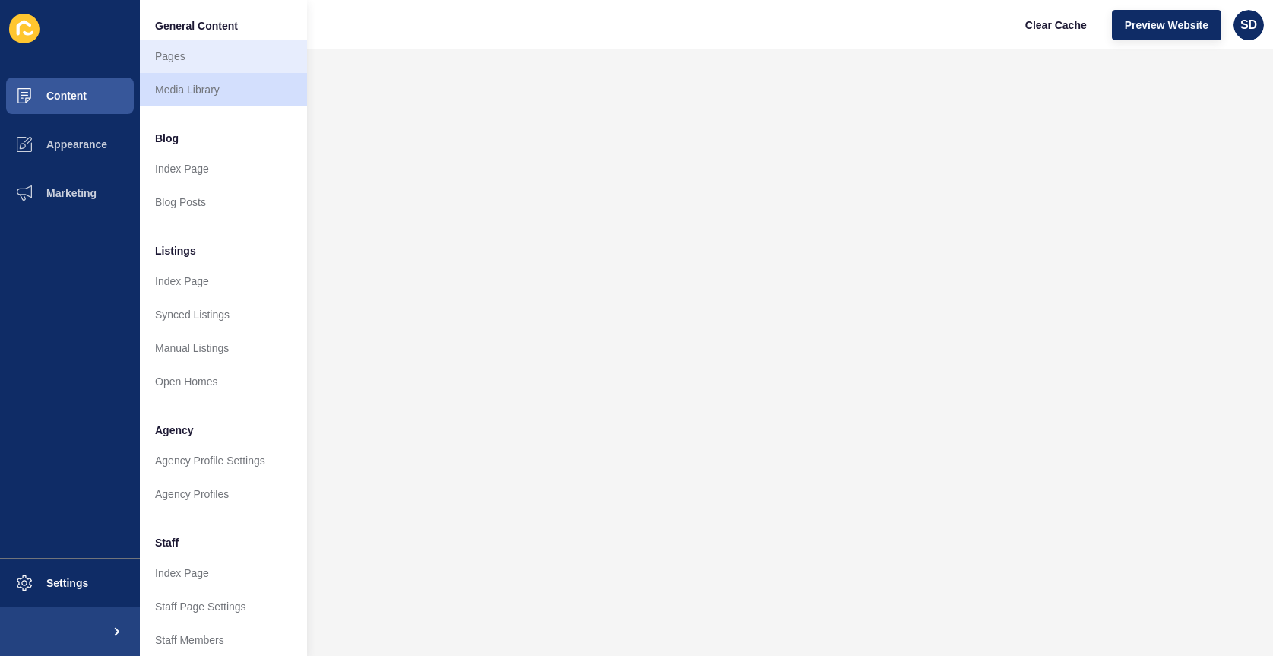
click at [204, 63] on link "Pages" at bounding box center [223, 56] width 167 height 33
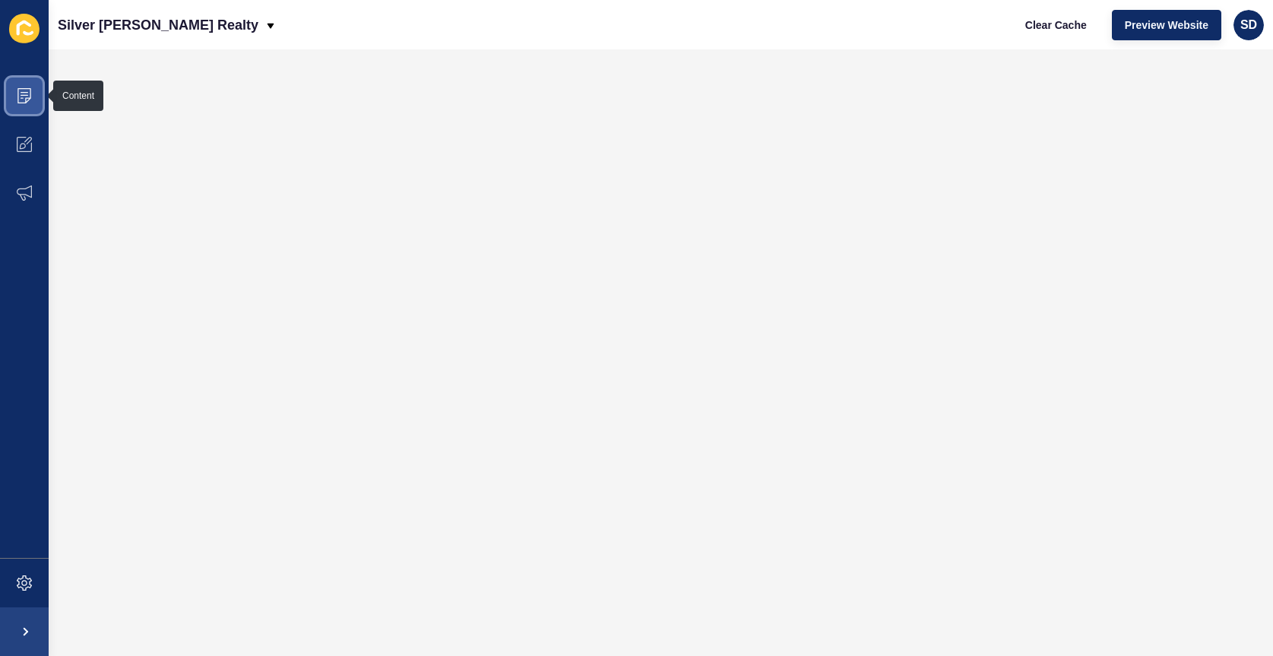
click at [25, 93] on icon at bounding box center [25, 92] width 8 height 1
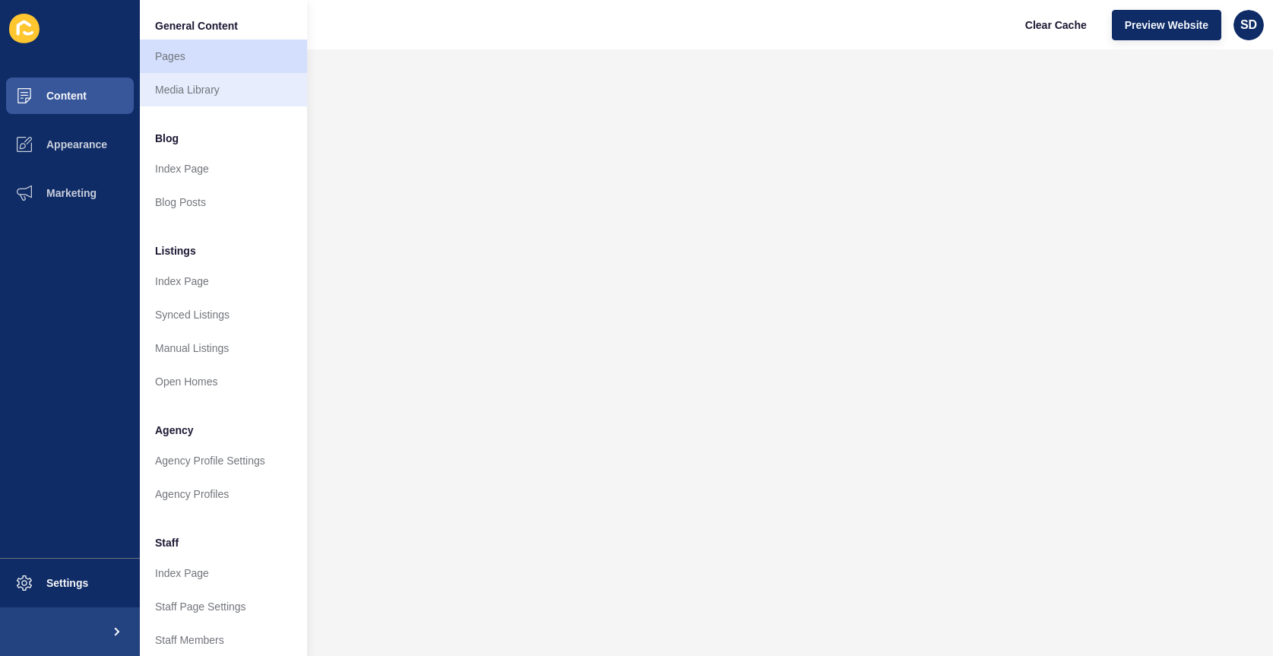
click at [207, 89] on link "Media Library" at bounding box center [223, 89] width 167 height 33
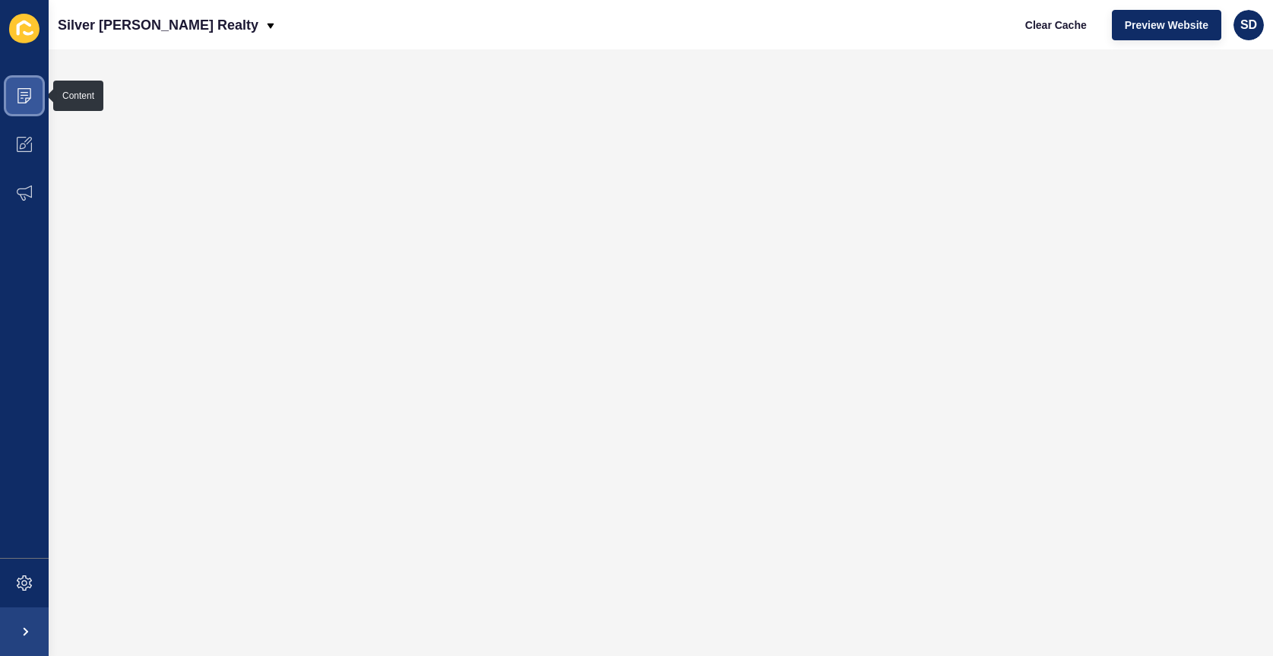
click at [21, 92] on icon at bounding box center [24, 95] width 15 height 15
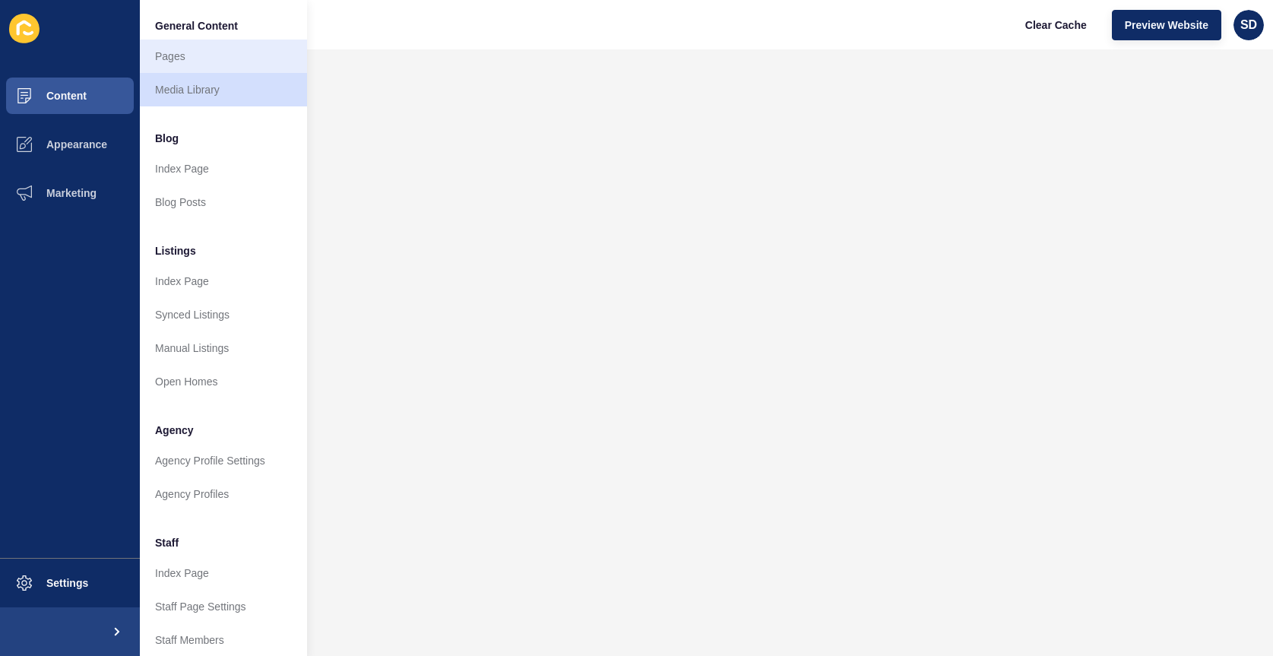
click at [221, 59] on link "Pages" at bounding box center [223, 56] width 167 height 33
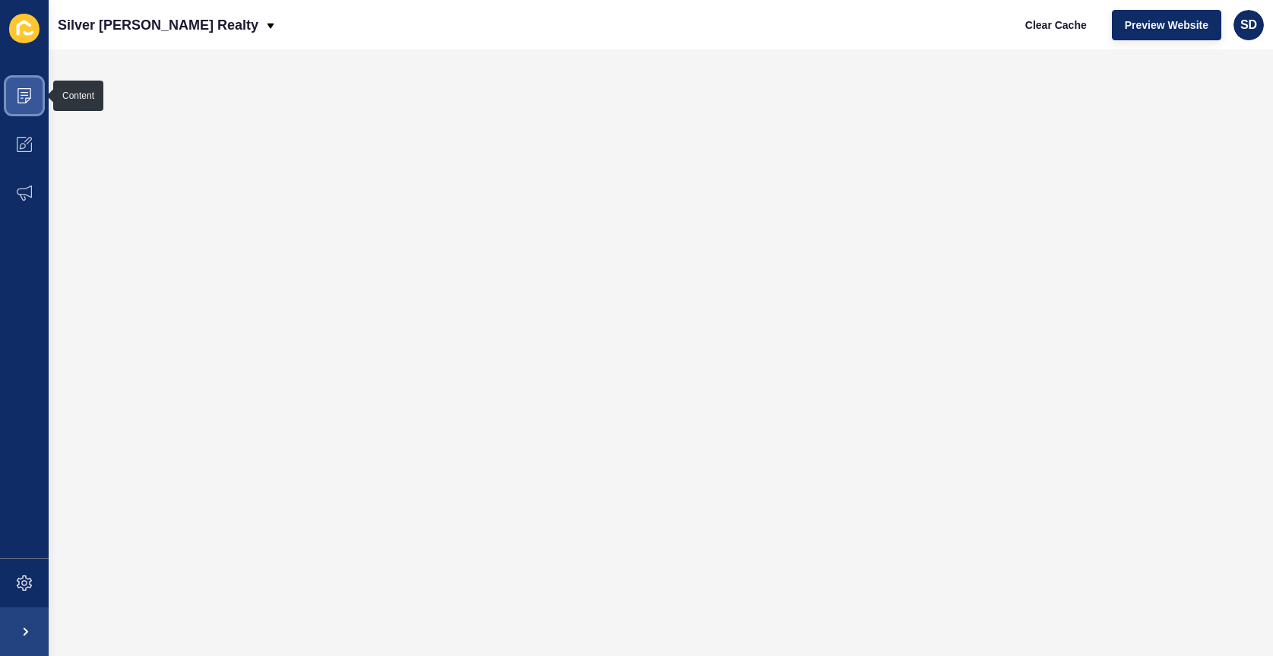
click at [24, 95] on icon at bounding box center [25, 95] width 8 height 1
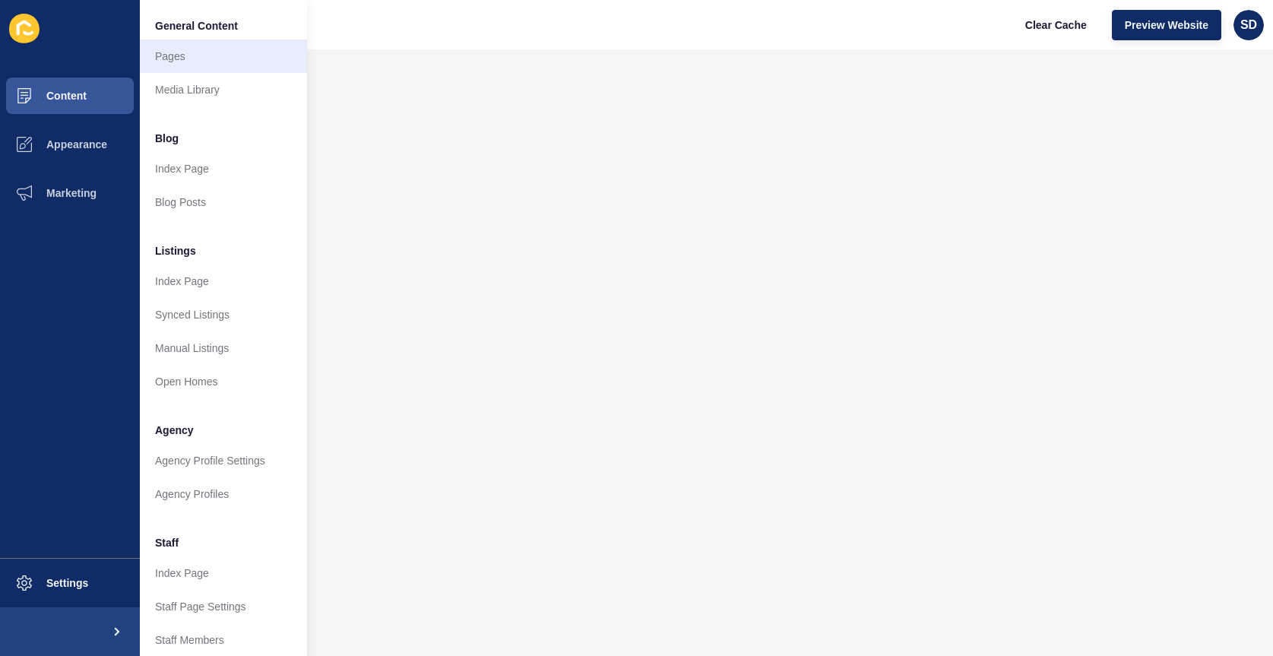
click at [224, 55] on link "Pages" at bounding box center [223, 56] width 167 height 33
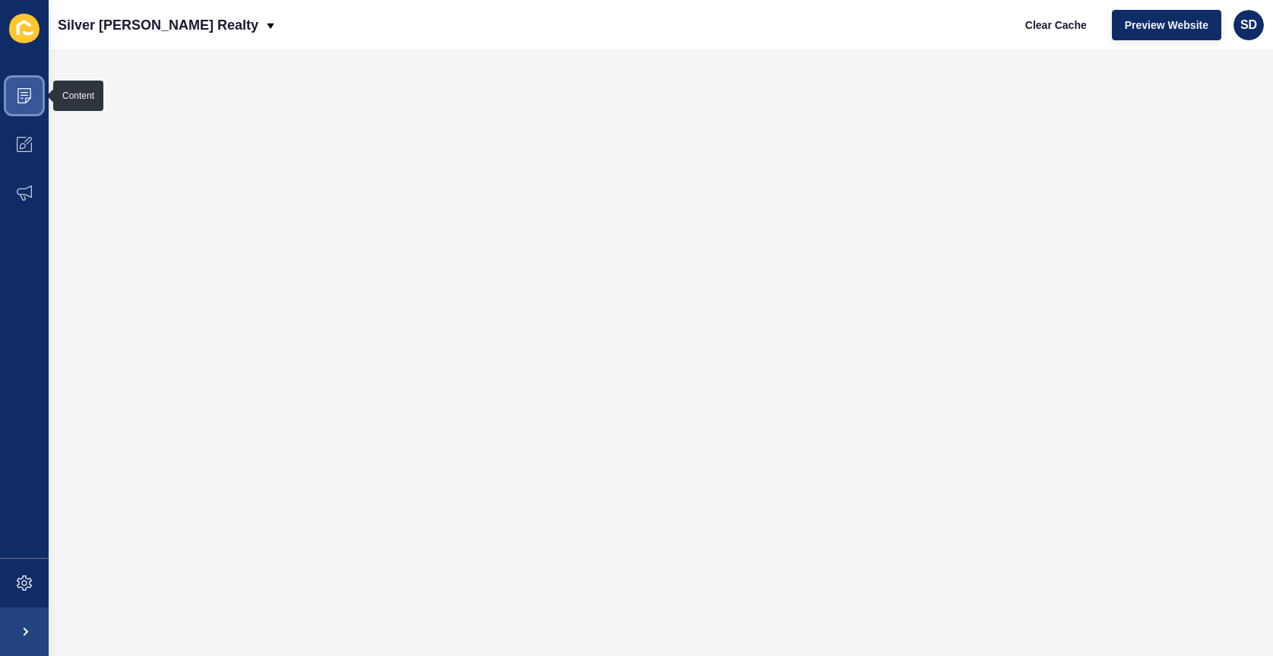
click at [27, 90] on icon at bounding box center [24, 95] width 15 height 15
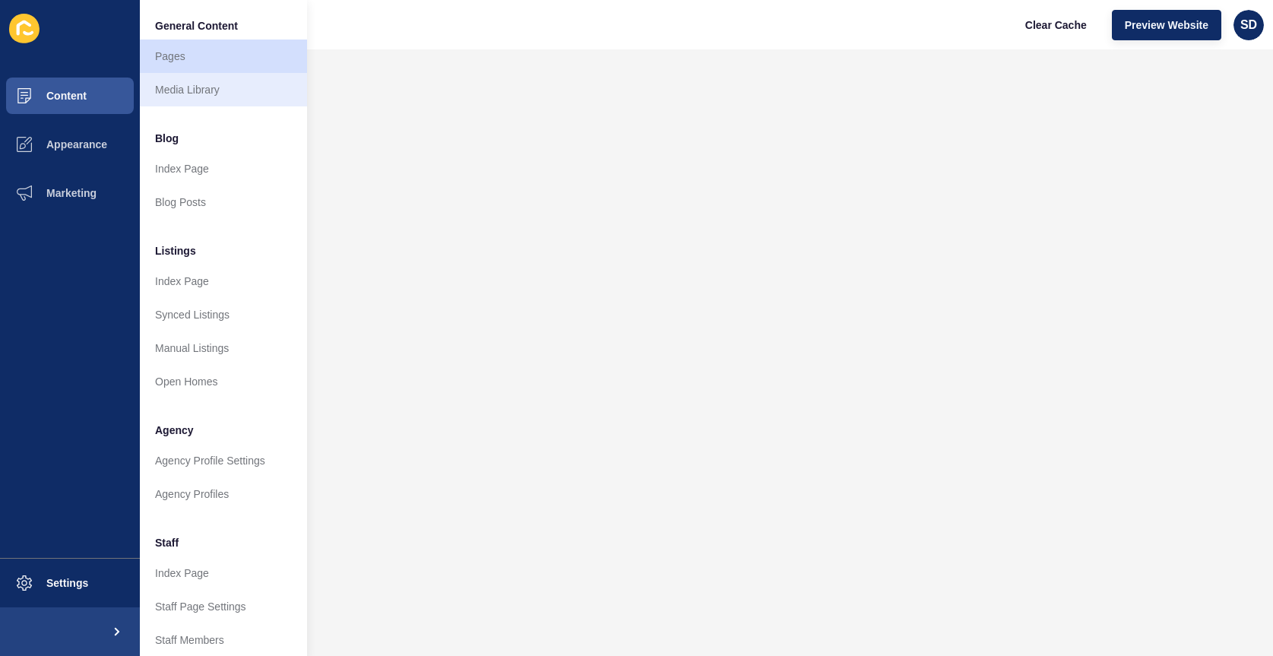
click at [223, 89] on link "Media Library" at bounding box center [223, 89] width 167 height 33
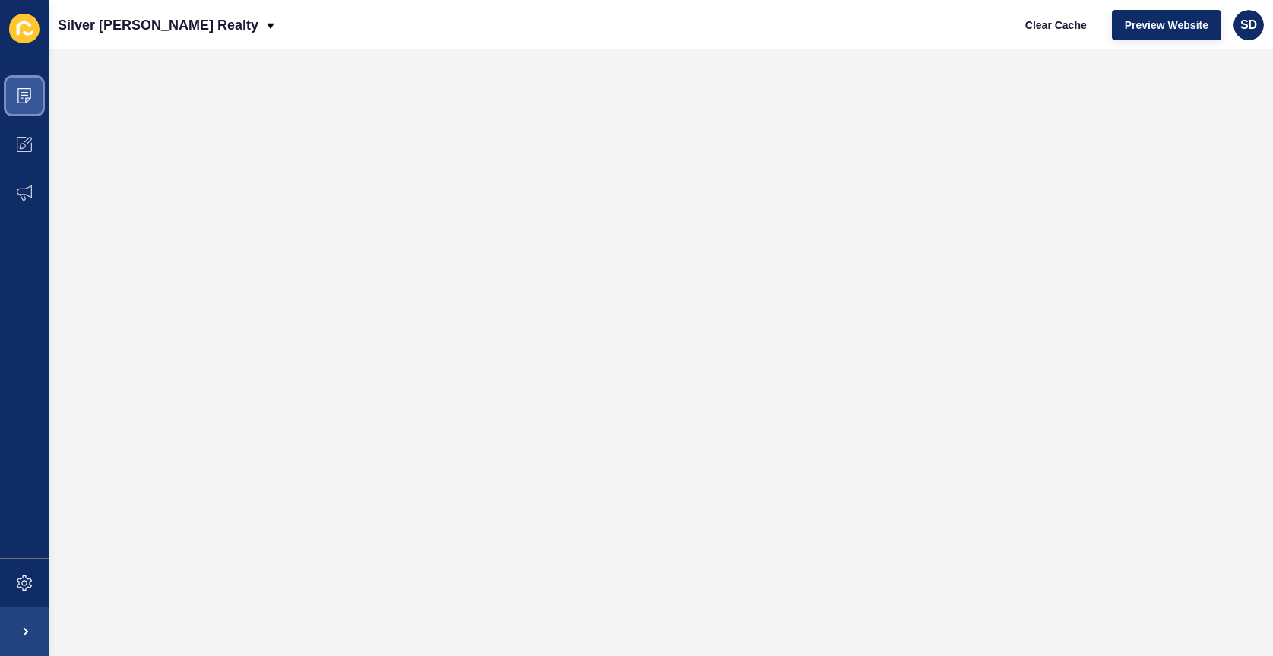
click at [16, 87] on span at bounding box center [24, 95] width 49 height 49
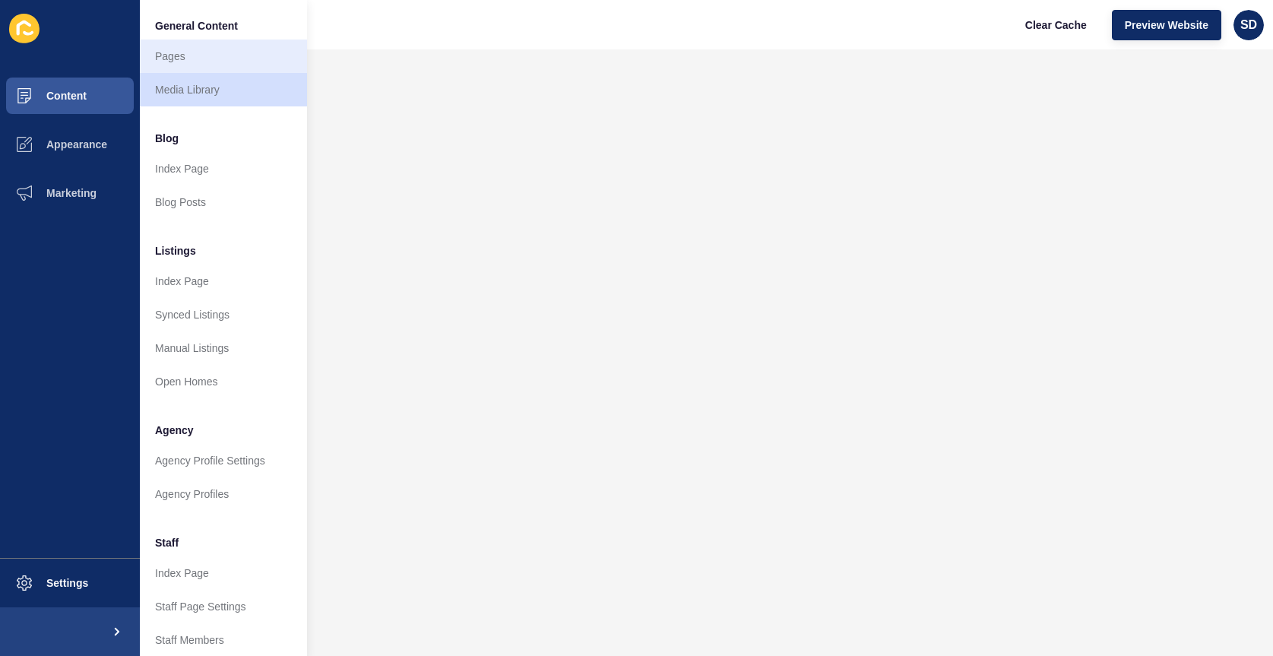
click at [198, 59] on link "Pages" at bounding box center [223, 56] width 167 height 33
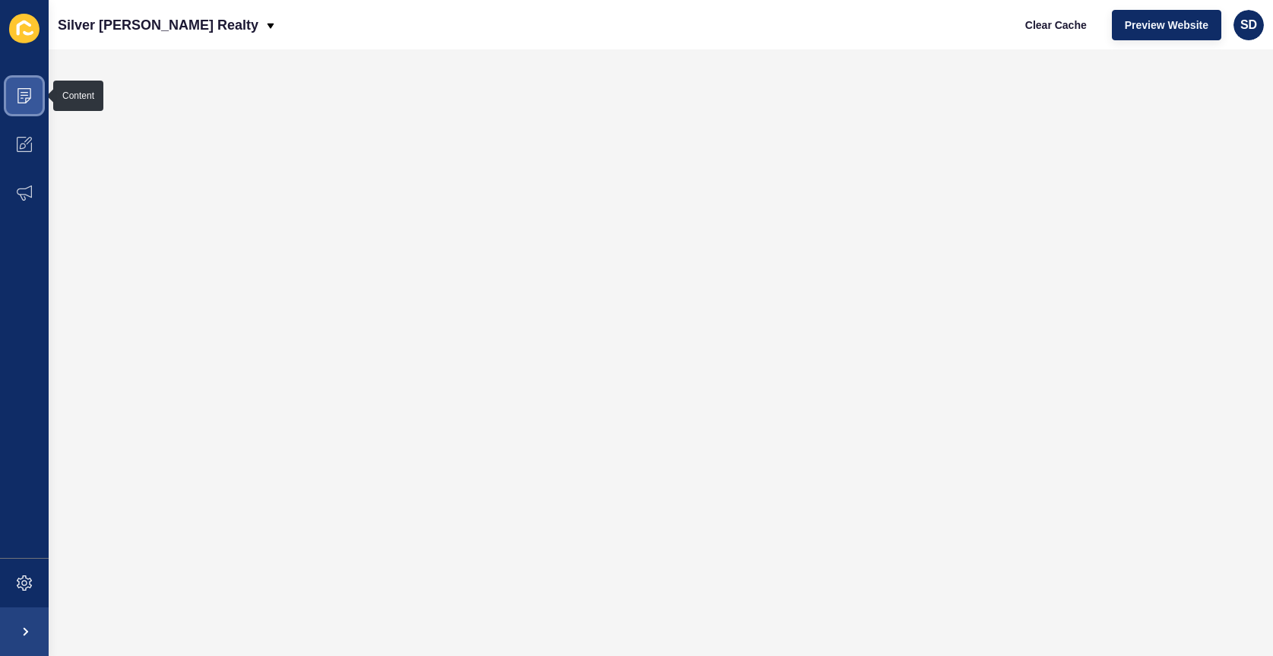
click at [21, 92] on icon at bounding box center [24, 95] width 15 height 15
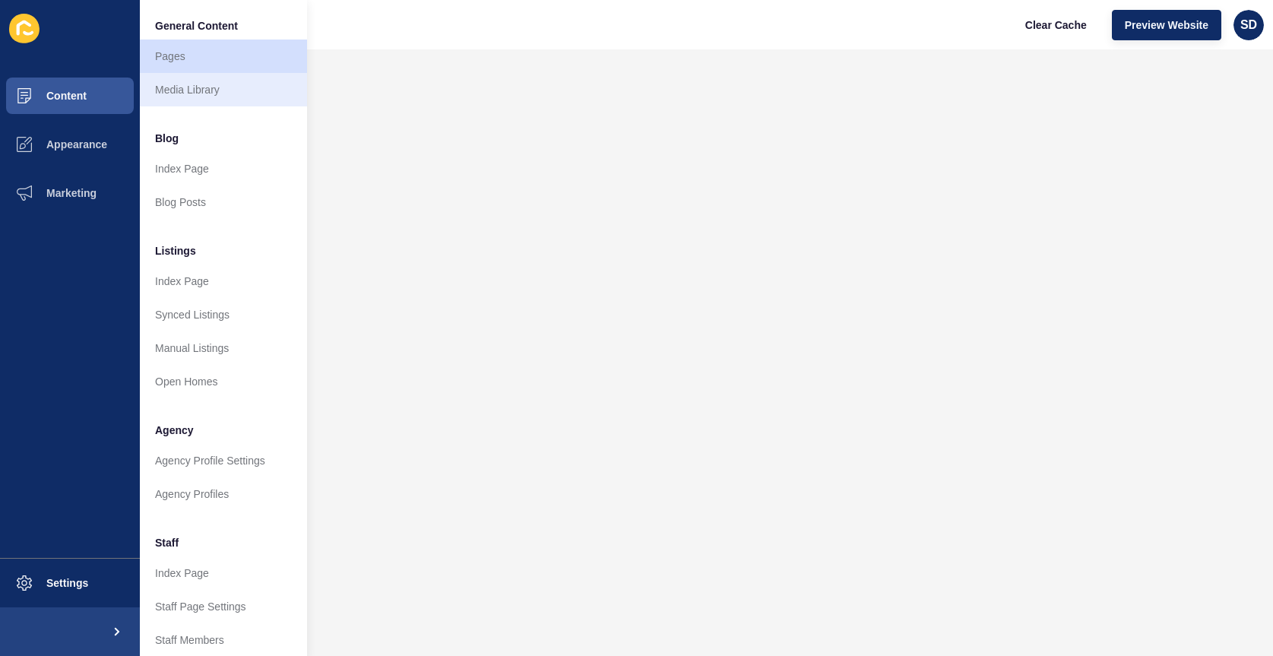
click at [180, 87] on link "Media Library" at bounding box center [223, 89] width 167 height 33
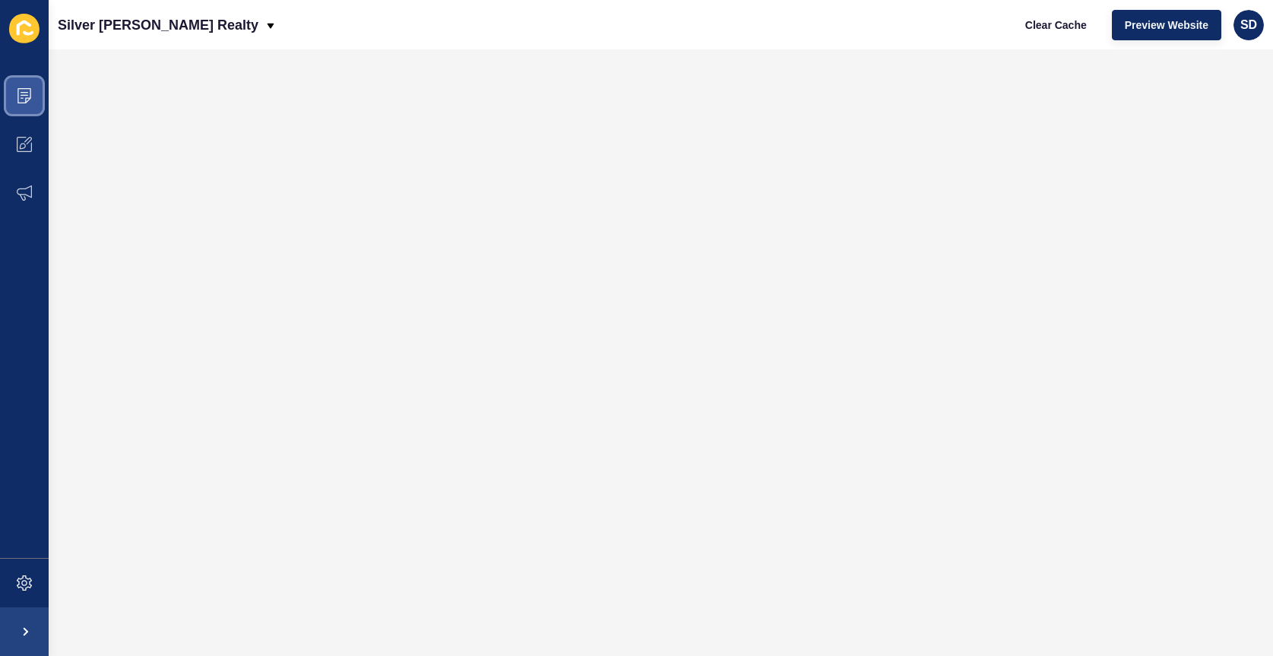
click at [31, 91] on icon at bounding box center [24, 95] width 15 height 15
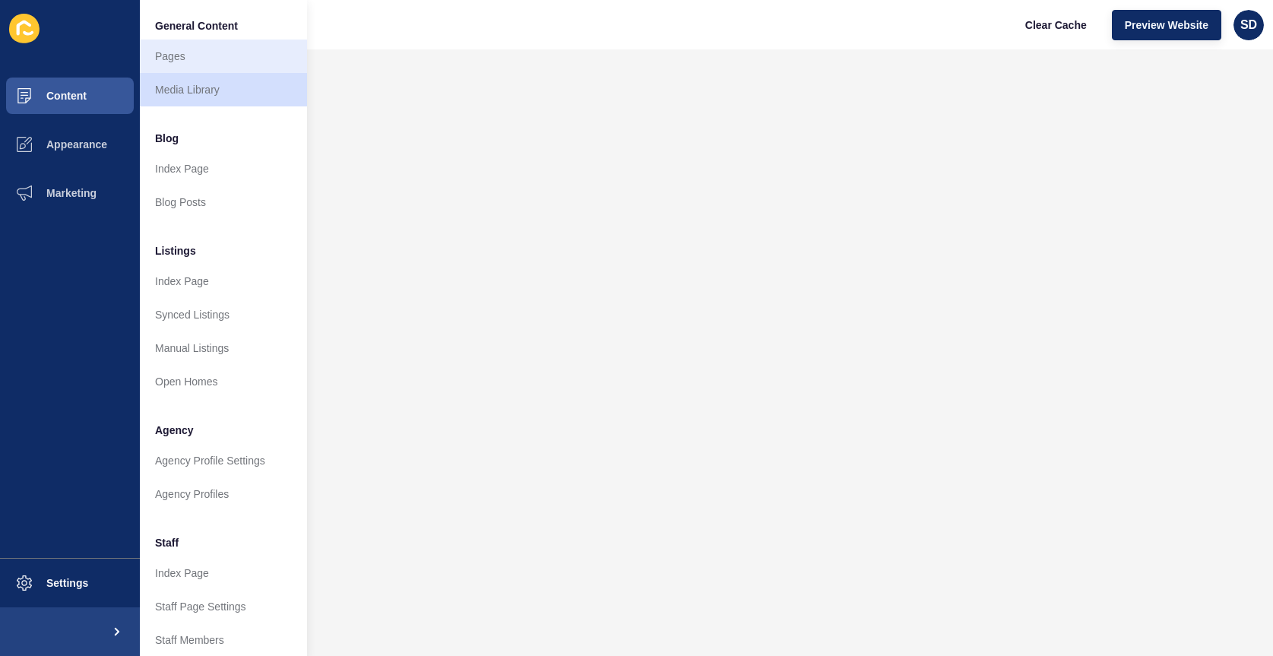
click at [235, 59] on link "Pages" at bounding box center [223, 56] width 167 height 33
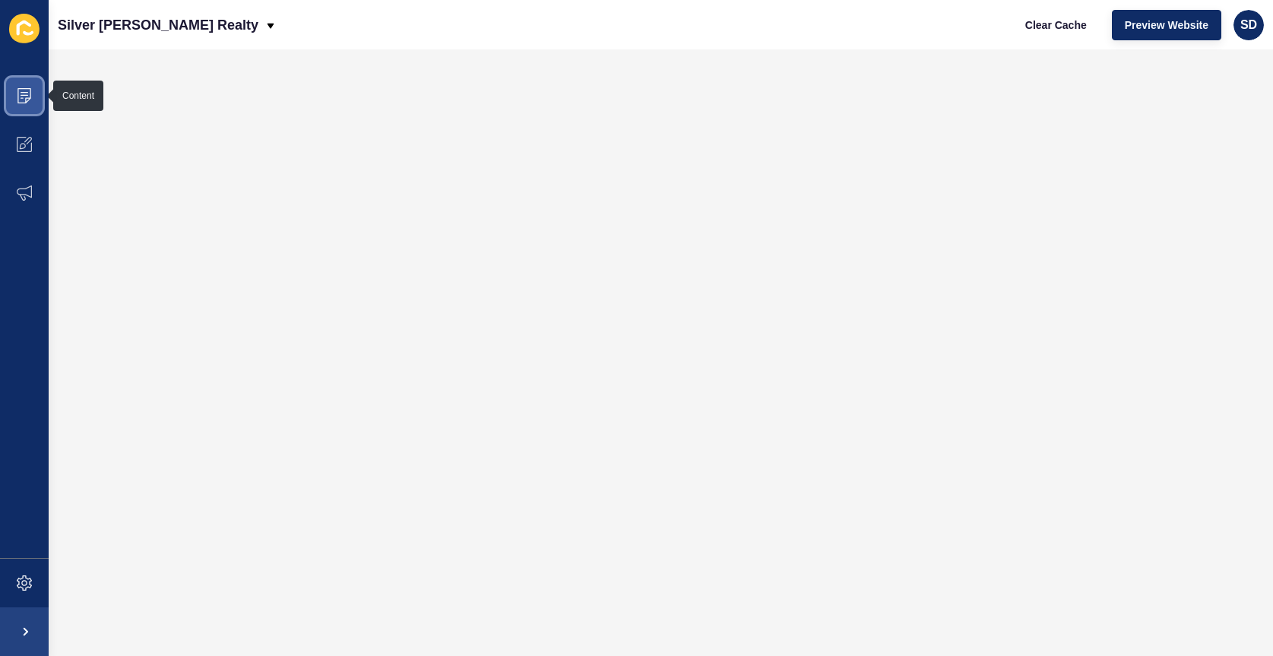
click at [26, 90] on icon at bounding box center [24, 95] width 15 height 15
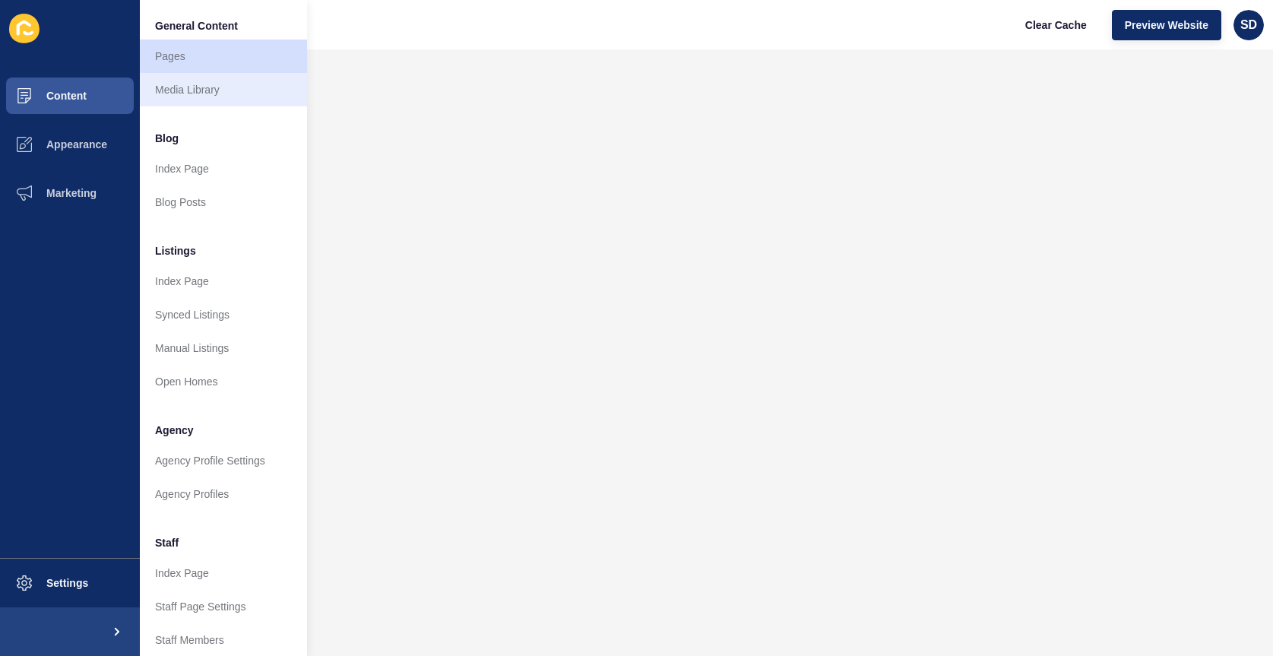
click at [198, 86] on link "Media Library" at bounding box center [223, 89] width 167 height 33
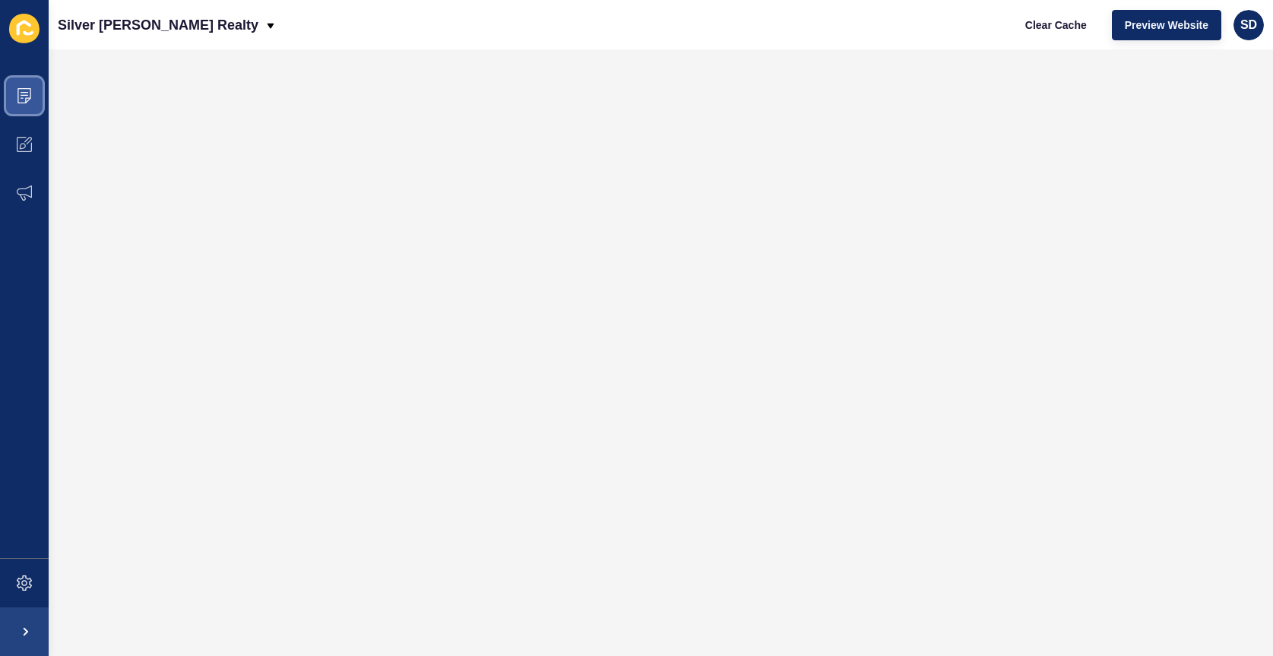
click at [21, 97] on icon at bounding box center [24, 95] width 15 height 15
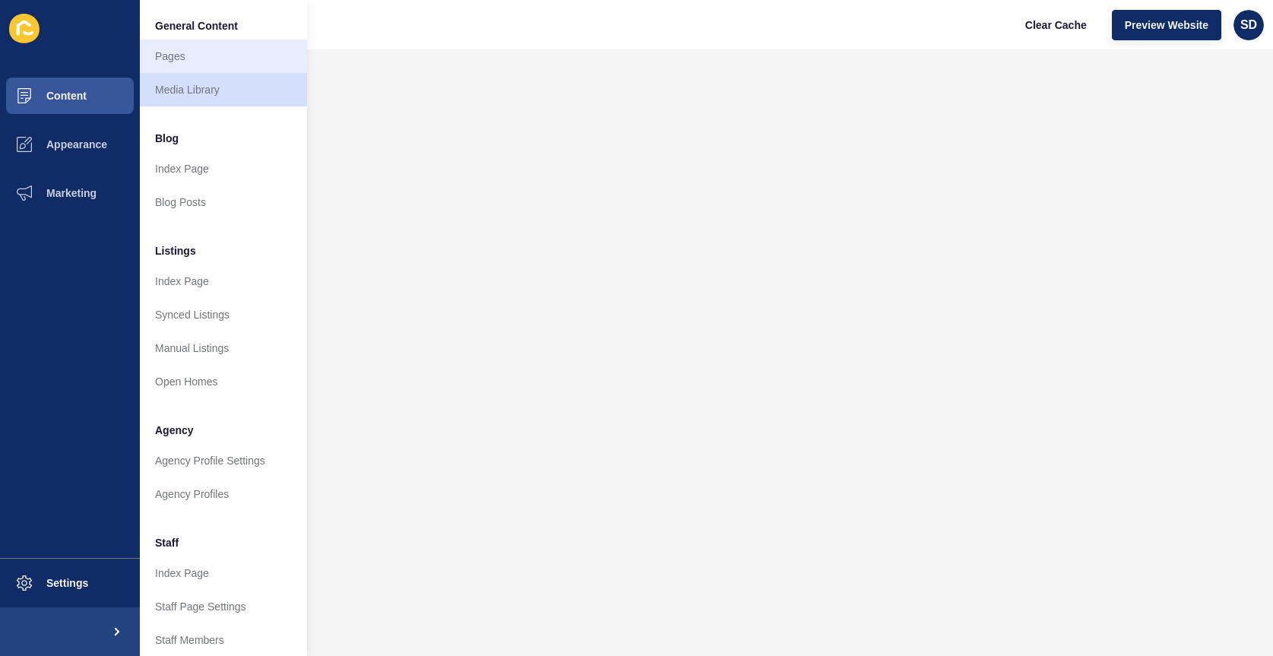
click at [229, 62] on link "Pages" at bounding box center [223, 56] width 167 height 33
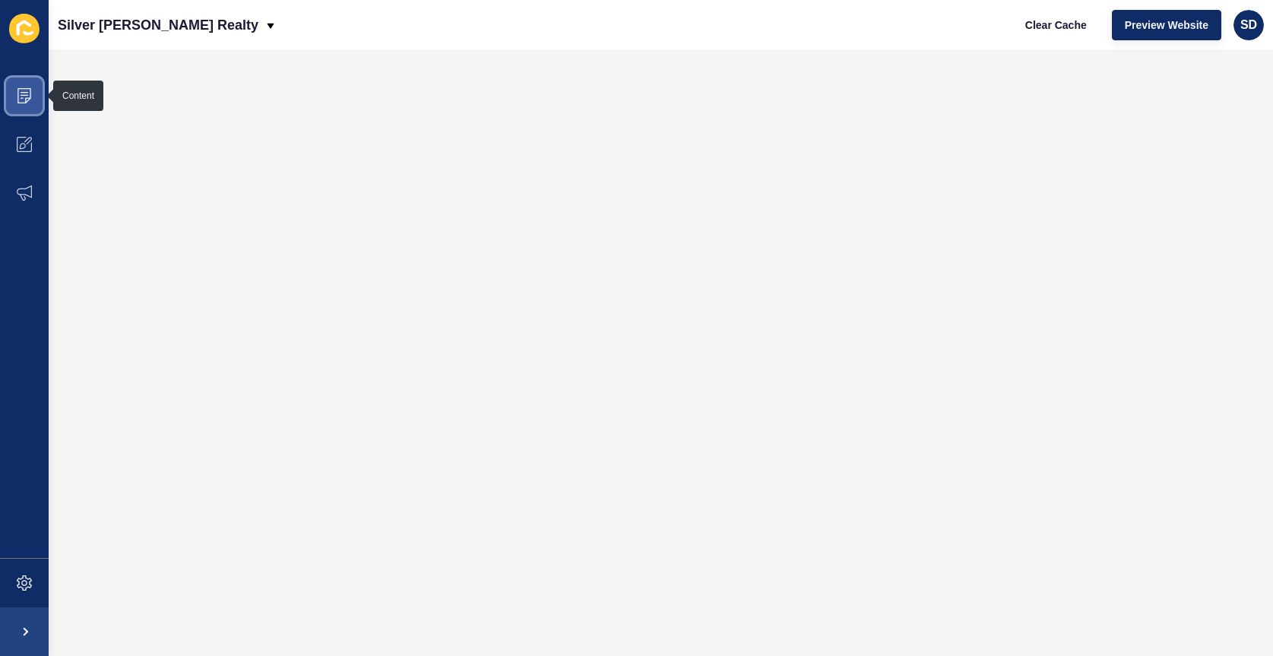
click at [24, 89] on icon at bounding box center [24, 95] width 14 height 15
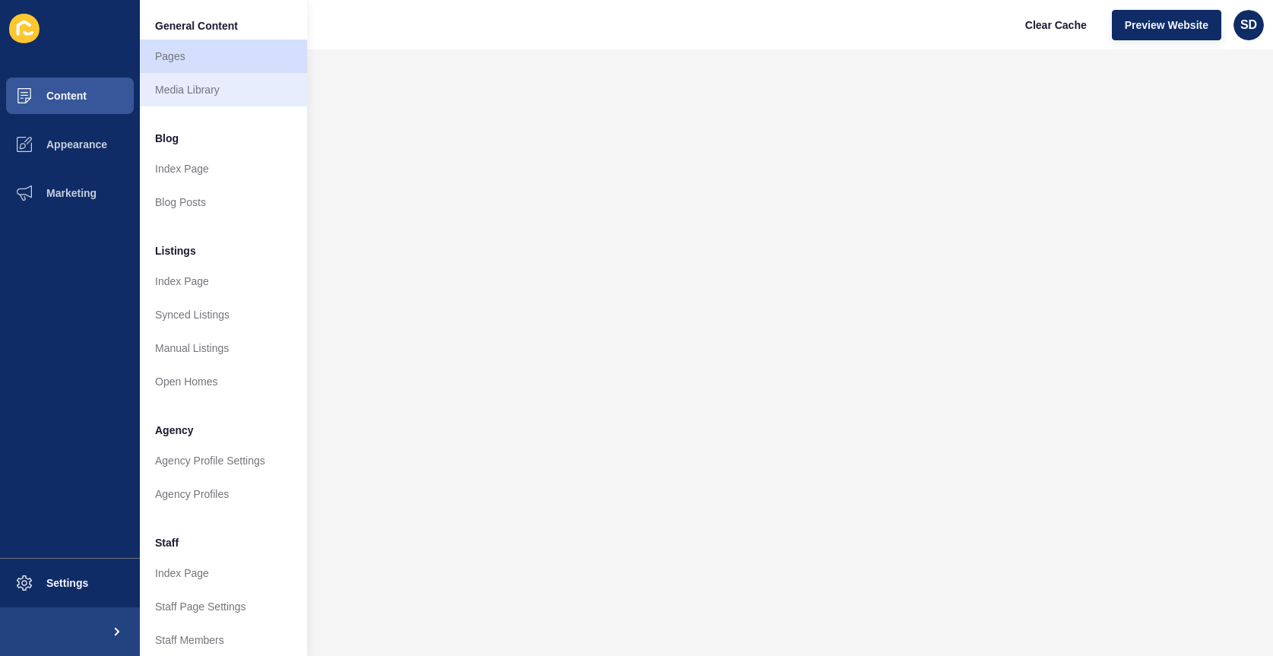
click at [198, 87] on link "Media Library" at bounding box center [223, 89] width 167 height 33
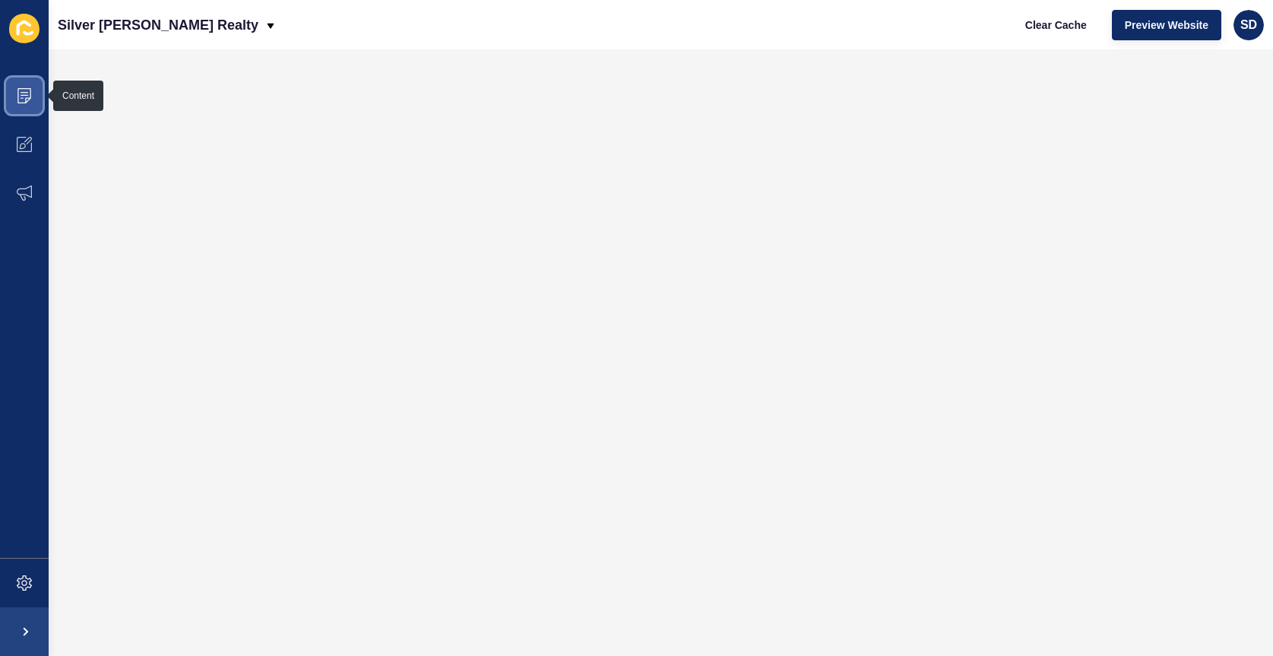
click at [31, 94] on icon at bounding box center [24, 95] width 15 height 15
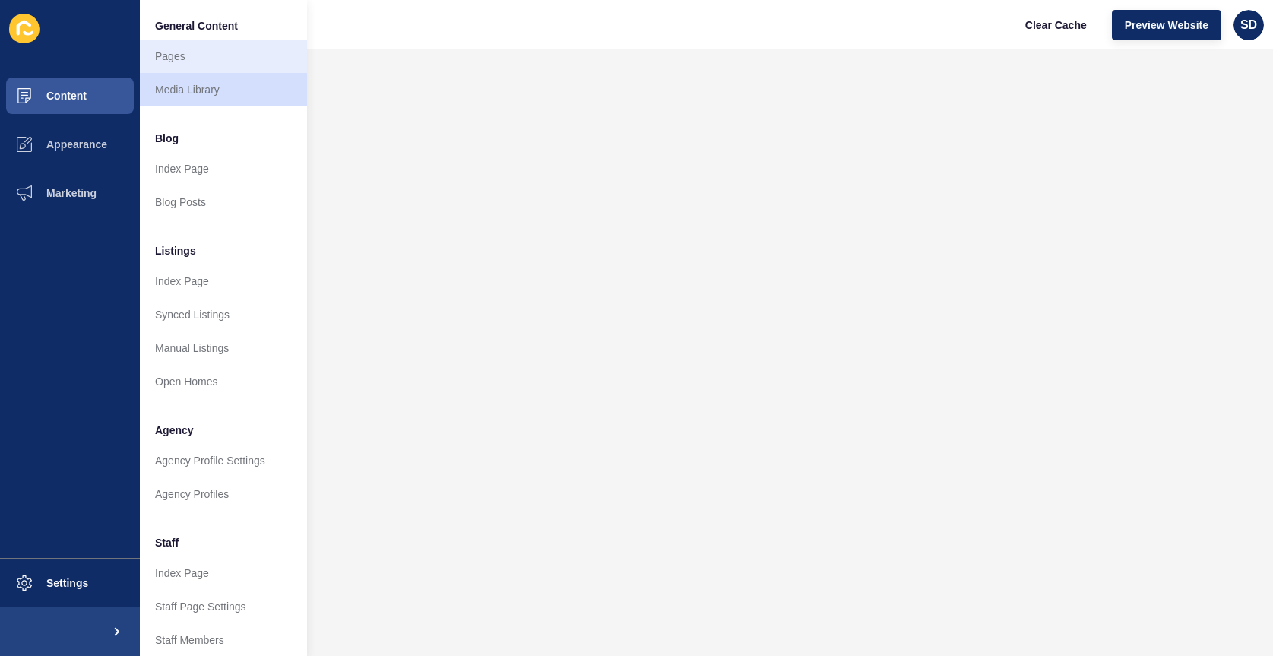
click at [211, 60] on link "Pages" at bounding box center [223, 56] width 167 height 33
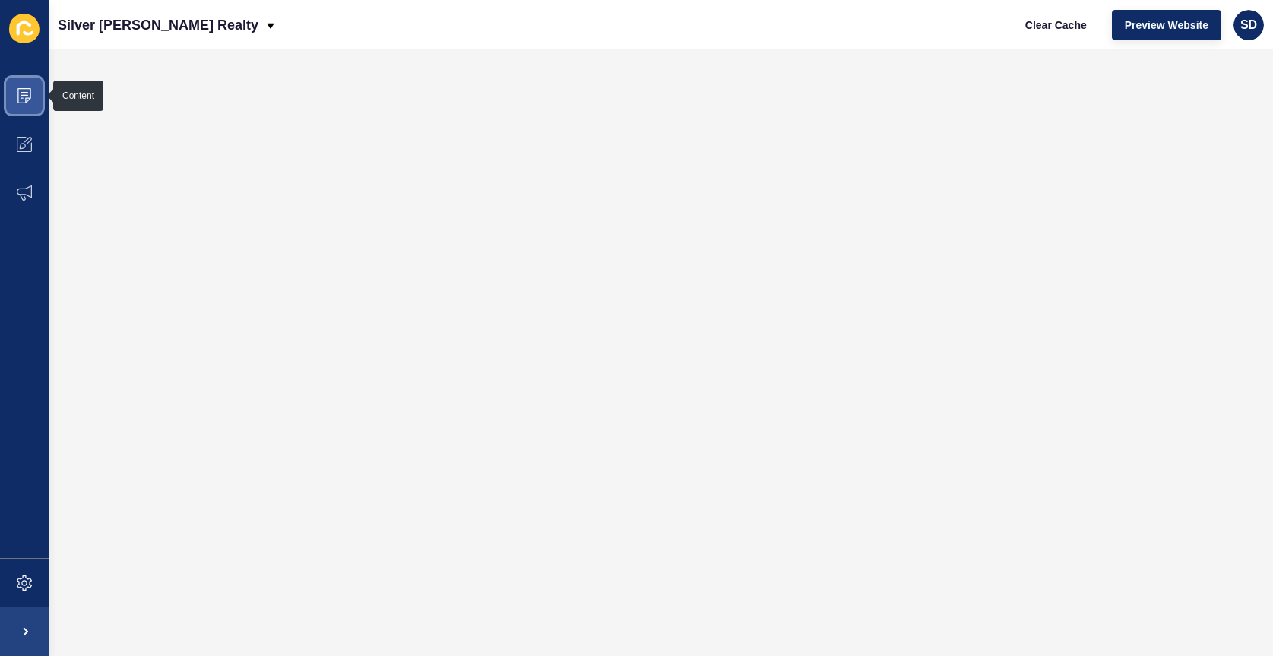
click at [22, 94] on icon at bounding box center [24, 95] width 15 height 15
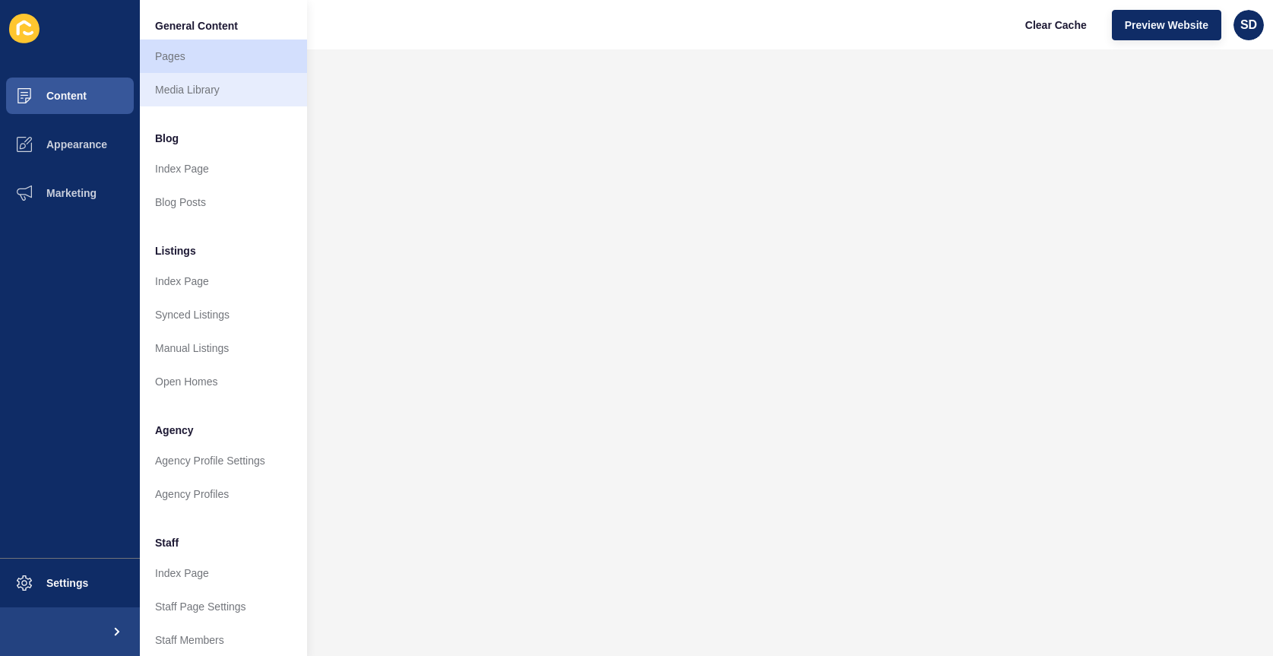
click at [192, 93] on link "Media Library" at bounding box center [223, 89] width 167 height 33
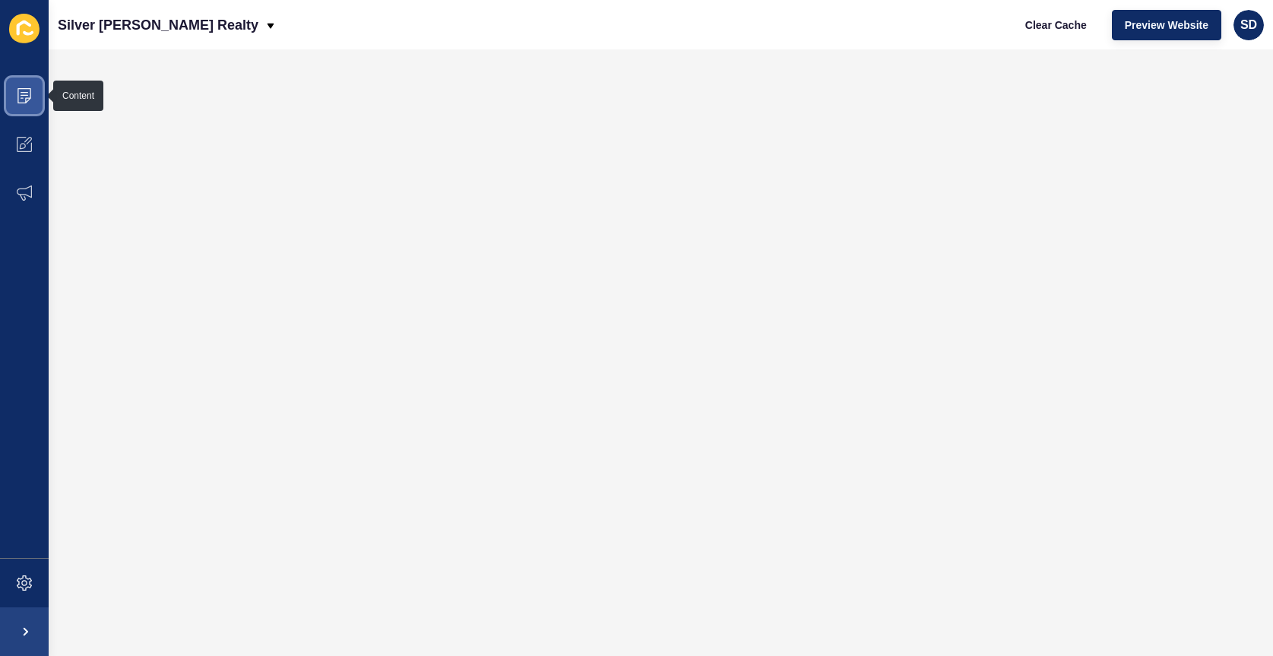
click at [27, 87] on span at bounding box center [24, 95] width 49 height 49
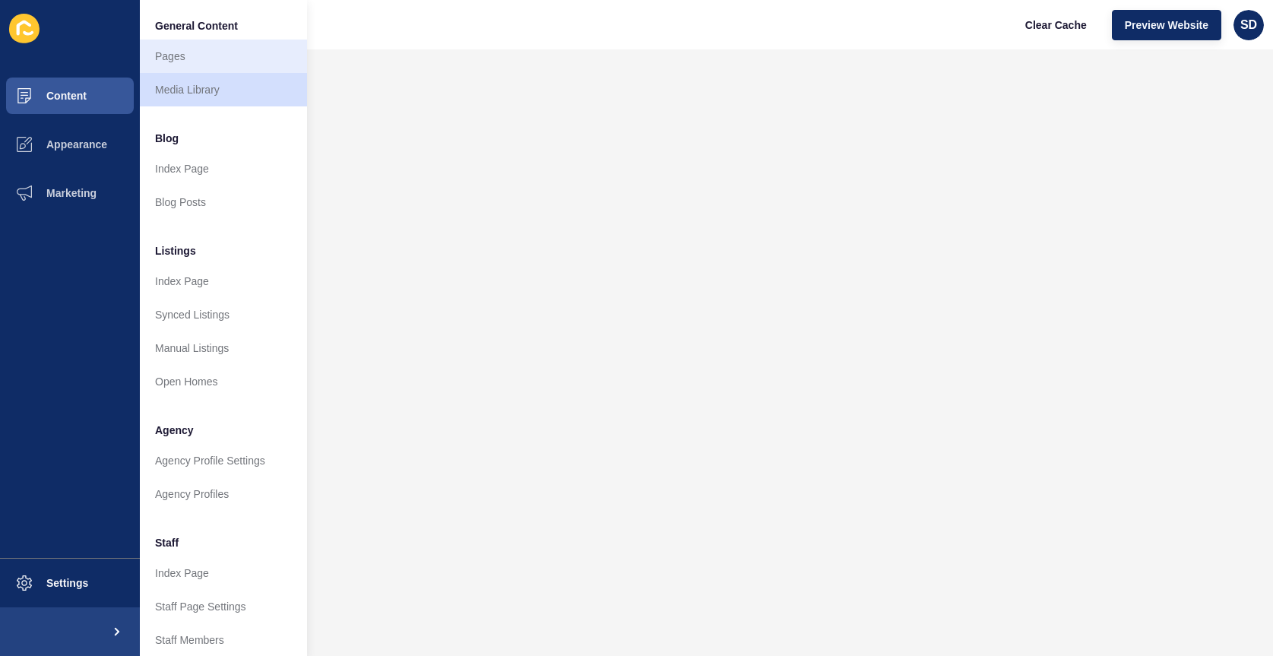
click at [213, 62] on link "Pages" at bounding box center [223, 56] width 167 height 33
